Goal: Information Seeking & Learning: Learn about a topic

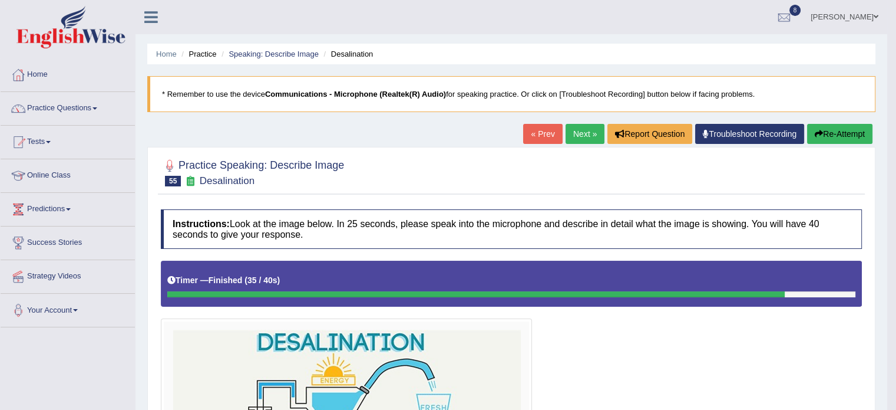
click at [849, 138] on button "Re-Attempt" at bounding box center [839, 134] width 65 height 20
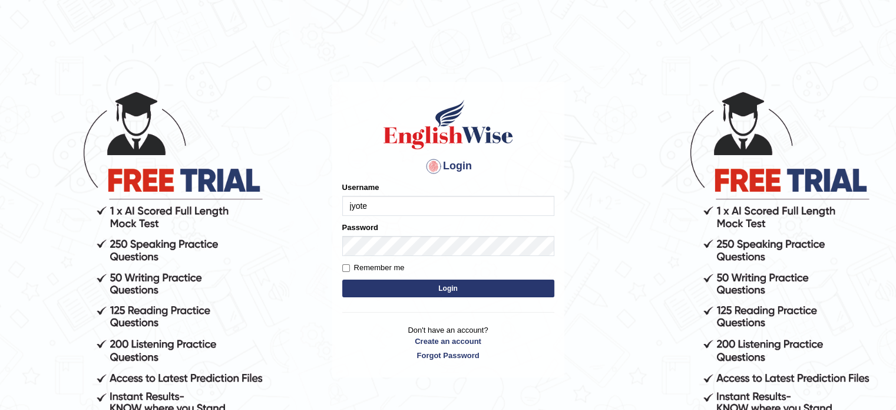
click at [534, 287] on button "Login" at bounding box center [448, 288] width 212 height 18
type input "jyote"
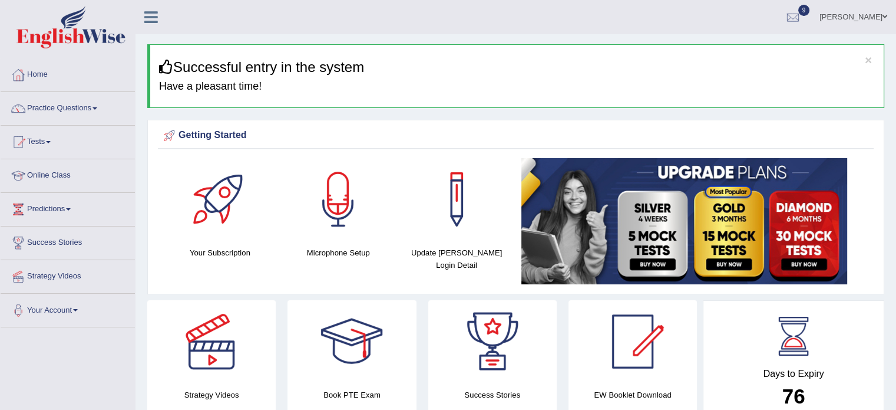
click at [86, 118] on link "Practice Questions" at bounding box center [68, 106] width 134 height 29
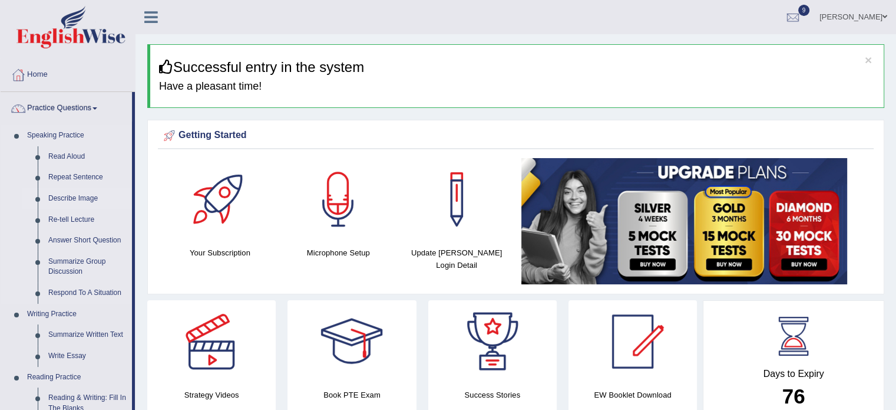
click at [78, 195] on link "Describe Image" at bounding box center [87, 198] width 89 height 21
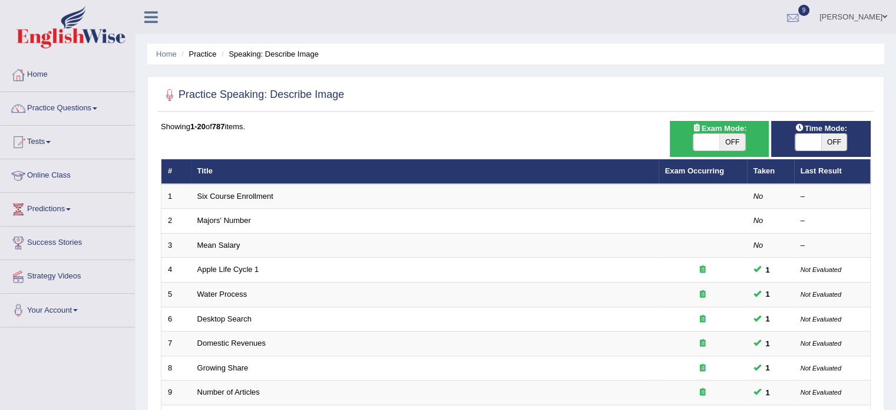
click at [802, 9] on div at bounding box center [793, 18] width 18 height 18
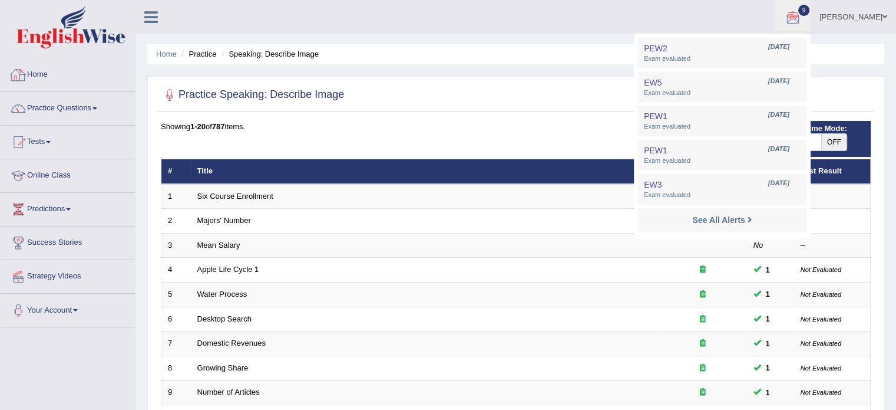
click at [53, 80] on link "Home" at bounding box center [68, 72] width 134 height 29
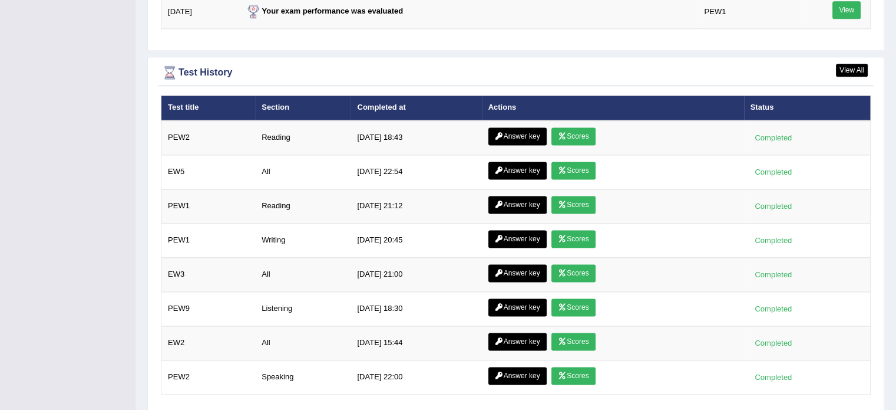
scroll to position [1625, 0]
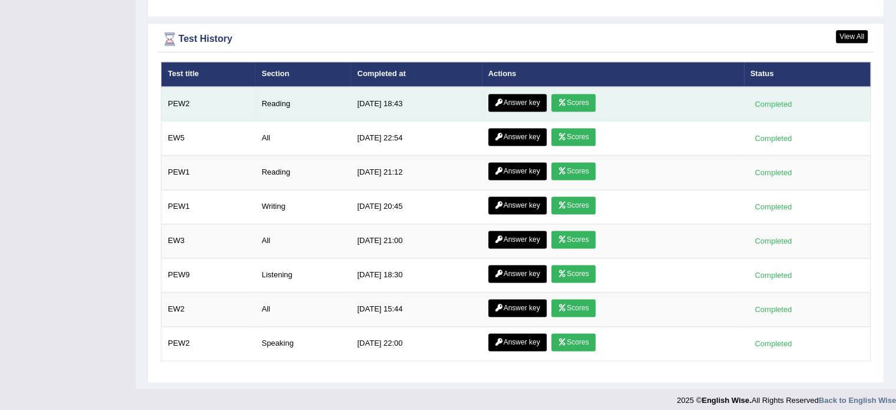
click at [579, 100] on link "Scores" at bounding box center [574, 103] width 44 height 18
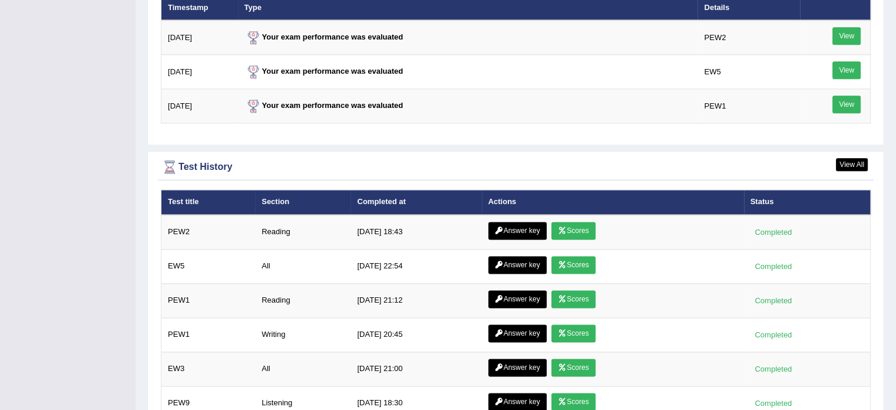
scroll to position [1625, 0]
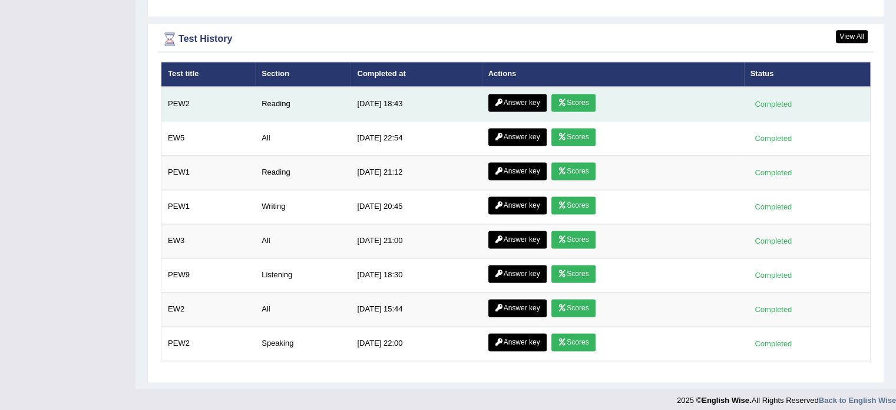
click at [507, 100] on link "Answer key" at bounding box center [518, 103] width 58 height 18
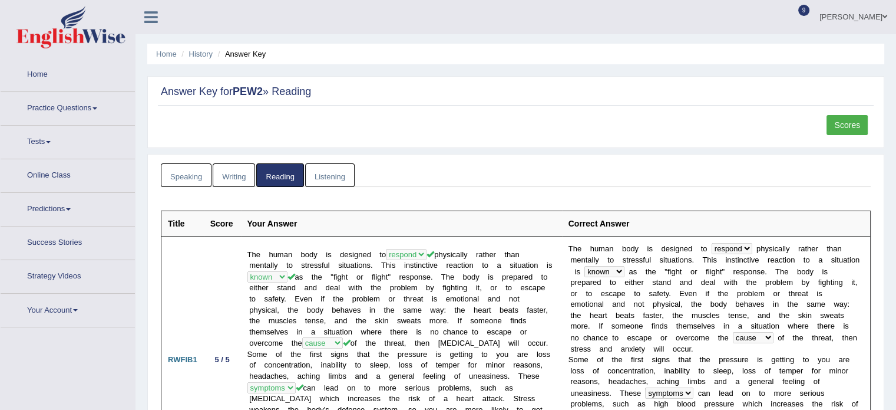
scroll to position [358, 0]
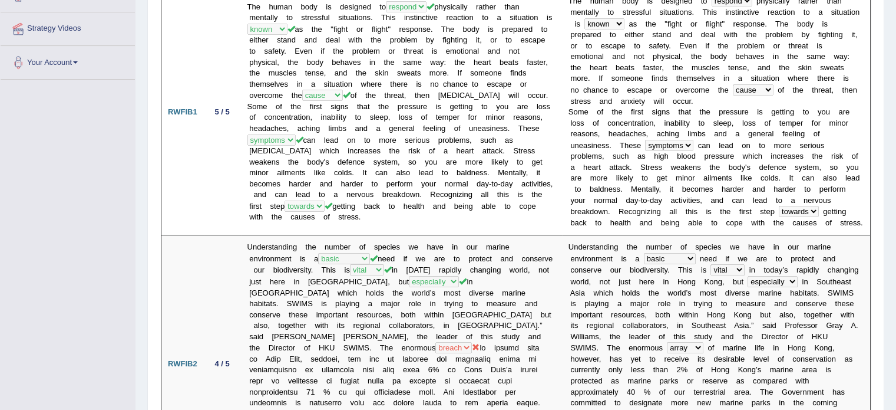
scroll to position [0, 0]
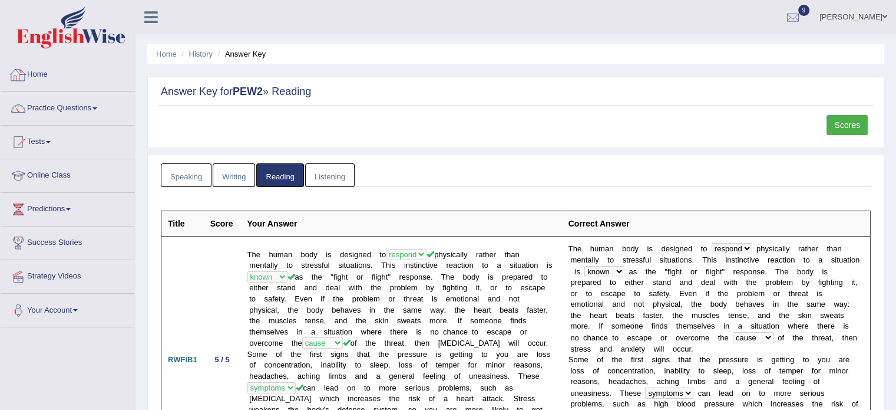
click at [39, 87] on link "Home" at bounding box center [68, 72] width 134 height 29
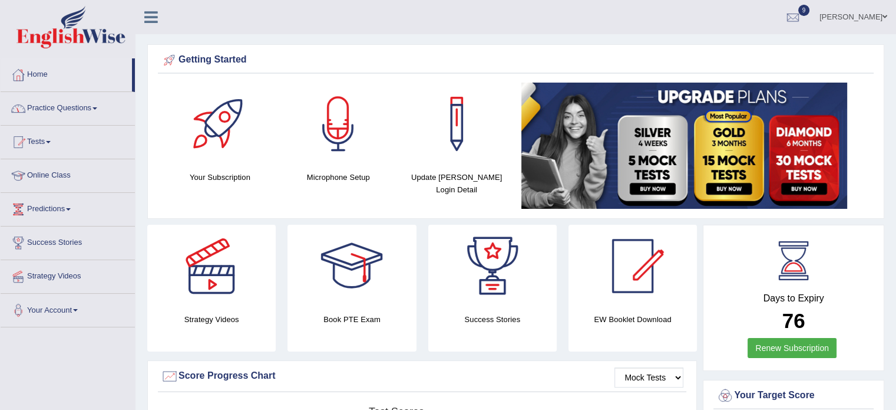
click at [47, 102] on link "Practice Questions" at bounding box center [68, 106] width 134 height 29
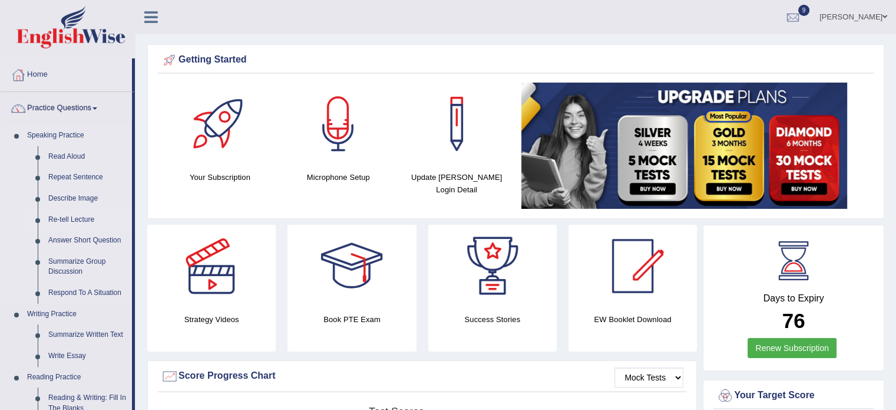
click at [76, 223] on link "Re-tell Lecture" at bounding box center [87, 219] width 89 height 21
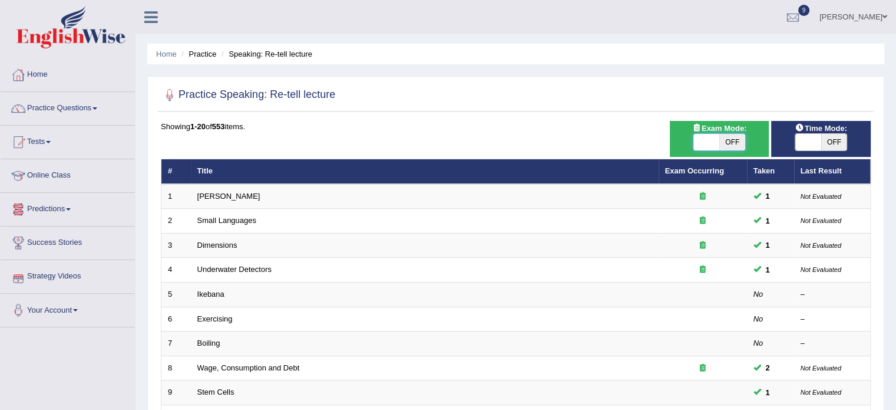
click at [712, 147] on span at bounding box center [707, 142] width 26 height 17
checkbox input "true"
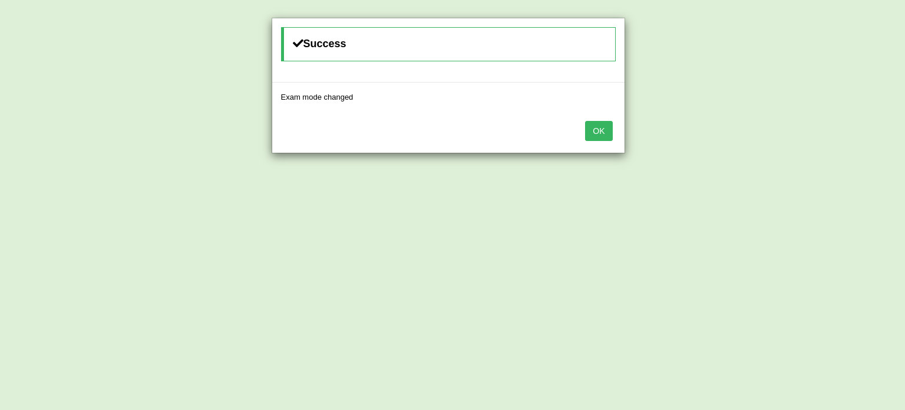
click at [585, 121] on button "OK" at bounding box center [598, 131] width 27 height 20
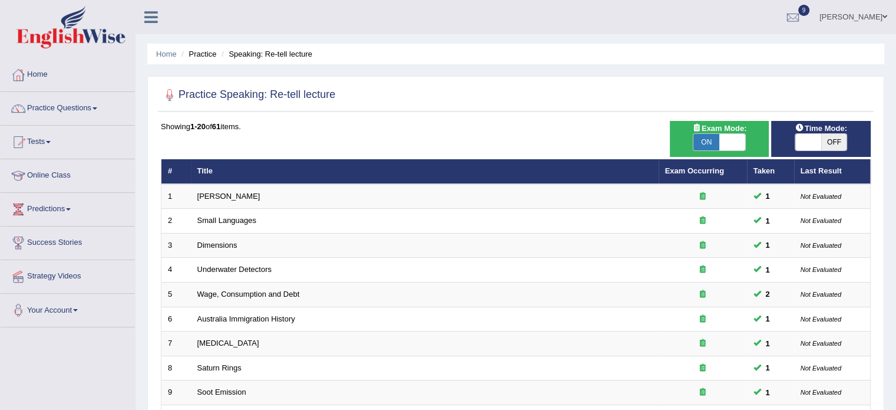
click at [835, 142] on span "OFF" at bounding box center [835, 142] width 26 height 17
checkbox input "true"
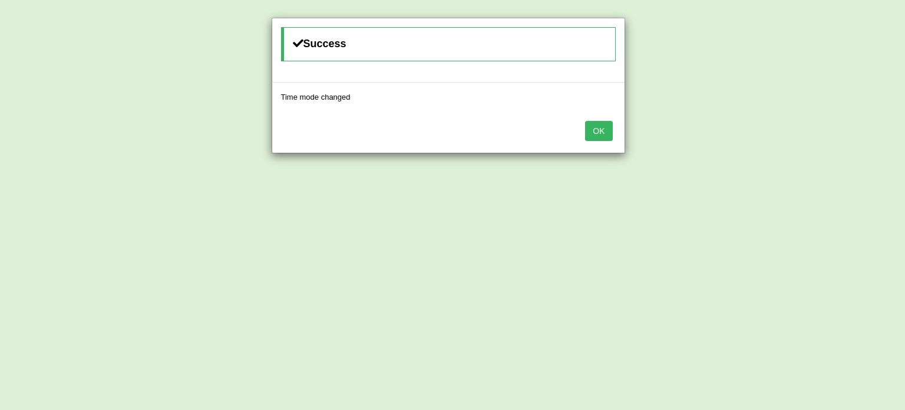
click at [585, 121] on button "OK" at bounding box center [598, 131] width 27 height 20
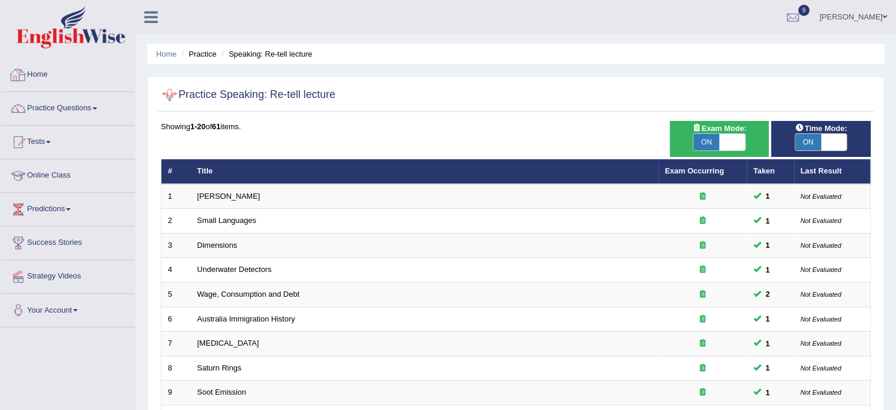
click at [45, 69] on link "Home" at bounding box center [68, 72] width 134 height 29
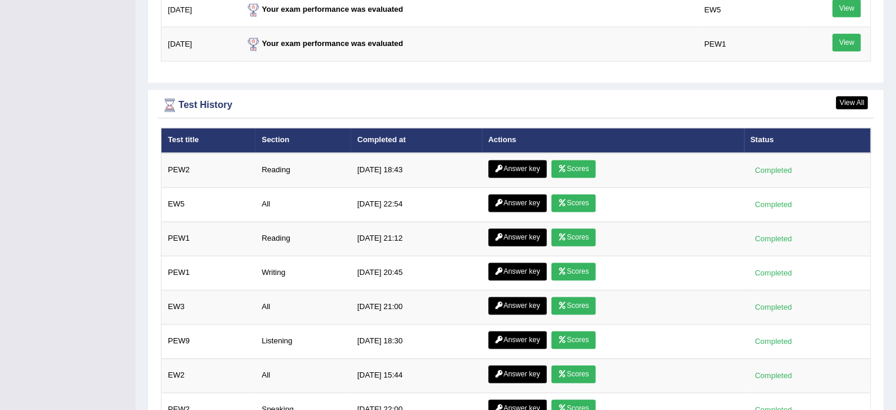
scroll to position [1625, 0]
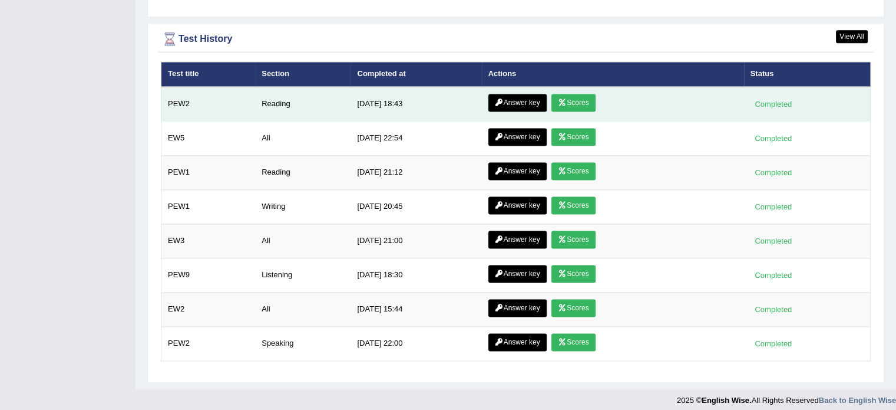
click at [525, 103] on link "Answer key" at bounding box center [518, 103] width 58 height 18
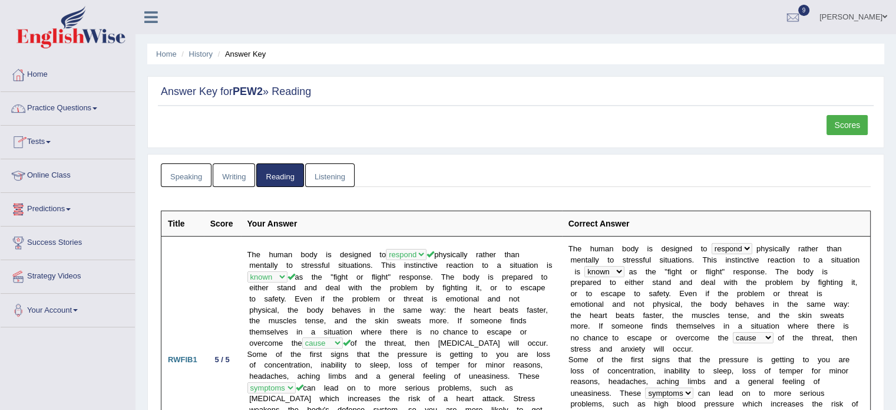
click at [50, 78] on link "Home" at bounding box center [68, 72] width 134 height 29
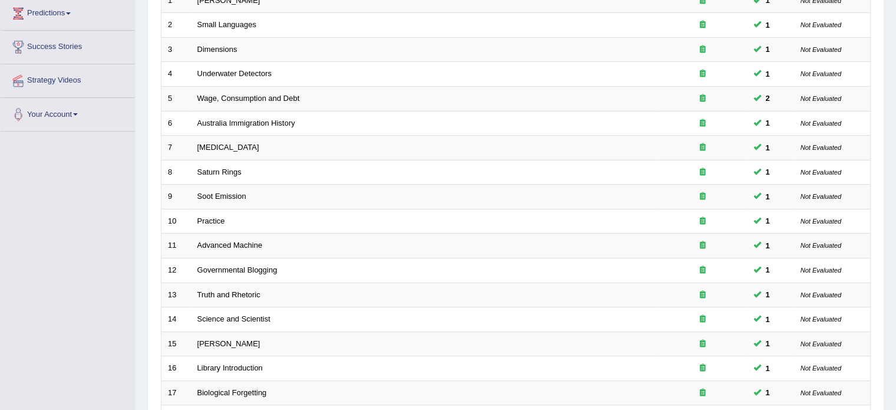
scroll to position [367, 0]
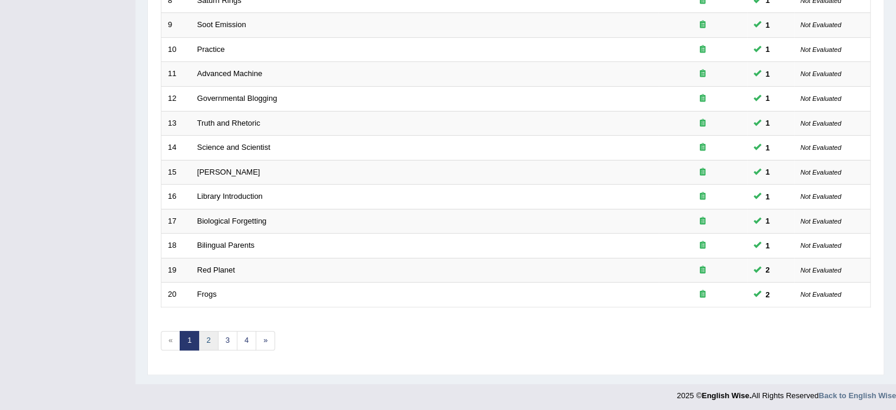
click at [213, 346] on link "2" at bounding box center [208, 340] width 19 height 19
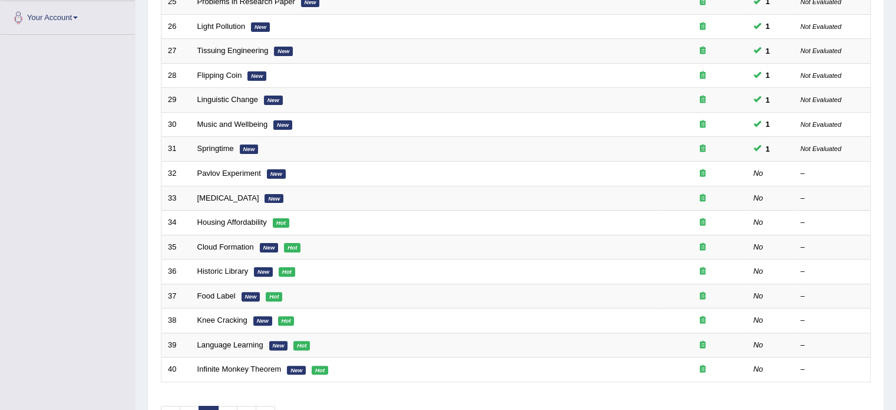
scroll to position [300, 0]
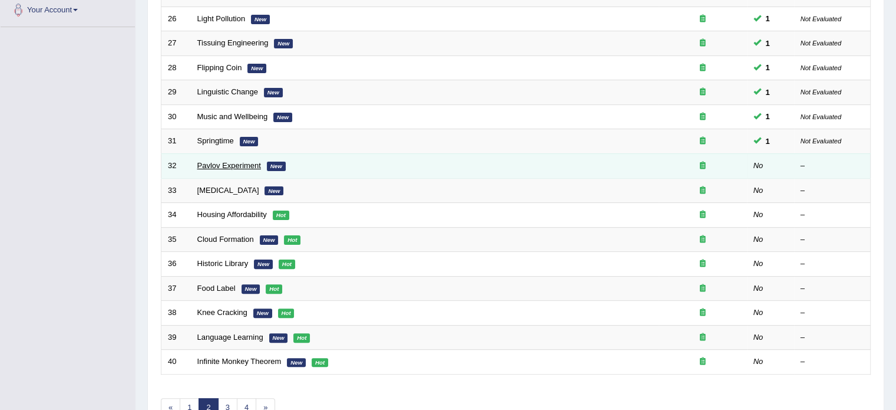
click at [231, 164] on link "Pavlov Experiment" at bounding box center [229, 165] width 64 height 9
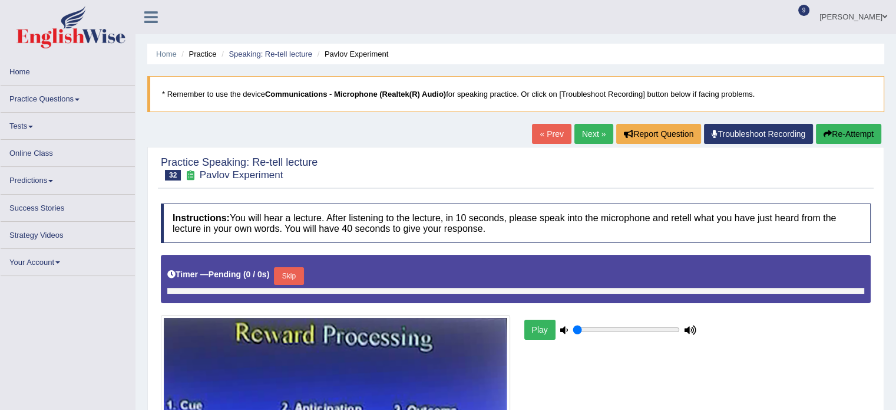
type input "0.35"
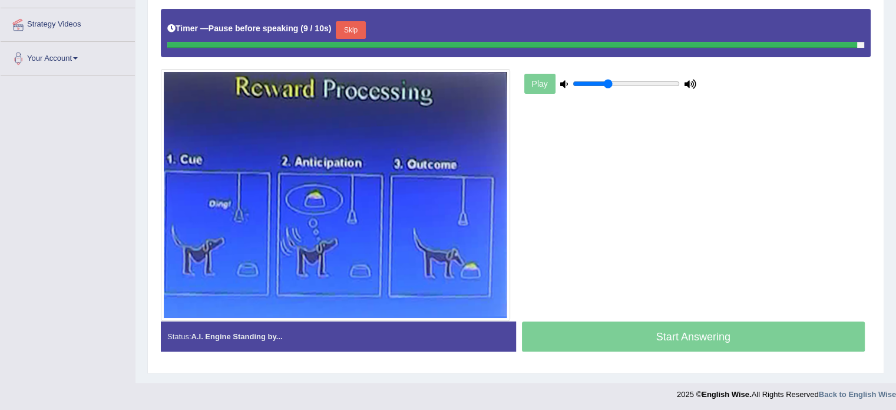
scroll to position [249, 0]
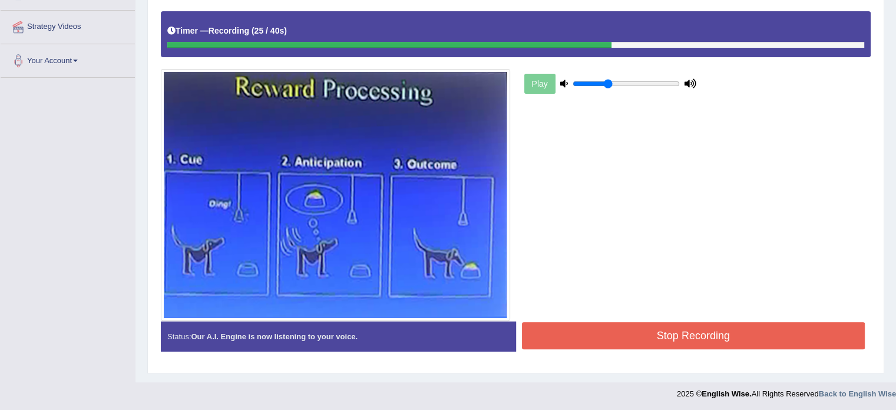
click at [675, 337] on button "Stop Recording" at bounding box center [694, 335] width 344 height 27
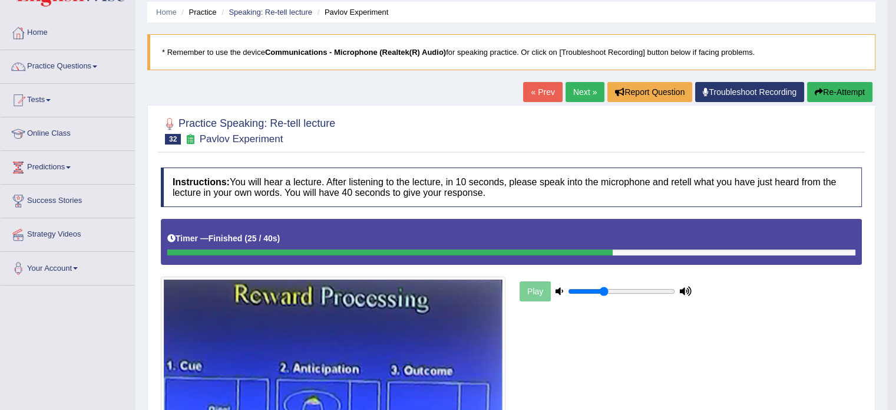
scroll to position [35, 0]
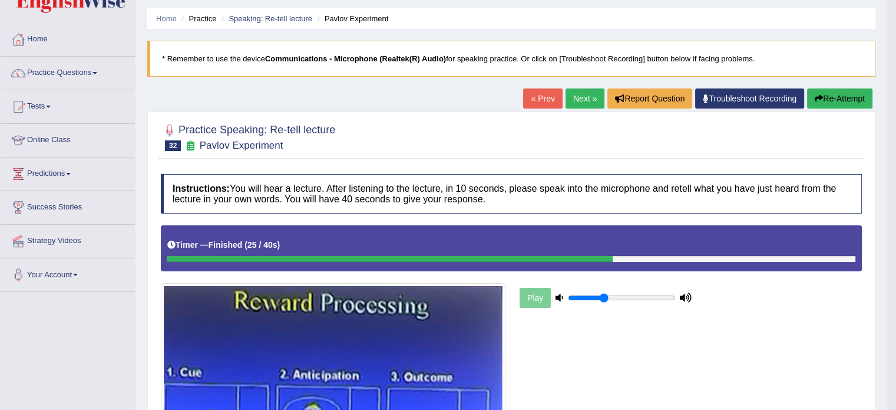
click at [579, 94] on link "Next »" at bounding box center [585, 98] width 39 height 20
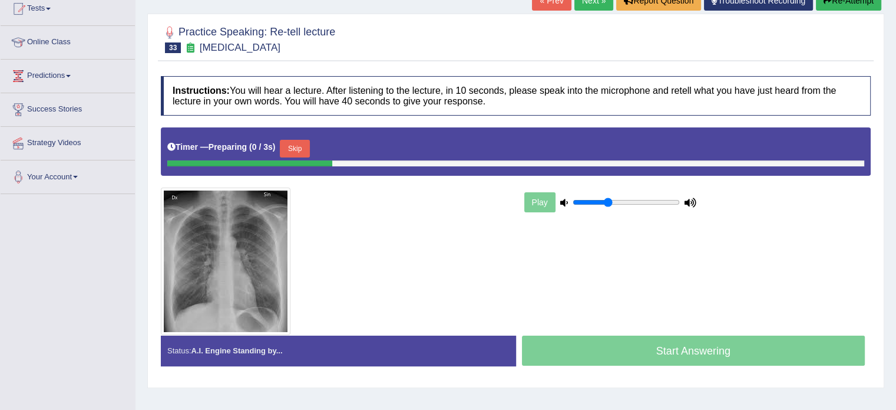
scroll to position [150, 0]
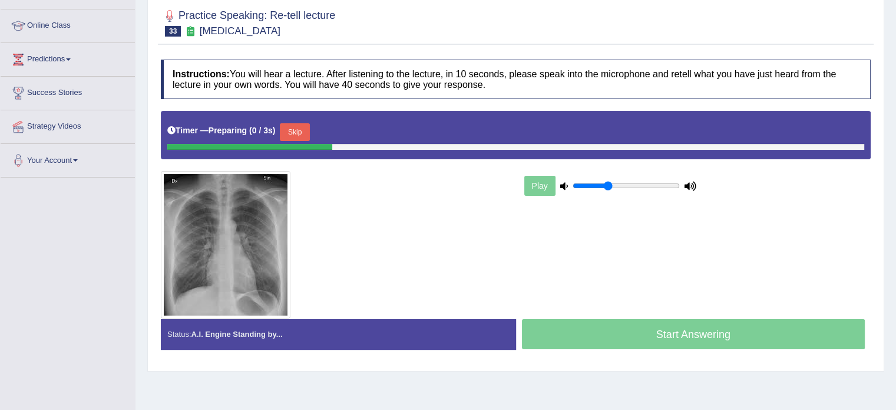
click at [896, 159] on html "Toggle navigation Home Practice Questions Speaking Practice Read Aloud Repeat S…" at bounding box center [448, 55] width 896 height 410
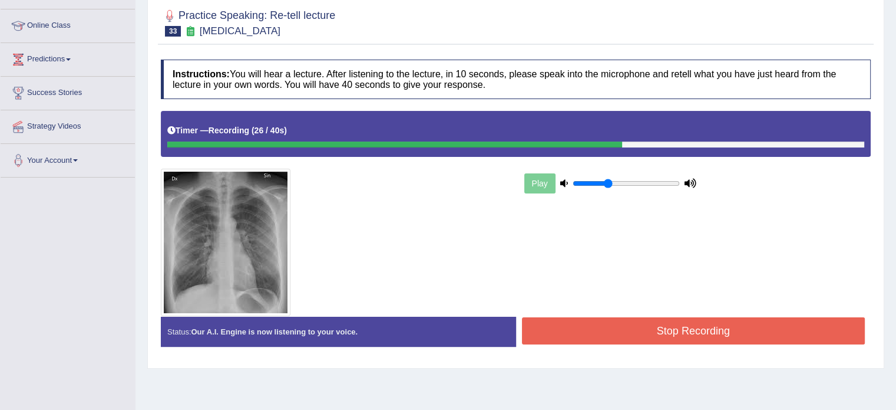
click at [606, 332] on button "Stop Recording" at bounding box center [694, 330] width 344 height 27
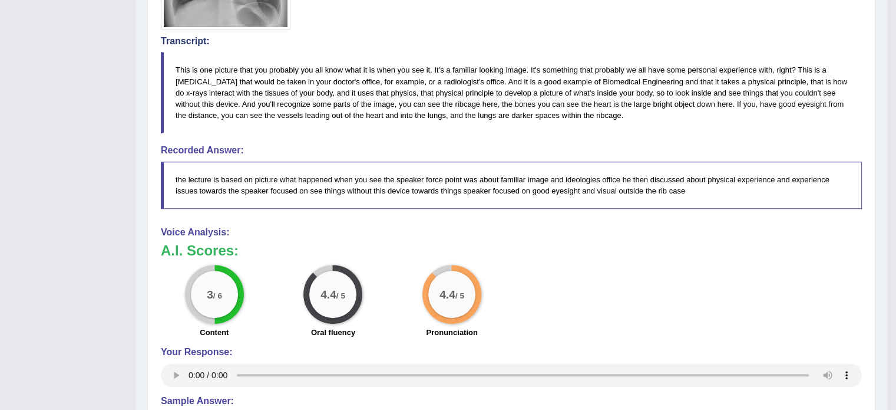
scroll to position [0, 0]
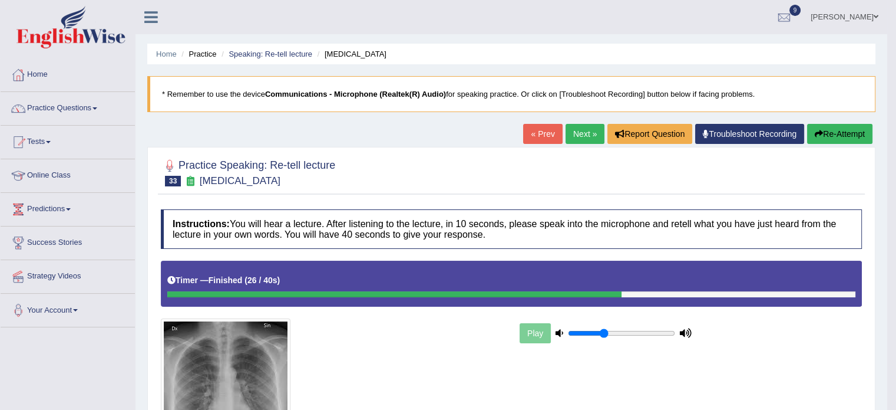
click at [570, 136] on link "Next »" at bounding box center [585, 134] width 39 height 20
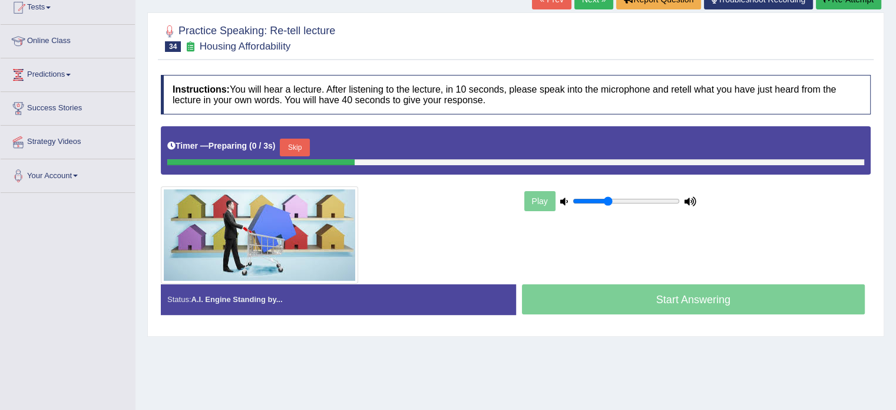
drag, startPoint x: 0, startPoint y: 0, endPoint x: 905, endPoint y: 185, distance: 923.4
click at [896, 185] on html "Toggle navigation Home Practice Questions Speaking Practice Read Aloud Repeat S…" at bounding box center [448, 71] width 896 height 410
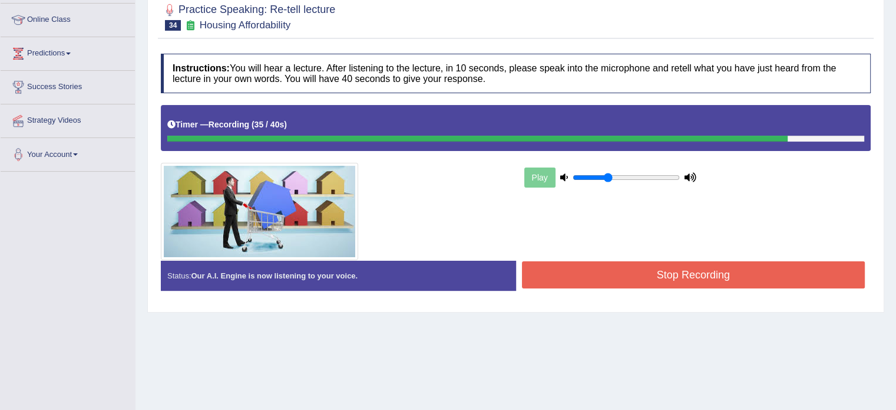
click at [664, 272] on button "Stop Recording" at bounding box center [694, 274] width 344 height 27
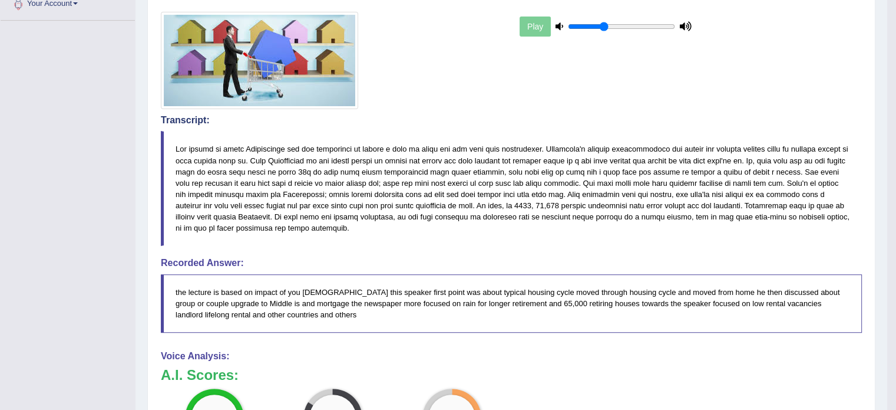
scroll to position [0, 0]
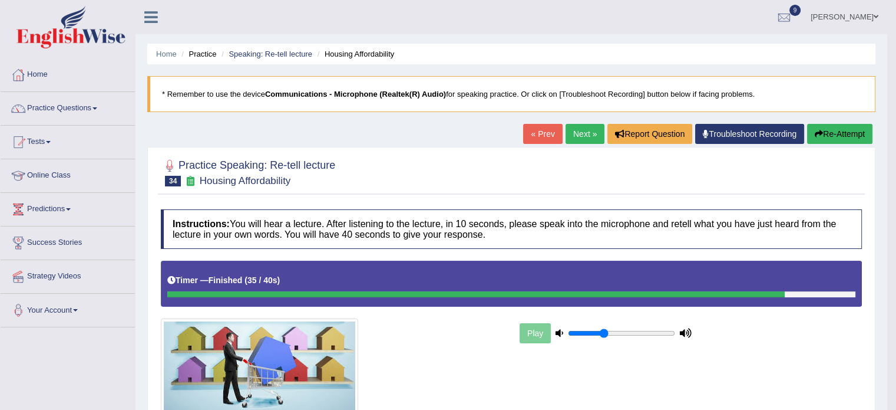
click at [575, 133] on link "Next »" at bounding box center [585, 134] width 39 height 20
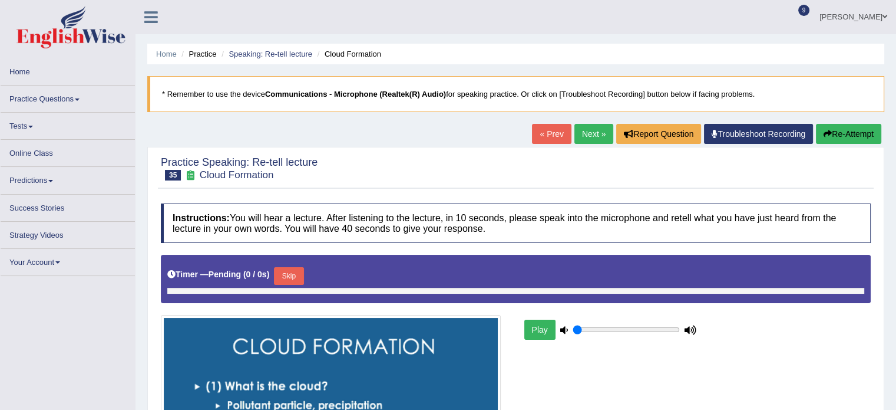
type input "0.35"
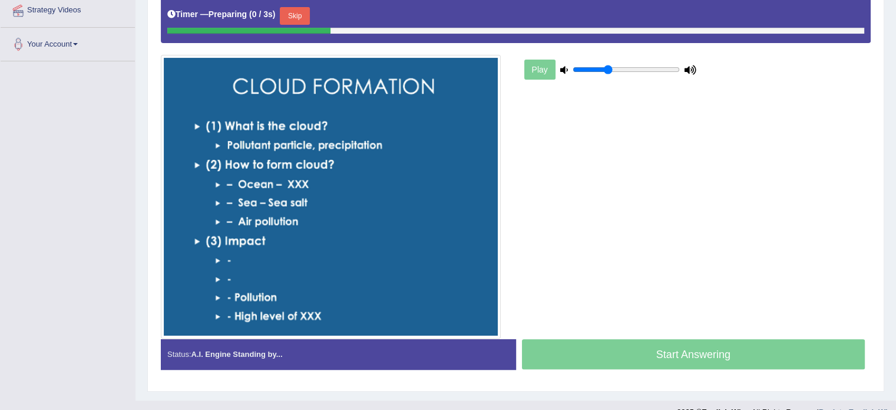
scroll to position [272, 0]
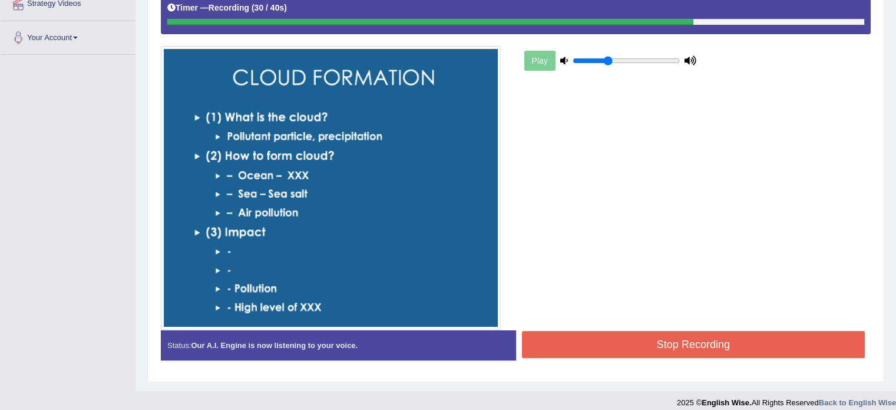
click at [612, 343] on button "Stop Recording" at bounding box center [694, 344] width 344 height 27
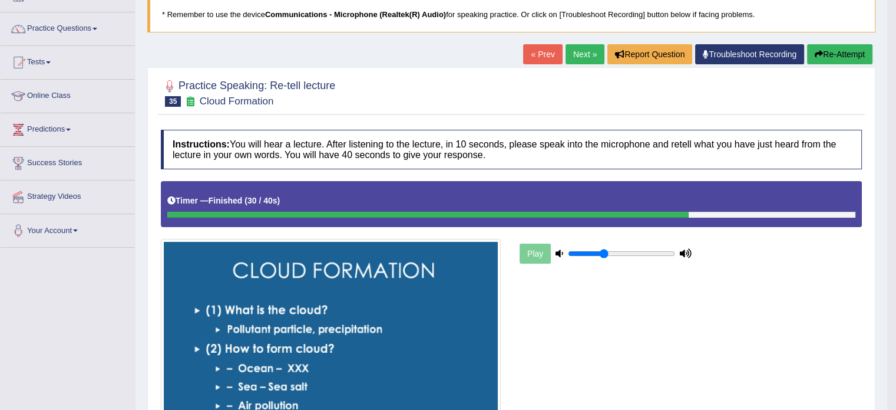
scroll to position [24, 0]
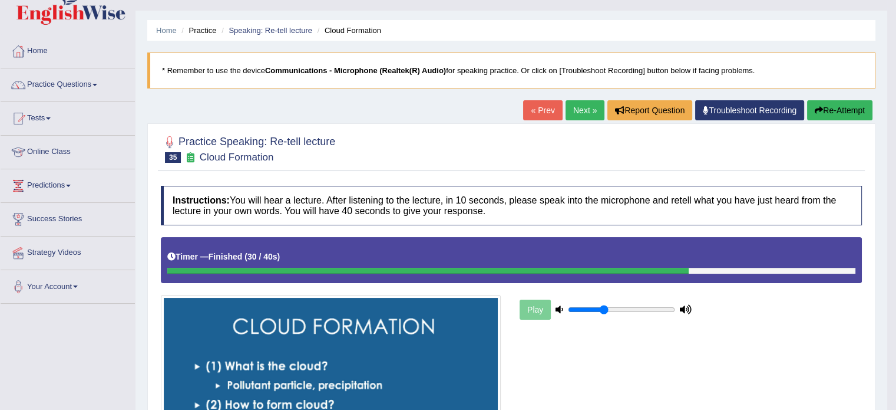
click at [588, 104] on link "Next »" at bounding box center [585, 110] width 39 height 20
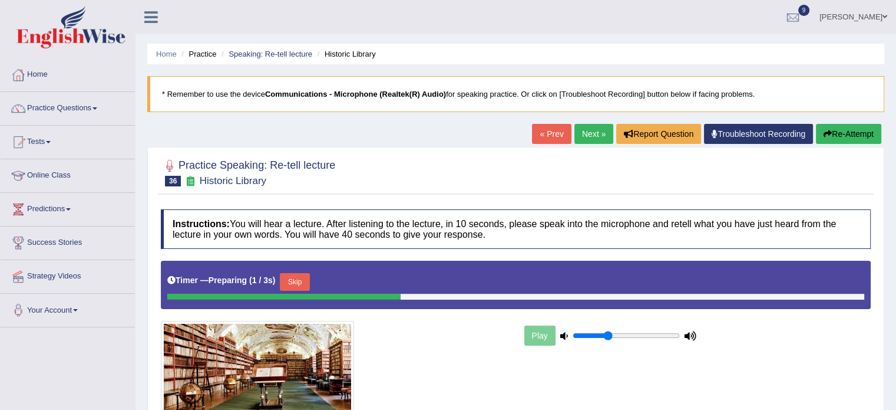
scroll to position [209, 0]
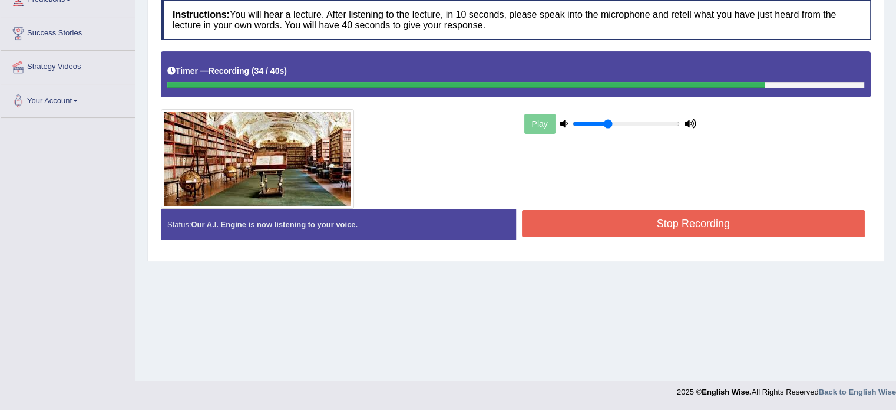
click at [602, 221] on button "Stop Recording" at bounding box center [694, 223] width 344 height 27
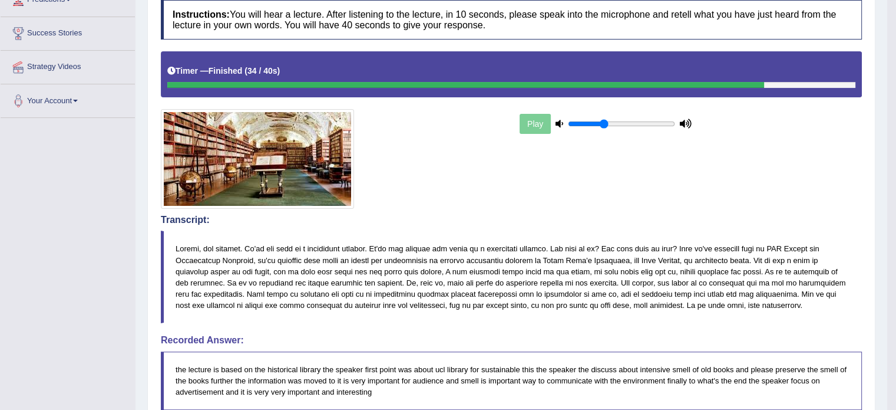
drag, startPoint x: 905, startPoint y: 220, endPoint x: 905, endPoint y: 292, distance: 72.5
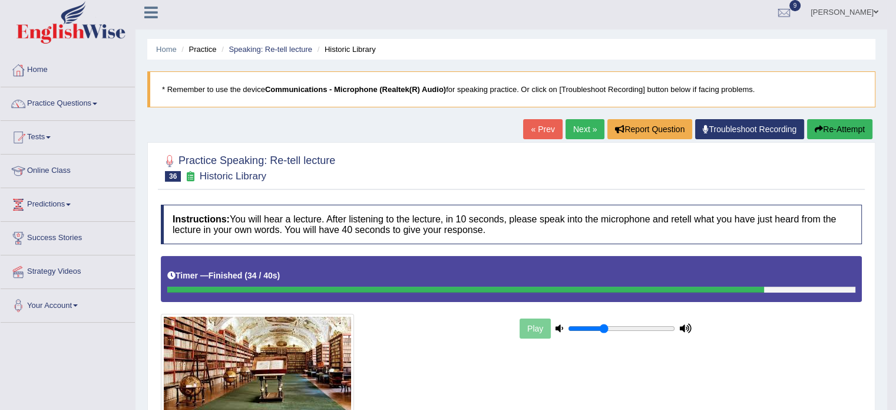
scroll to position [0, 0]
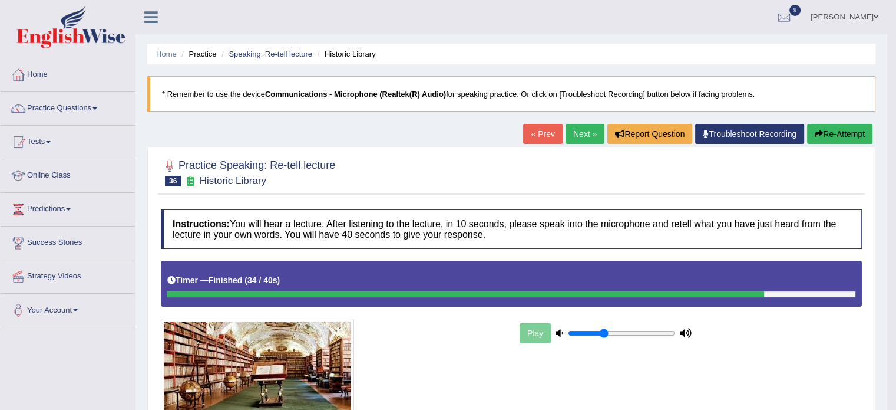
click at [568, 134] on link "Next »" at bounding box center [585, 134] width 39 height 20
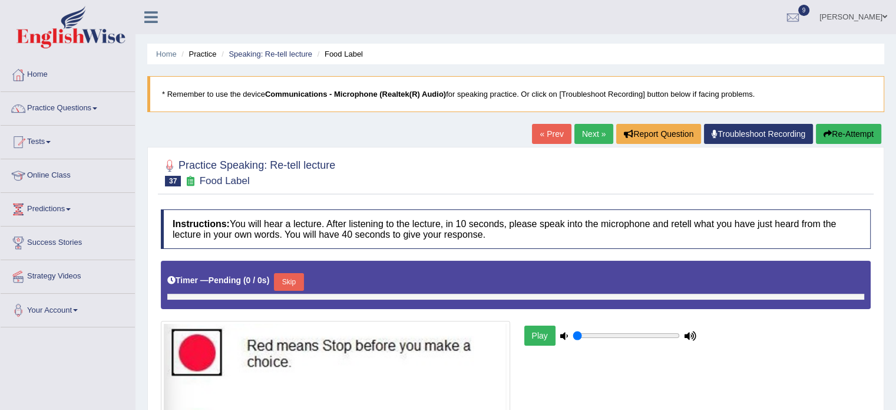
type input "0.35"
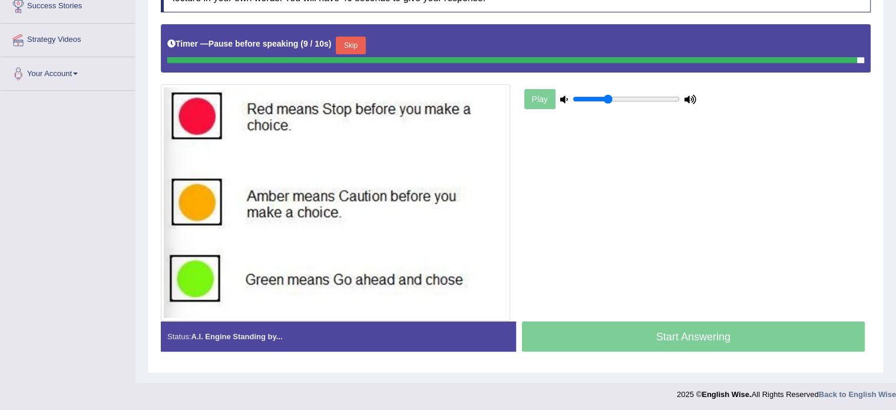
scroll to position [233, 0]
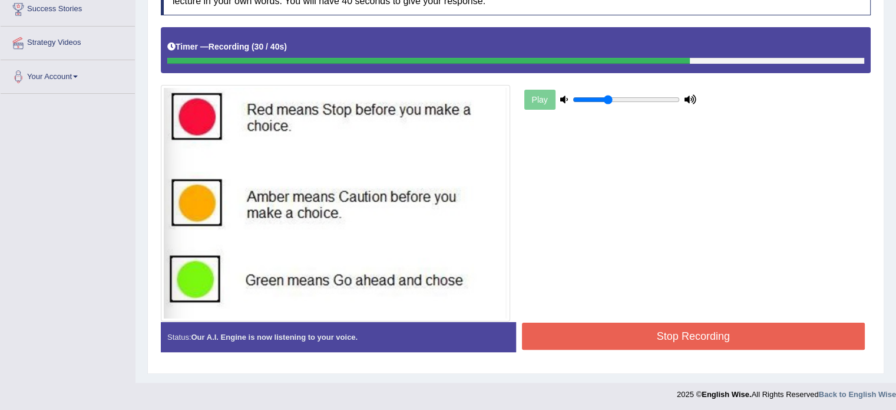
click at [743, 336] on button "Stop Recording" at bounding box center [694, 335] width 344 height 27
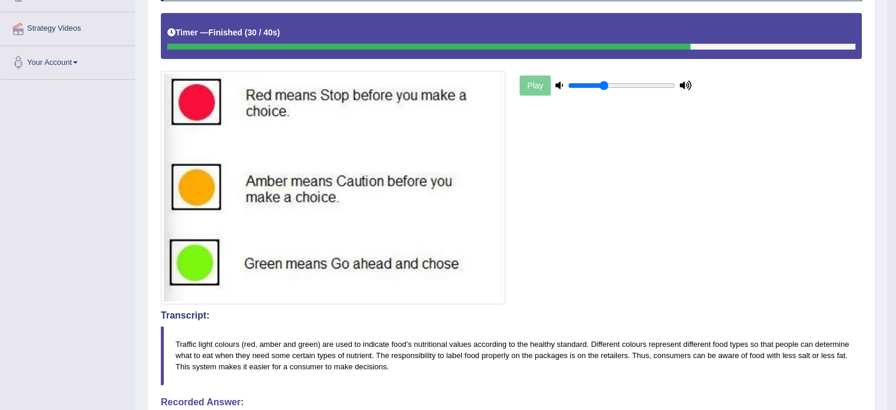
scroll to position [0, 0]
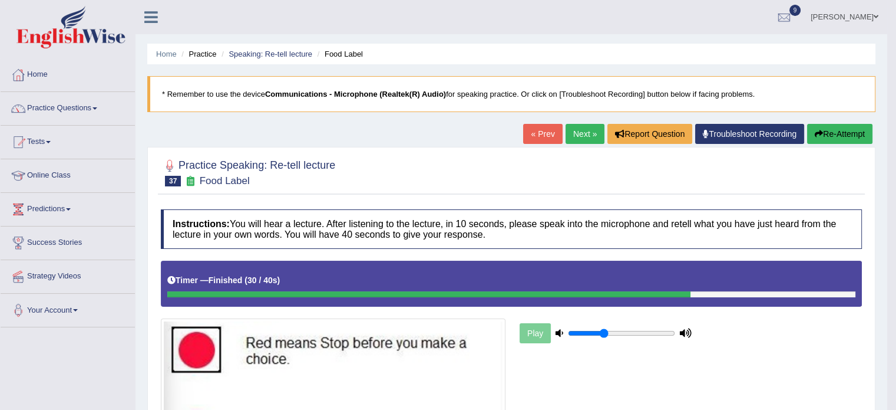
click at [592, 134] on link "Next »" at bounding box center [585, 134] width 39 height 20
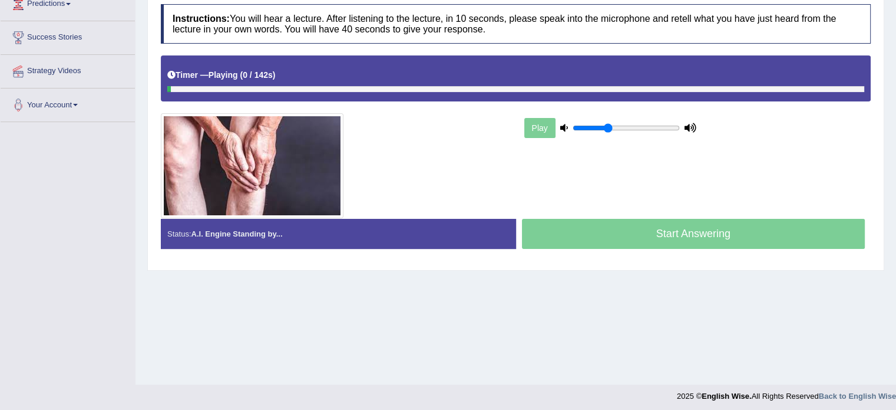
scroll to position [131, 0]
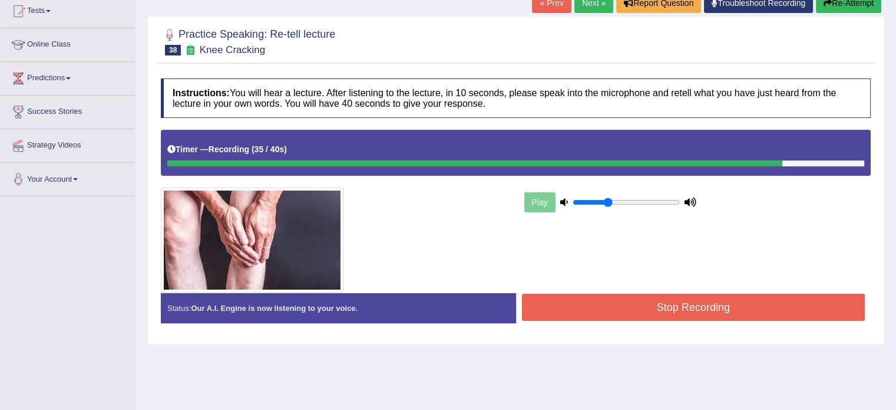
click at [703, 309] on button "Stop Recording" at bounding box center [694, 307] width 344 height 27
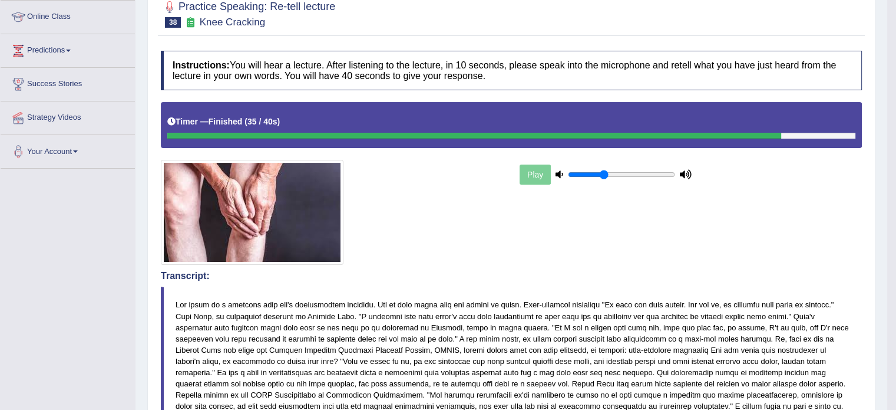
scroll to position [0, 0]
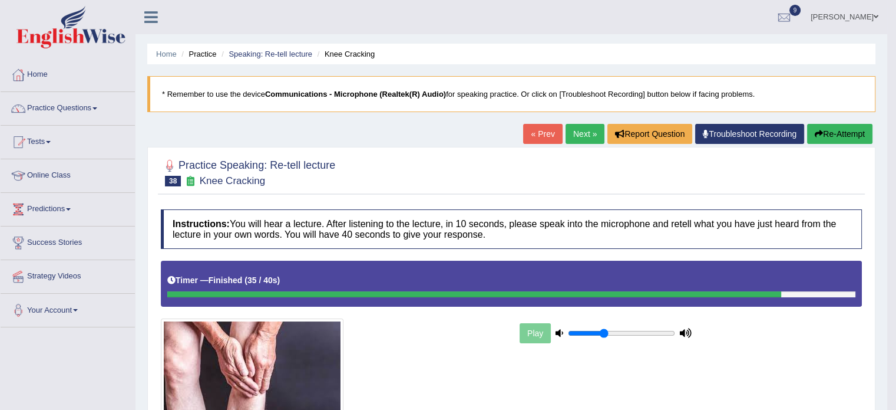
drag, startPoint x: 905, startPoint y: 128, endPoint x: 895, endPoint y: 75, distance: 54.0
click at [895, 75] on html "Toggle navigation Home Practice Questions Speaking Practice Read Aloud Repeat S…" at bounding box center [448, 205] width 896 height 410
click at [582, 128] on link "Next »" at bounding box center [585, 134] width 39 height 20
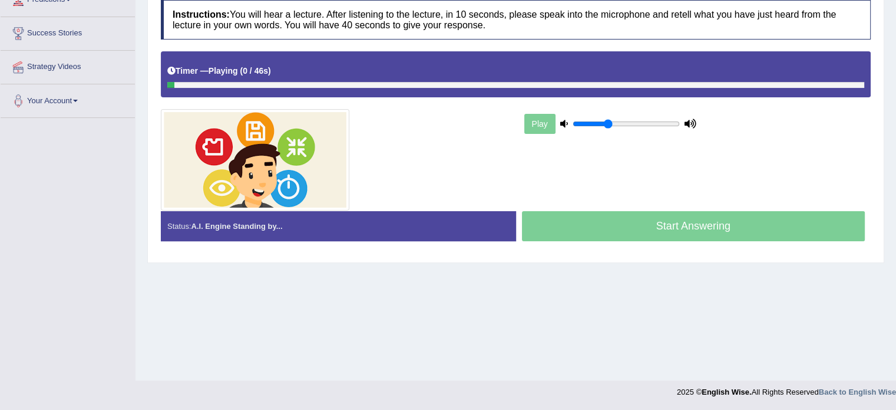
scroll to position [206, 0]
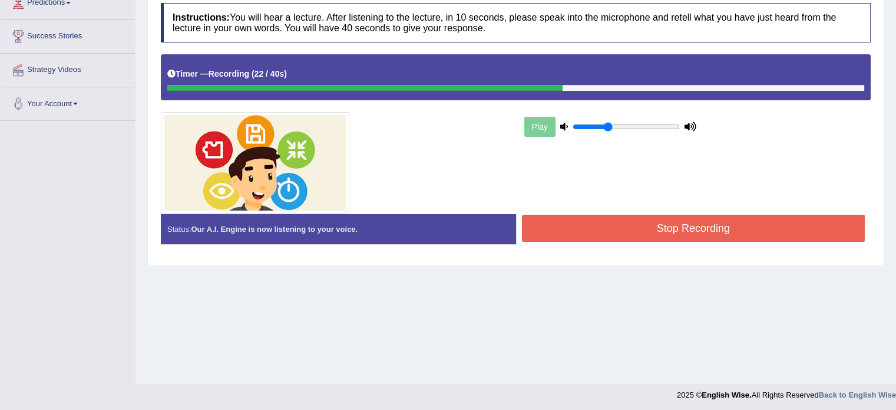
click at [674, 230] on button "Stop Recording" at bounding box center [694, 228] width 344 height 27
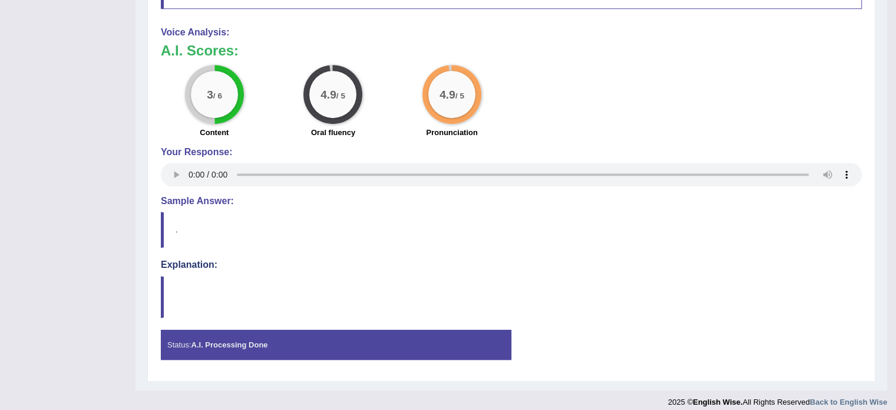
scroll to position [0, 0]
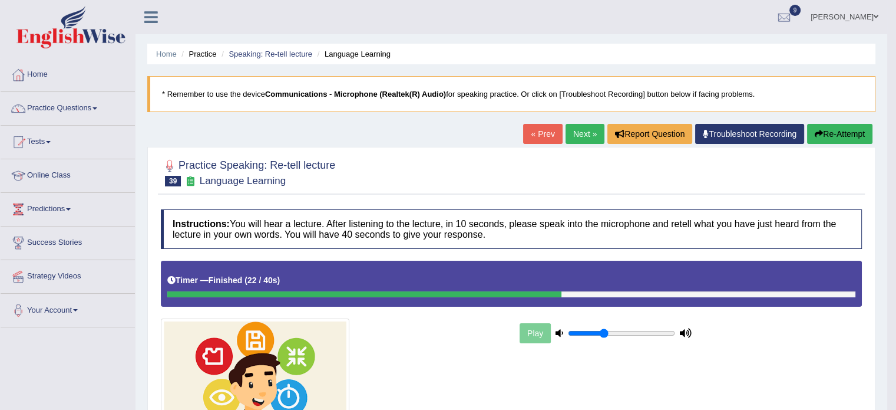
click at [580, 137] on link "Next »" at bounding box center [585, 134] width 39 height 20
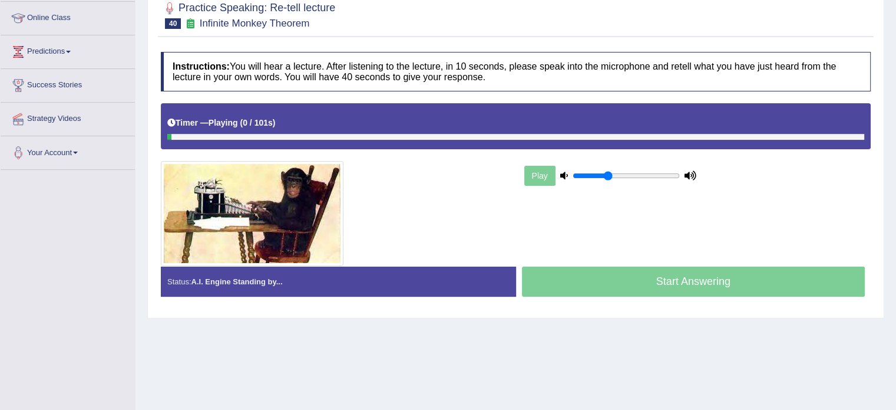
scroll to position [193, 0]
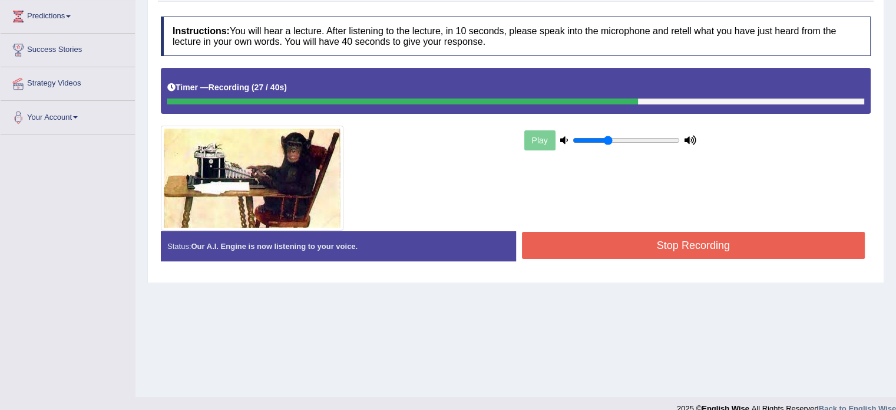
click at [707, 235] on button "Stop Recording" at bounding box center [694, 245] width 344 height 27
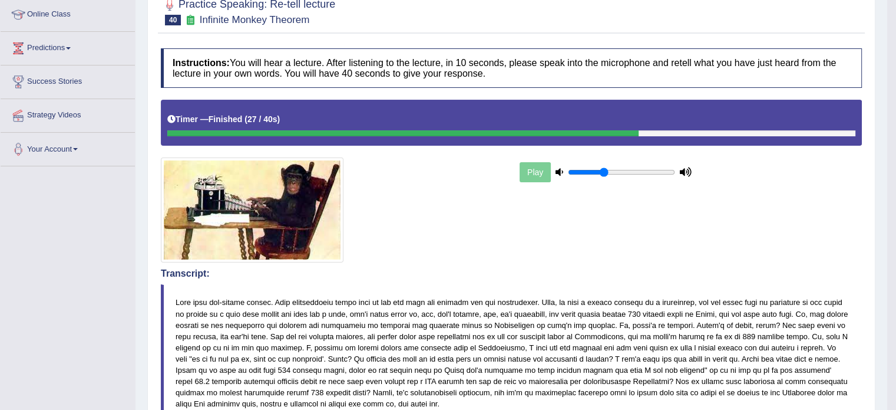
scroll to position [0, 0]
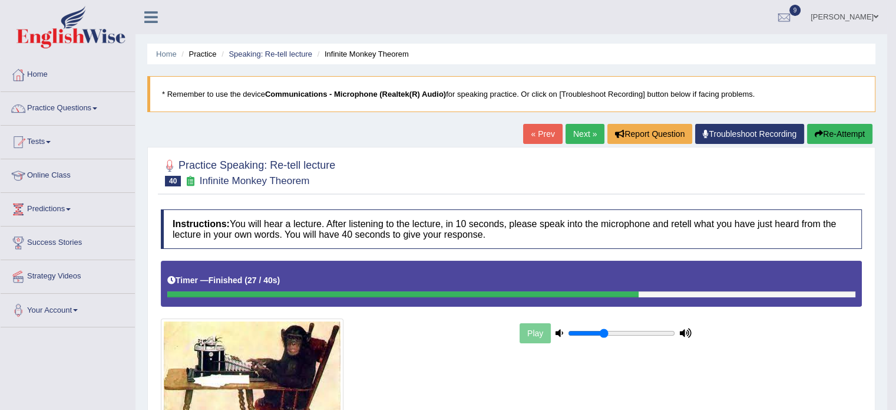
drag, startPoint x: 905, startPoint y: 162, endPoint x: 882, endPoint y: 117, distance: 50.3
click at [882, 117] on html "Toggle navigation Home Practice Questions Speaking Practice Read Aloud Repeat S…" at bounding box center [448, 205] width 896 height 410
click at [85, 105] on link "Practice Questions" at bounding box center [68, 106] width 134 height 29
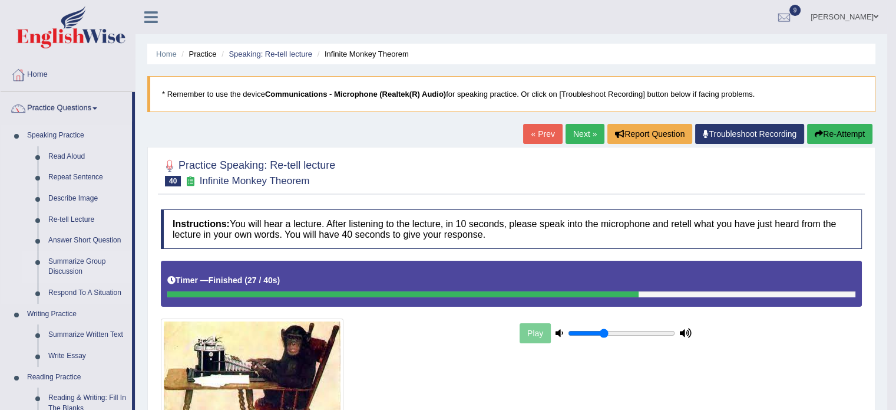
click at [73, 270] on link "Summarize Group Discussion" at bounding box center [87, 266] width 89 height 31
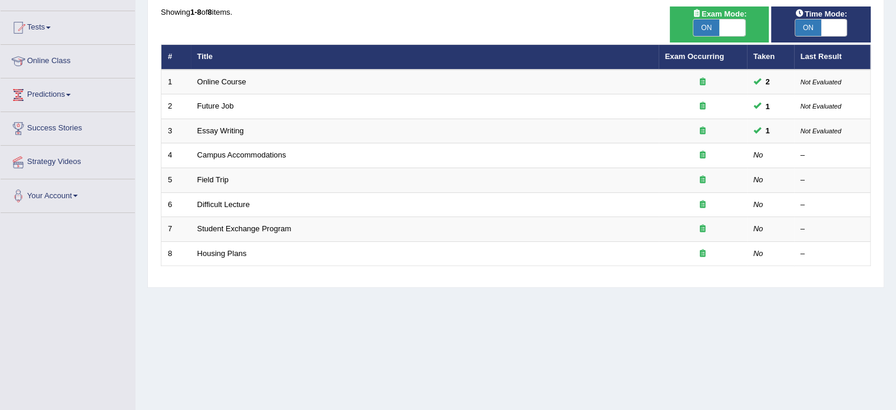
scroll to position [116, 0]
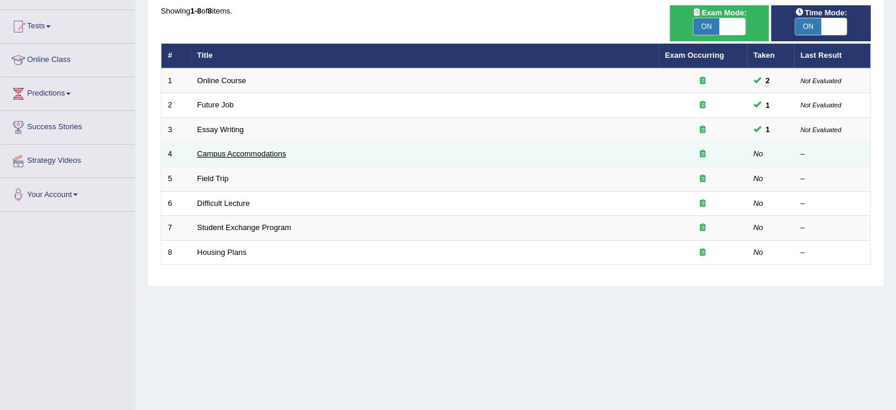
click at [229, 153] on link "Campus Accommodations" at bounding box center [241, 153] width 89 height 9
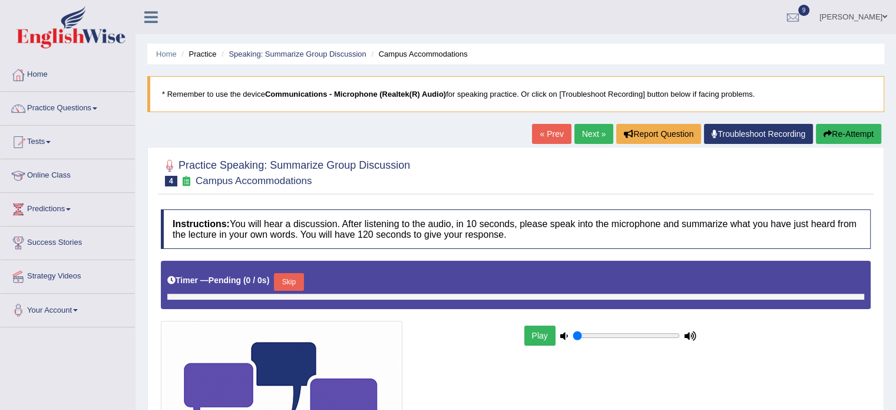
type input "0.35"
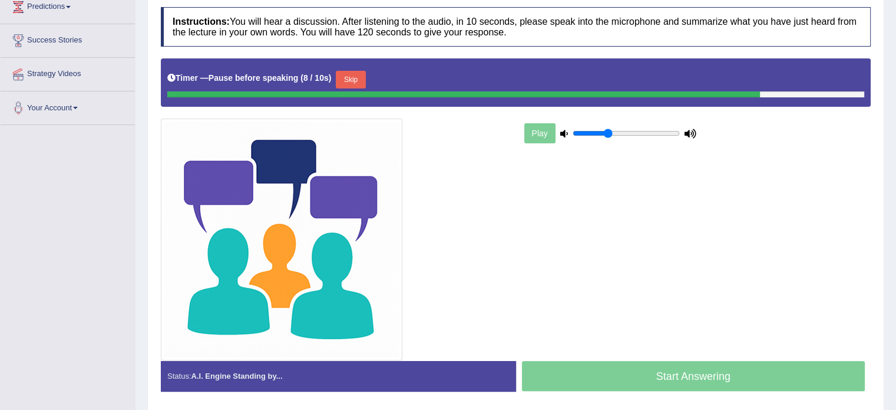
scroll to position [212, 0]
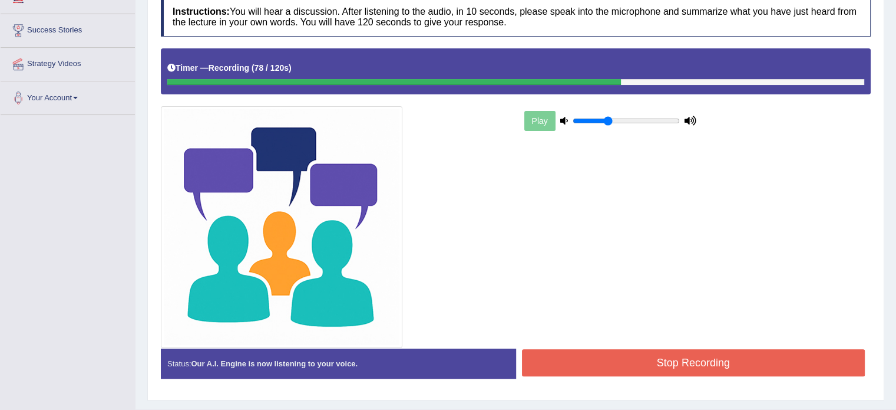
click at [664, 358] on button "Stop Recording" at bounding box center [694, 362] width 344 height 27
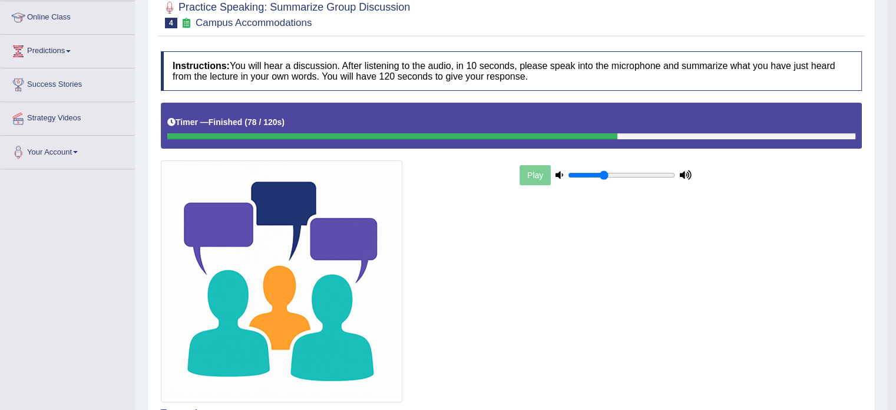
scroll to position [156, 0]
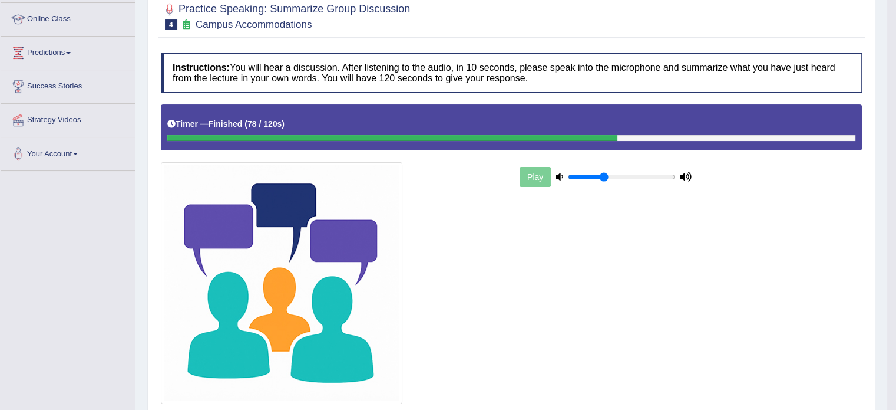
drag, startPoint x: 905, startPoint y: 113, endPoint x: 905, endPoint y: 179, distance: 66.0
click at [896, 179] on html "Toggle navigation Home Practice Questions Speaking Practice Read Aloud Repeat S…" at bounding box center [448, 49] width 896 height 410
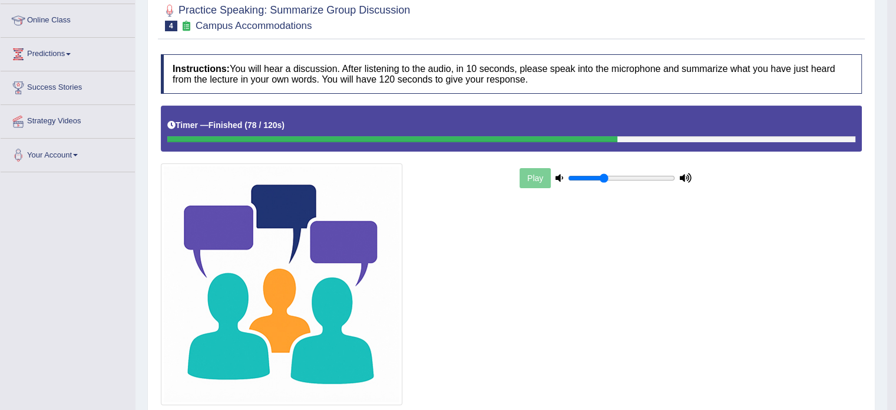
scroll to position [0, 0]
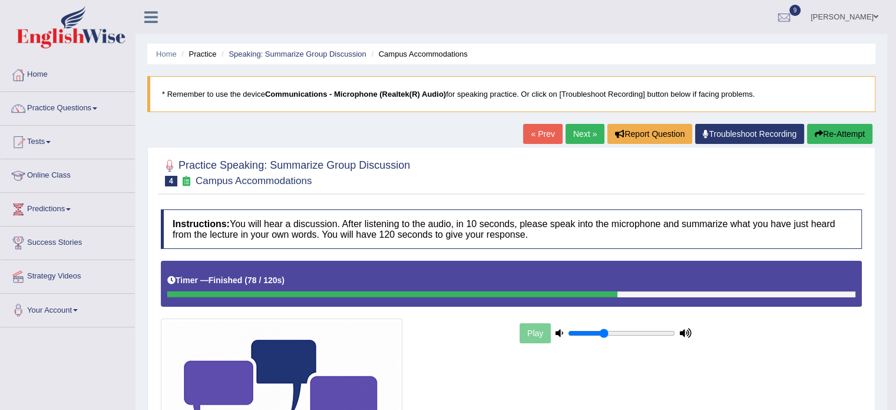
click at [45, 112] on link "Practice Questions" at bounding box center [68, 106] width 134 height 29
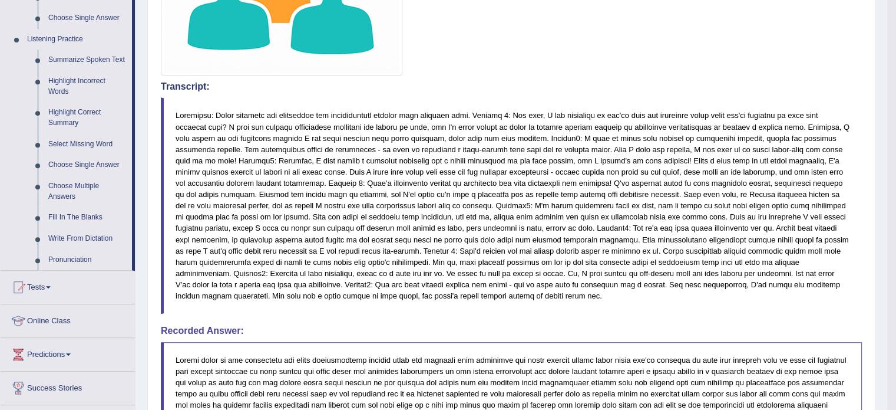
scroll to position [490, 0]
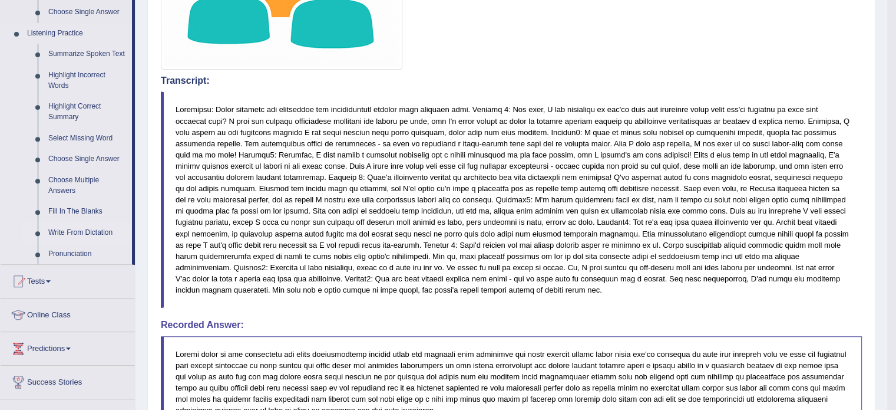
click at [61, 235] on link "Write From Dictation" at bounding box center [87, 232] width 89 height 21
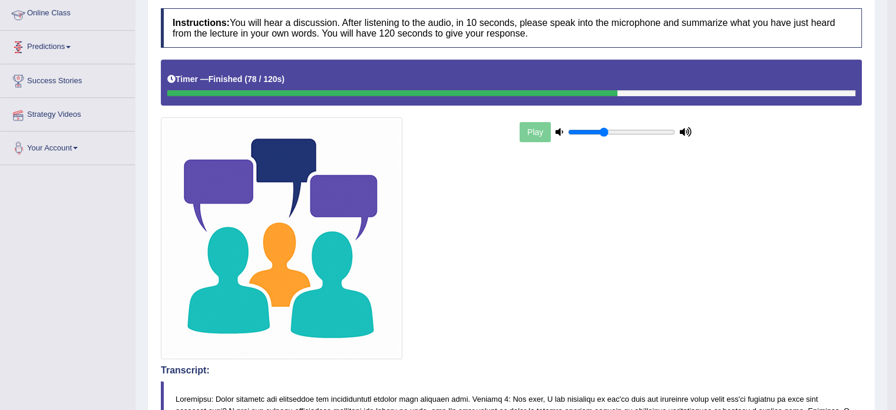
scroll to position [146, 0]
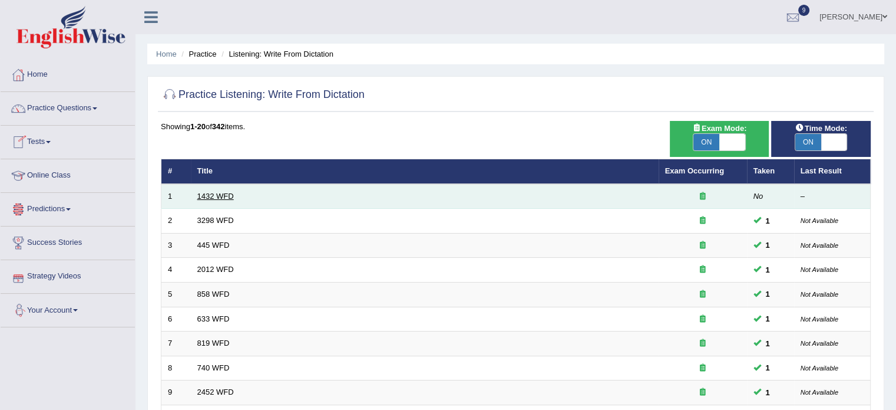
click at [213, 193] on link "1432 WFD" at bounding box center [215, 196] width 37 height 9
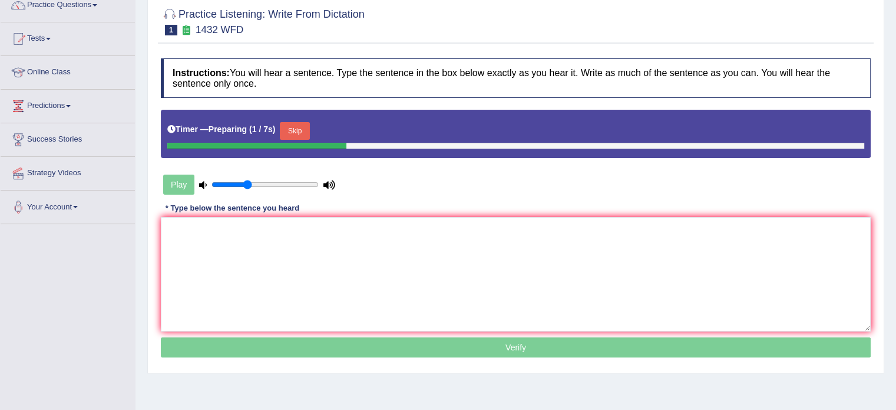
scroll to position [112, 0]
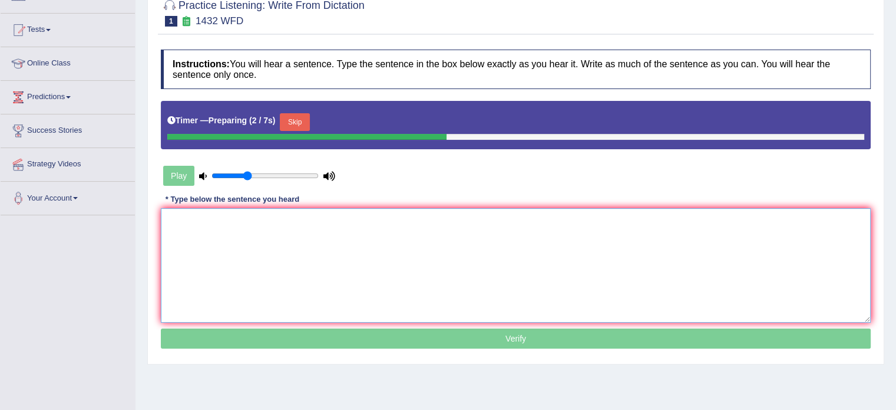
click at [560, 236] on textarea at bounding box center [516, 265] width 710 height 114
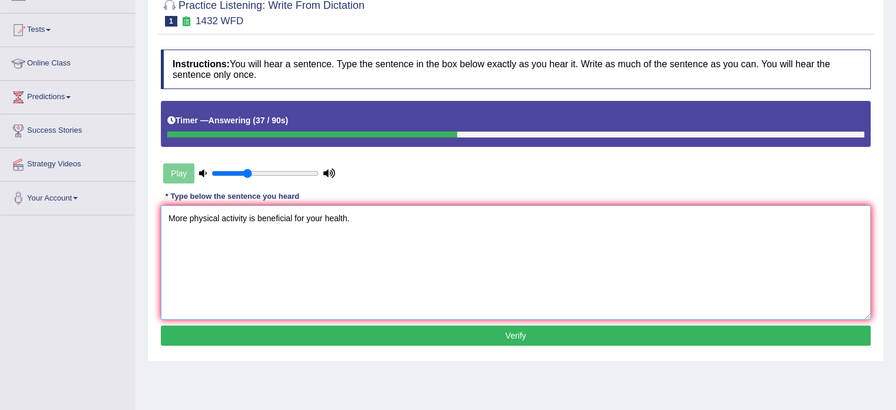
type textarea "More physical activity is beneficial for your health."
click at [539, 340] on button "Verify" at bounding box center [516, 335] width 710 height 20
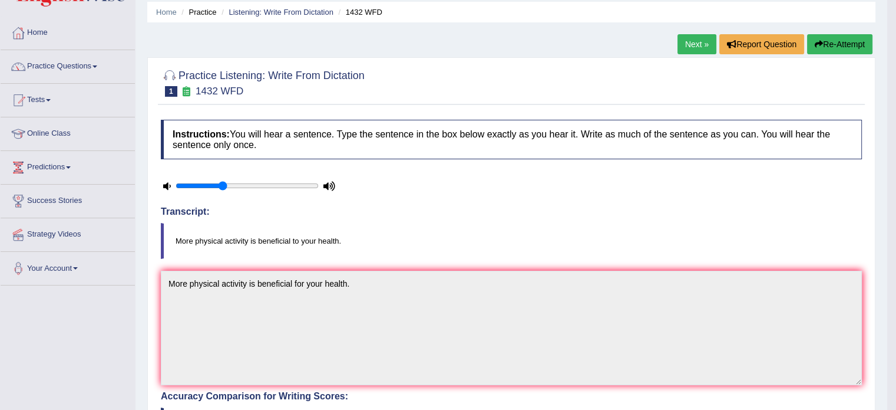
scroll to position [0, 0]
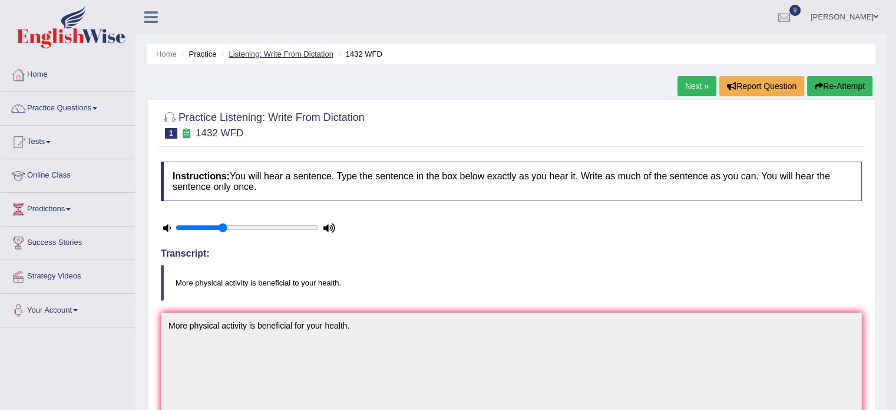
click at [317, 52] on link "Listening: Write From Dictation" at bounding box center [281, 54] width 105 height 9
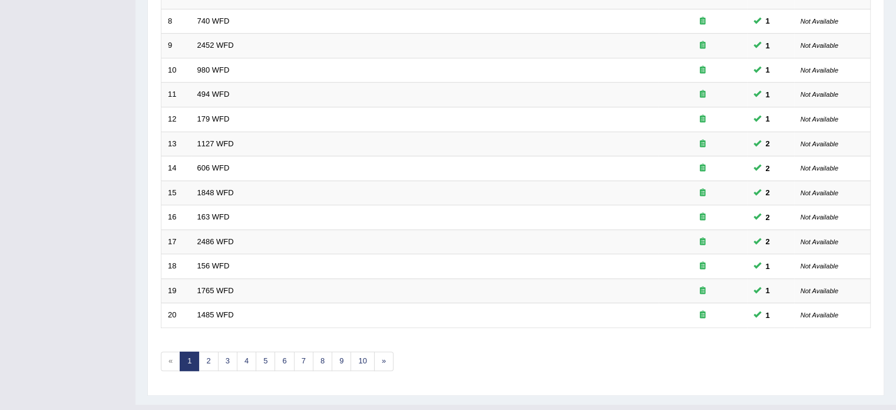
scroll to position [367, 0]
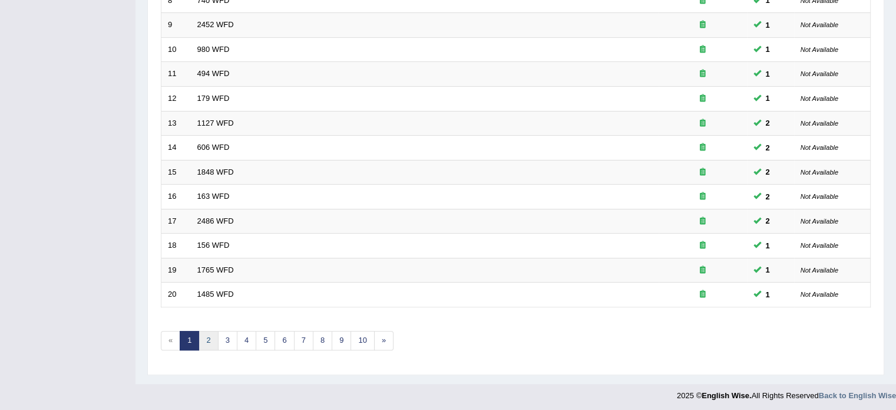
click at [210, 335] on link "2" at bounding box center [208, 340] width 19 height 19
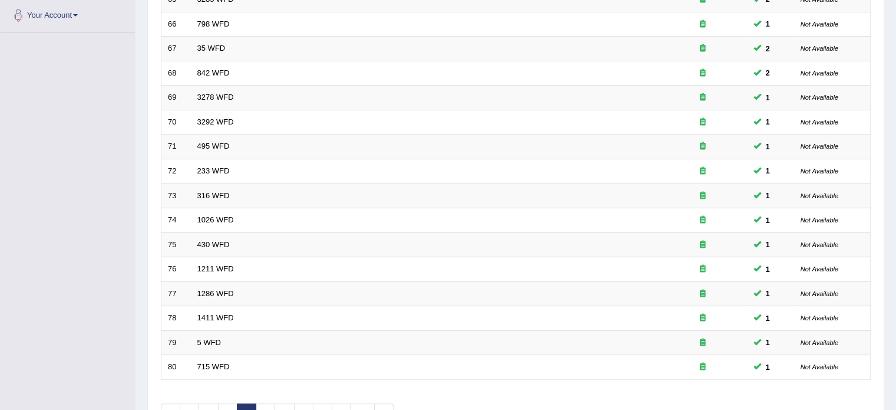
scroll to position [325, 0]
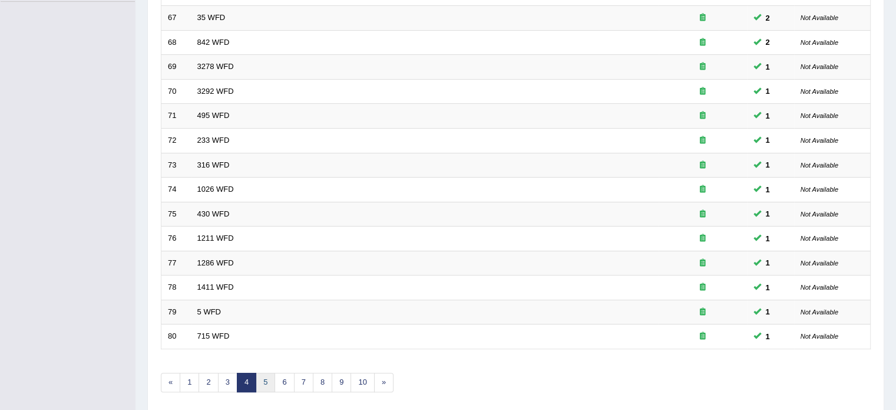
click at [263, 376] on link "5" at bounding box center [265, 381] width 19 height 19
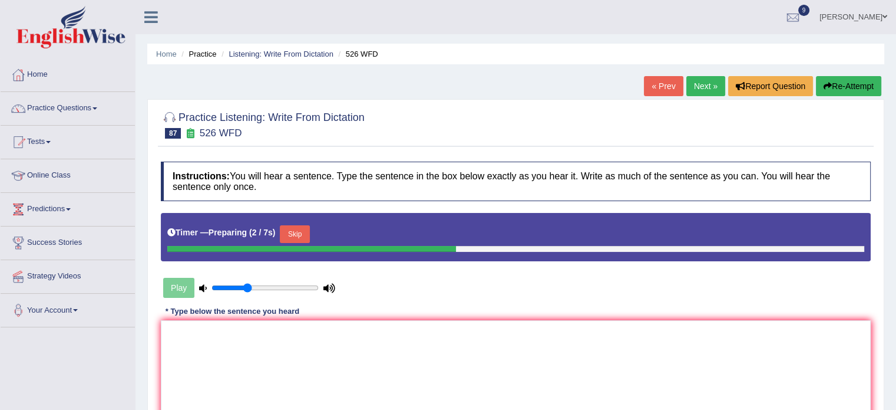
click at [721, 315] on div "Instructions: You will hear a sentence. Type the sentence in the box below exac…" at bounding box center [516, 313] width 716 height 314
click at [721, 337] on textarea at bounding box center [516, 377] width 710 height 114
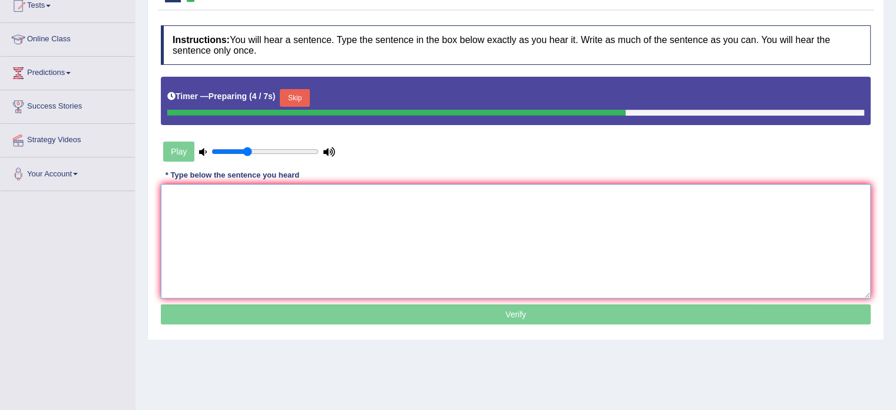
scroll to position [140, 0]
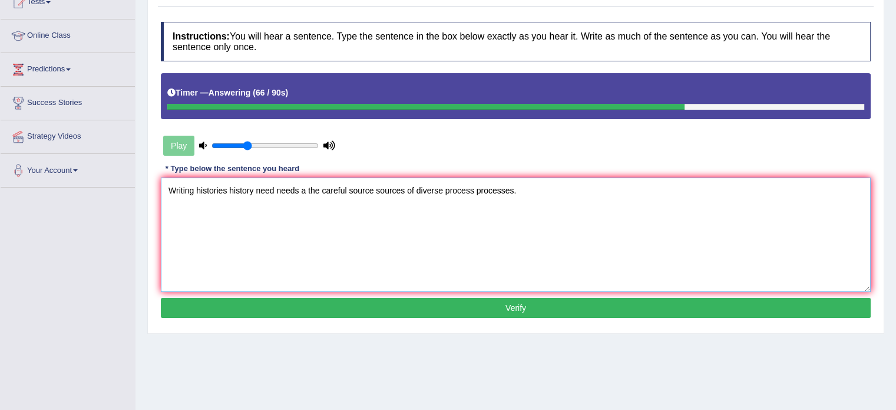
type textarea "Writing histories history need needs a the careful source sources of diverse pr…"
click at [727, 301] on button "Verify" at bounding box center [516, 308] width 710 height 20
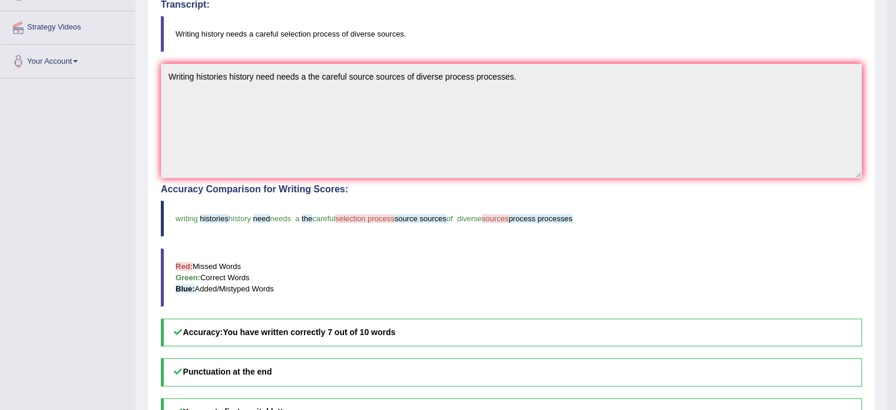
scroll to position [0, 0]
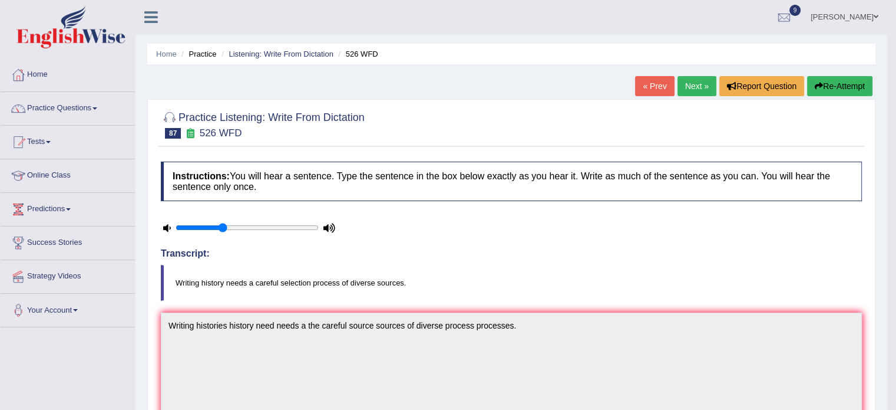
click at [693, 91] on link "Next »" at bounding box center [697, 86] width 39 height 20
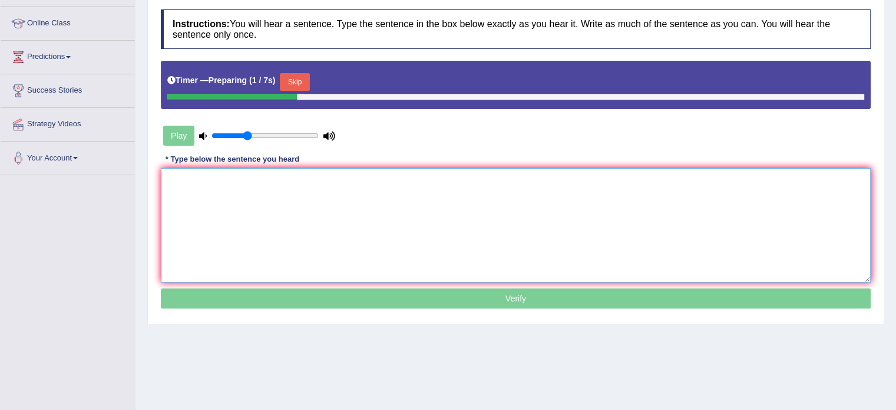
click at [623, 249] on textarea at bounding box center [516, 225] width 710 height 114
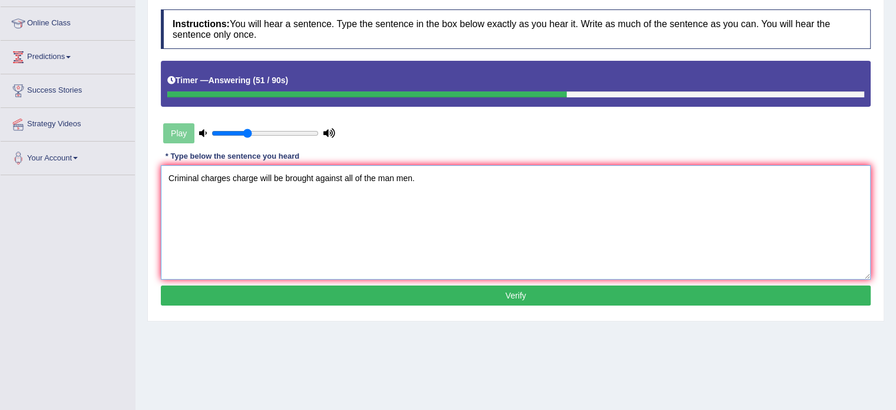
type textarea "Criminal charges charge will be brought against all of the man men."
click at [592, 299] on button "Verify" at bounding box center [516, 295] width 710 height 20
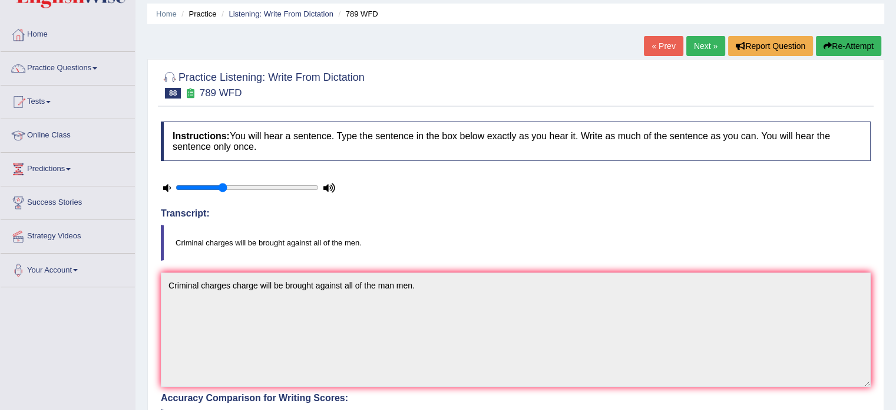
scroll to position [37, 0]
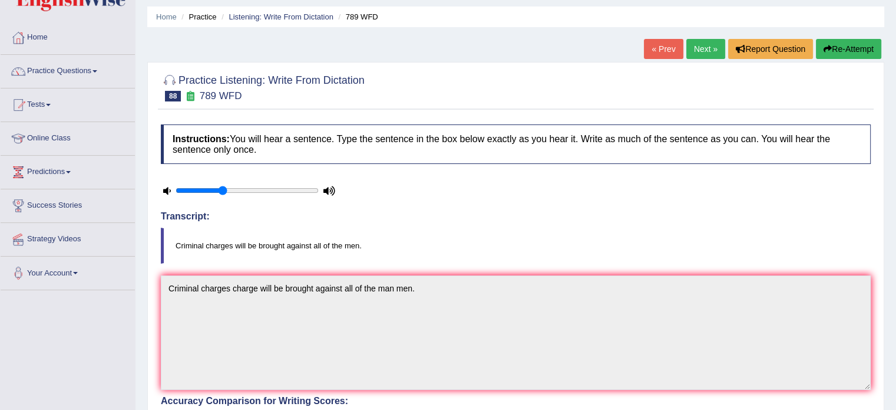
click at [701, 47] on link "Next »" at bounding box center [706, 49] width 39 height 20
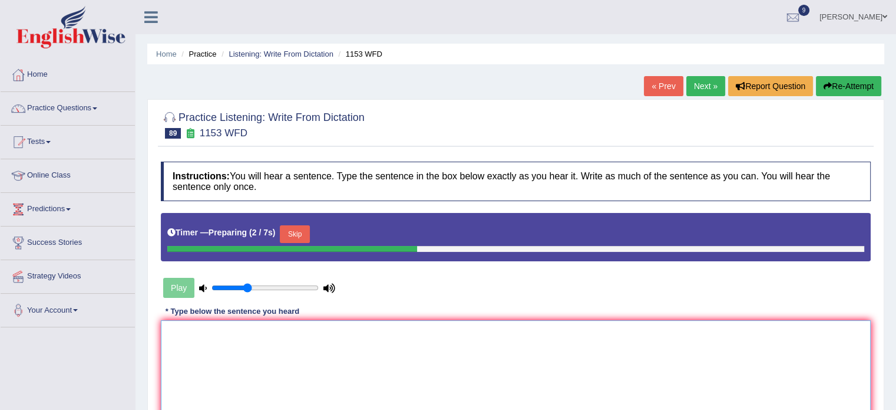
click at [674, 338] on textarea at bounding box center [516, 377] width 710 height 114
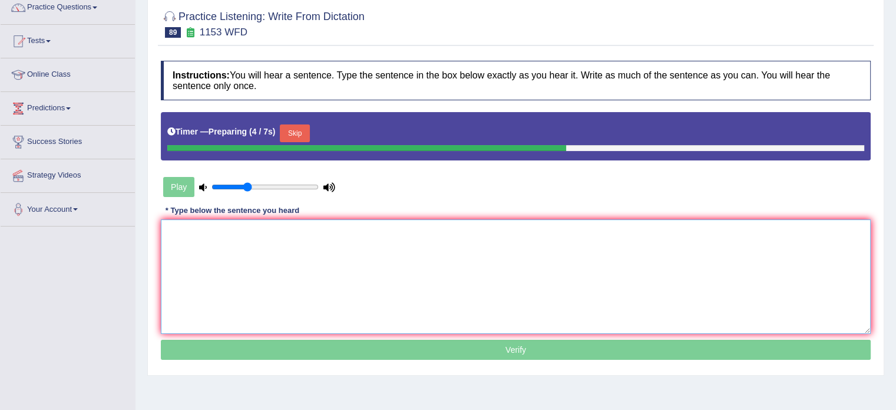
scroll to position [111, 0]
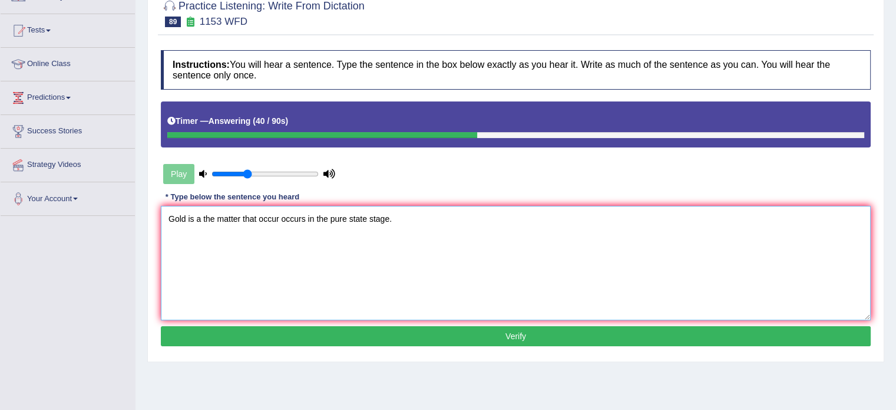
type textarea "Gold is a the matter that occur occurs in the pure state stage."
click at [809, 326] on button "Verify" at bounding box center [516, 336] width 710 height 20
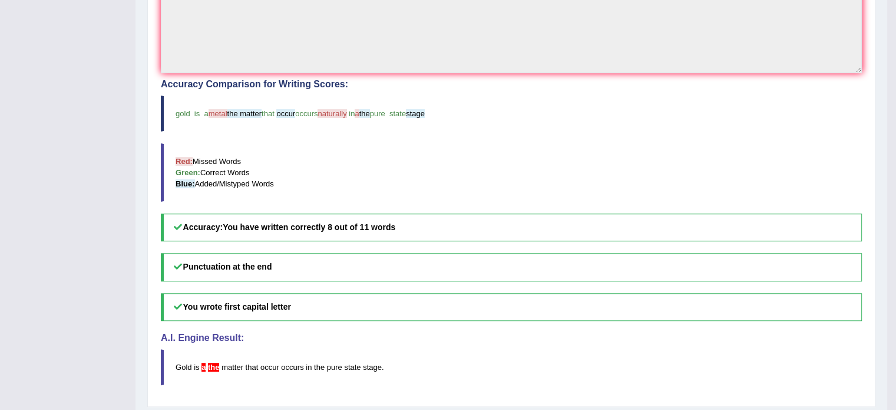
scroll to position [0, 0]
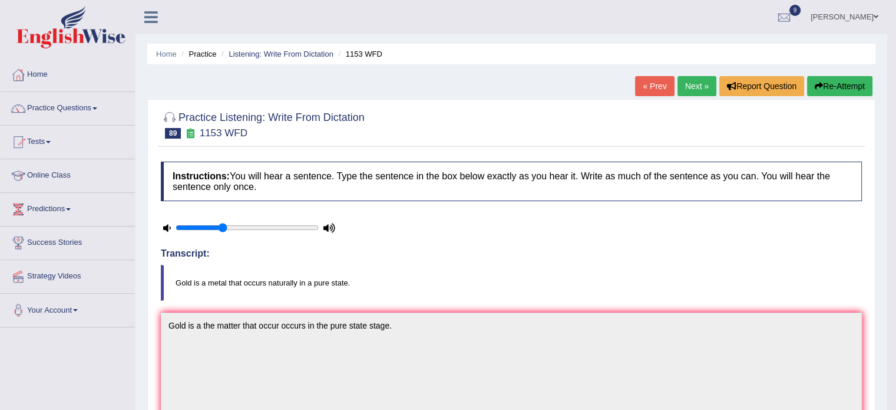
click at [691, 91] on link "Next »" at bounding box center [697, 86] width 39 height 20
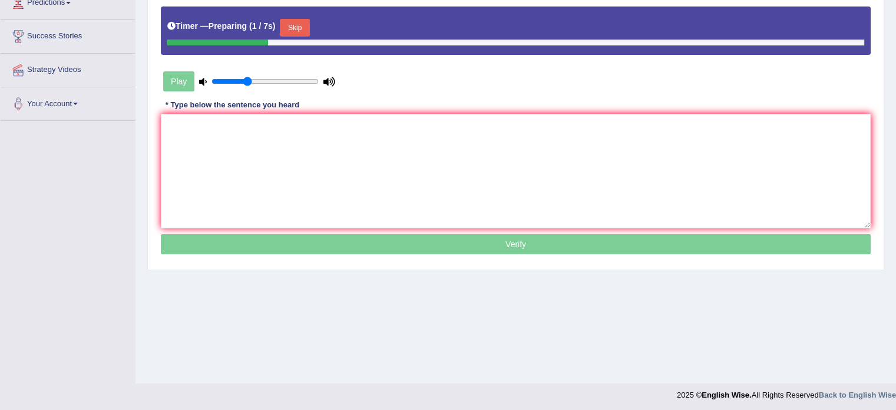
scroll to position [209, 0]
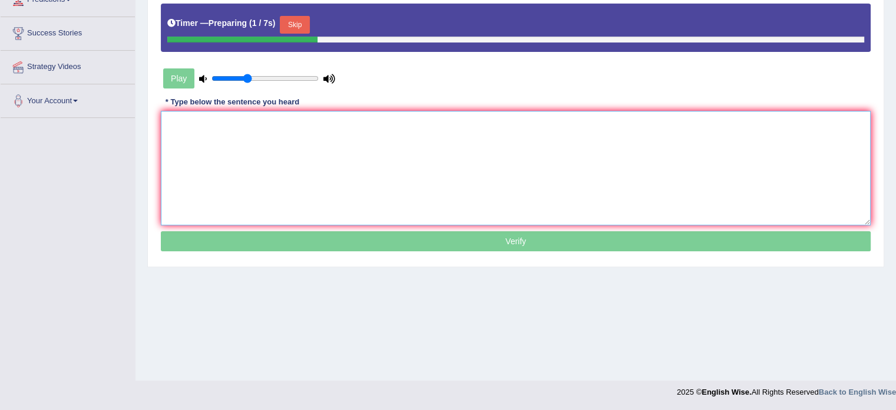
click at [665, 200] on textarea at bounding box center [516, 168] width 710 height 114
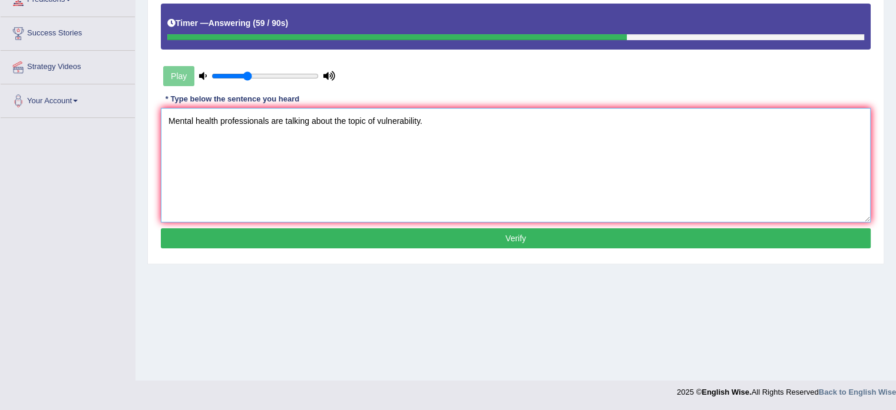
type textarea "Mental health professionals are talking about the topic of vulnerability."
click at [596, 242] on button "Verify" at bounding box center [516, 238] width 710 height 20
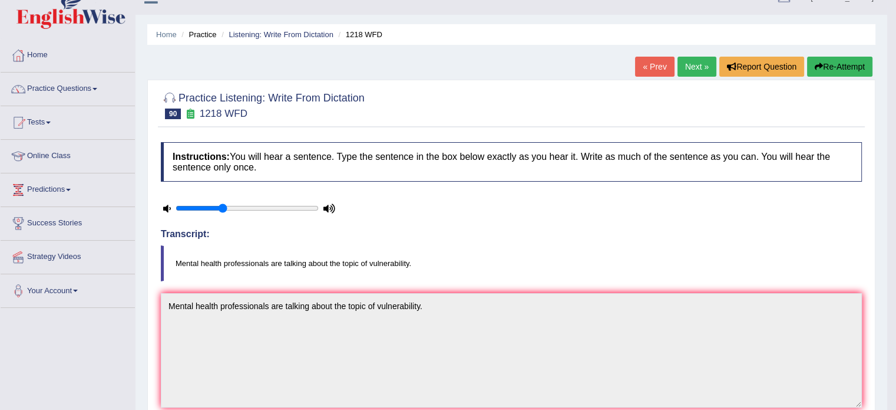
scroll to position [0, 0]
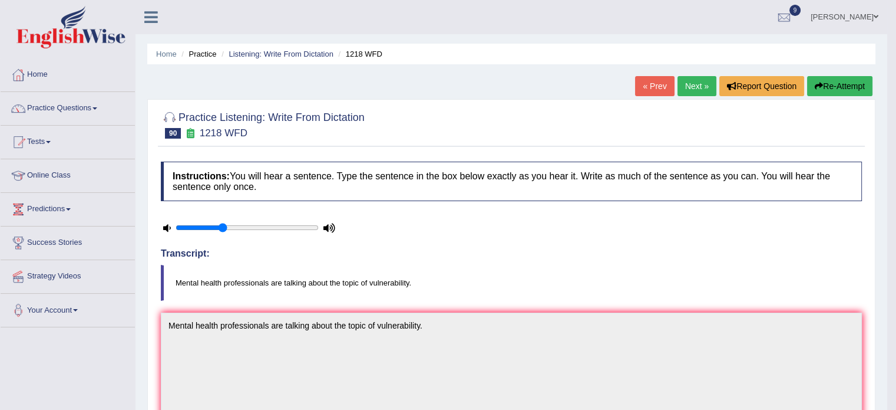
click at [690, 87] on link "Next »" at bounding box center [697, 86] width 39 height 20
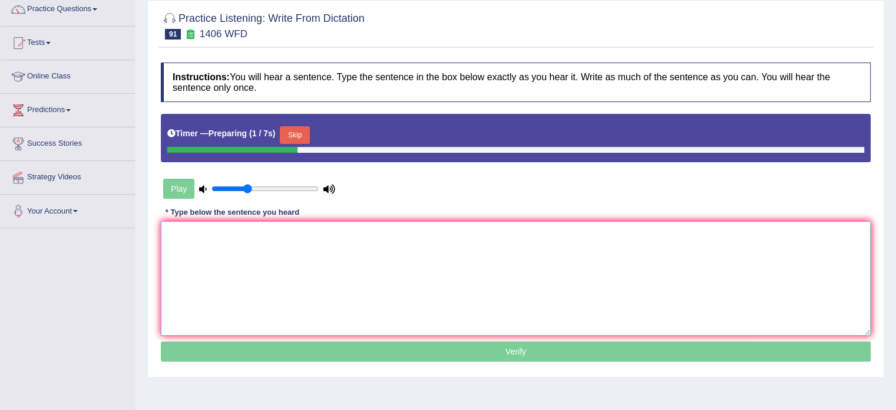
click at [608, 240] on textarea at bounding box center [516, 278] width 710 height 114
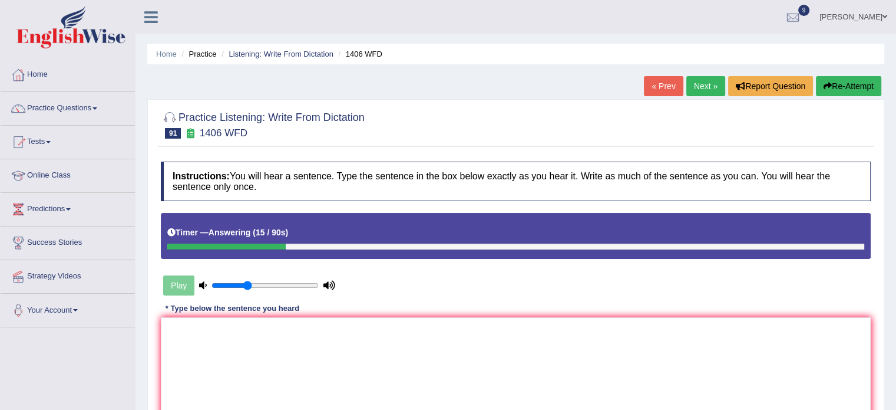
click at [839, 87] on button "Re-Attempt" at bounding box center [848, 86] width 65 height 20
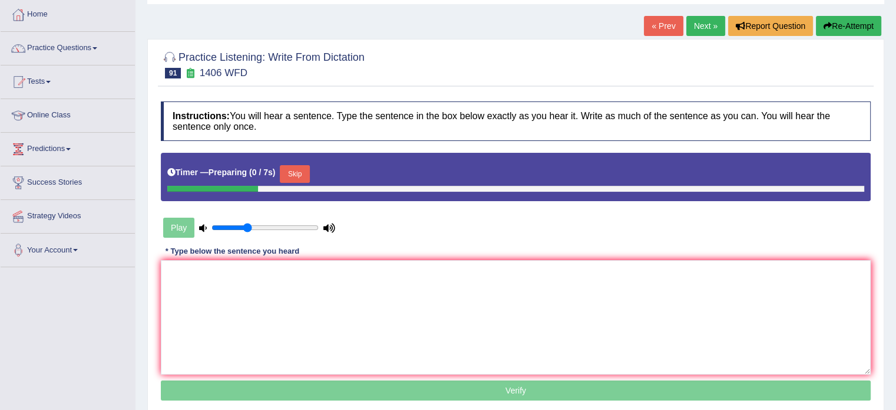
scroll to position [94, 0]
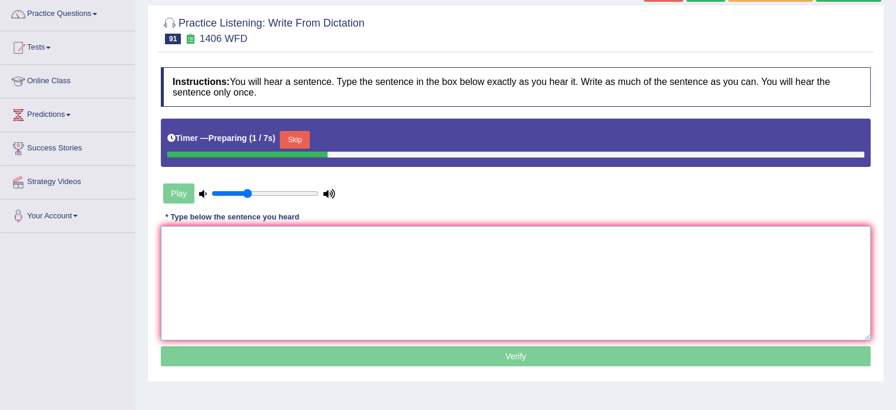
click at [764, 262] on textarea at bounding box center [516, 283] width 710 height 114
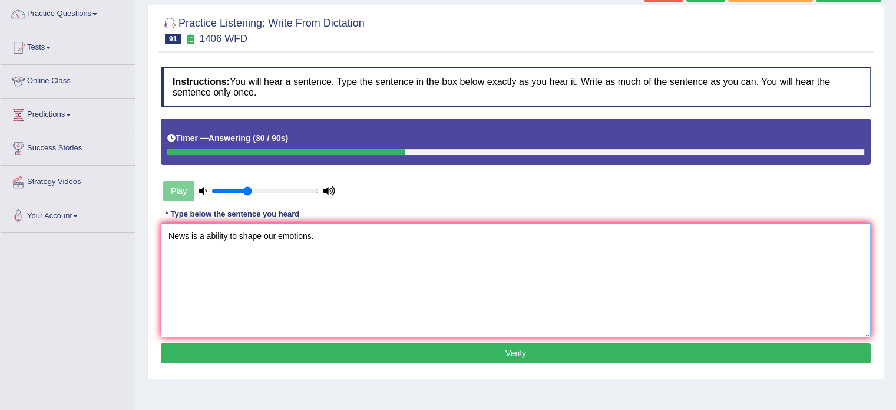
type textarea "News is a ability to shape our emotions."
click at [518, 357] on button "Verify" at bounding box center [516, 353] width 710 height 20
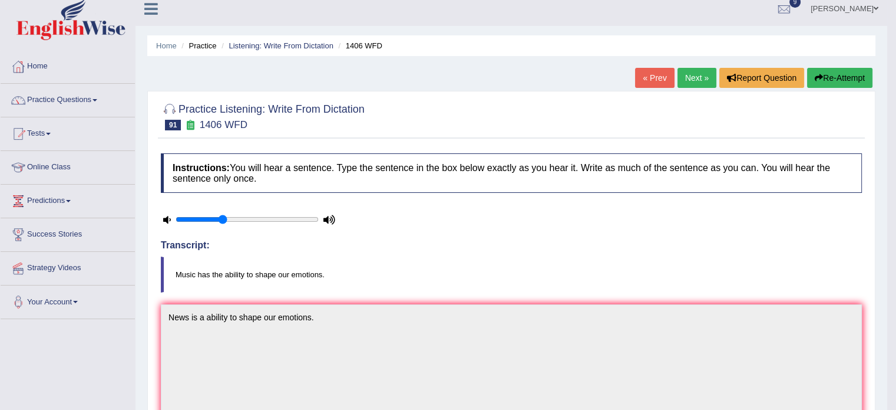
scroll to position [0, 0]
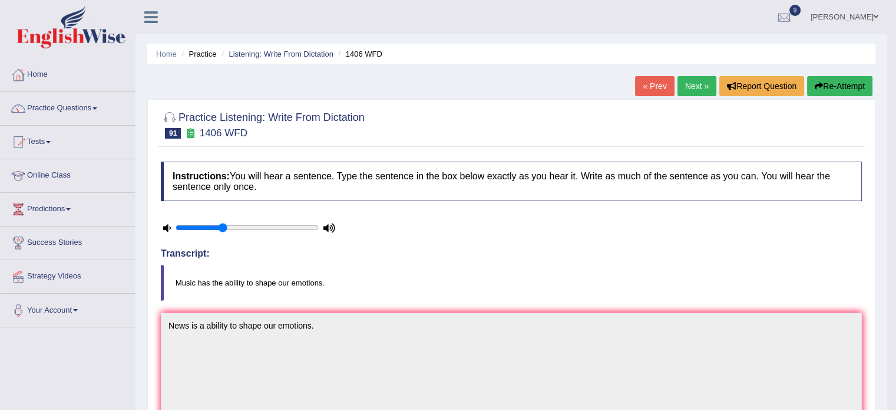
click at [698, 88] on link "Next »" at bounding box center [697, 86] width 39 height 20
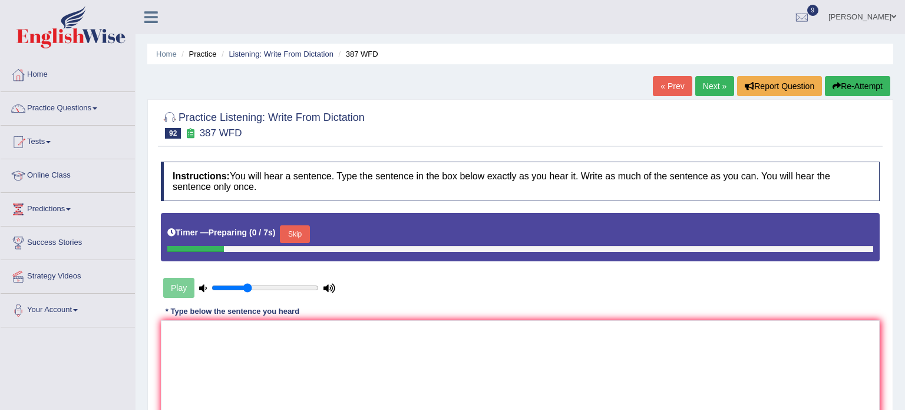
drag, startPoint x: 0, startPoint y: 0, endPoint x: 905, endPoint y: 127, distance: 913.5
click at [905, 127] on html "Toggle navigation Home Practice Questions Speaking Practice Read Aloud Repeat S…" at bounding box center [452, 205] width 905 height 410
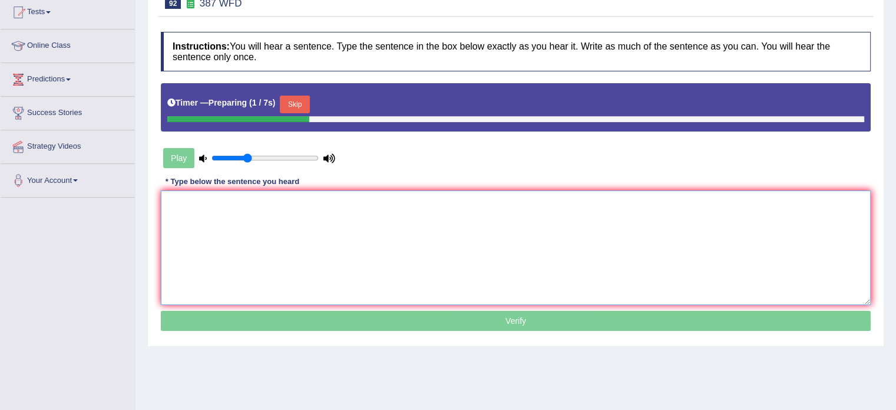
click at [632, 224] on textarea at bounding box center [516, 247] width 710 height 114
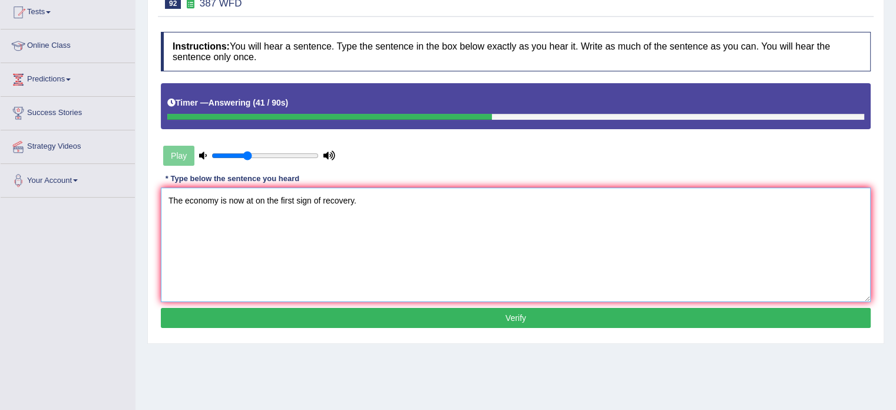
type textarea "The economy is now at on the first sign of recovery."
click at [592, 324] on button "Verify" at bounding box center [516, 318] width 710 height 20
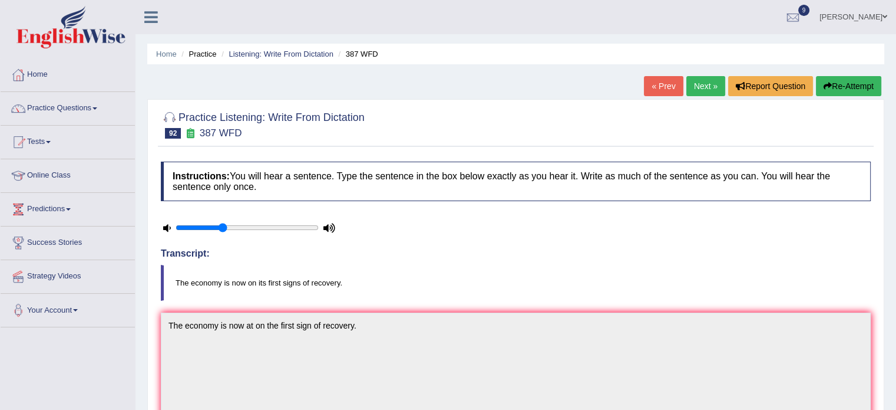
click at [698, 87] on link "Next »" at bounding box center [706, 86] width 39 height 20
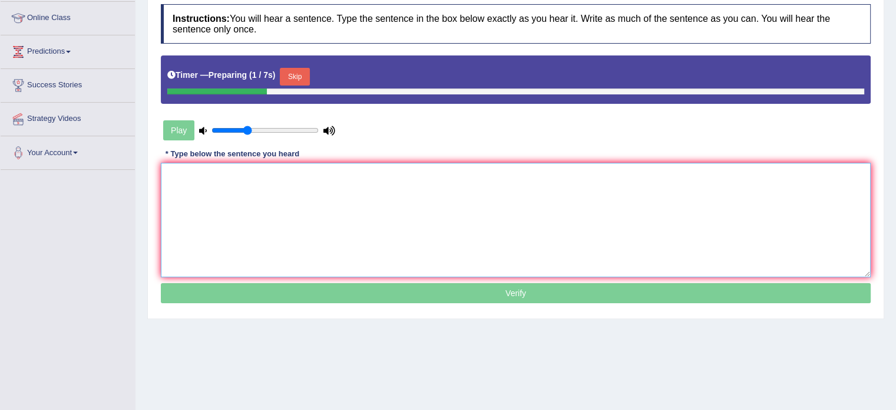
click at [684, 196] on textarea at bounding box center [516, 220] width 710 height 114
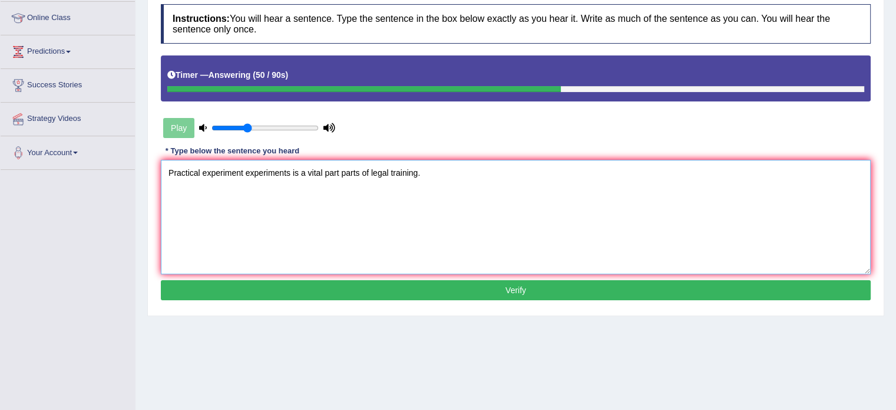
type textarea "Practical experiment experiments is a vital part parts of legal training."
click at [567, 292] on button "Verify" at bounding box center [516, 290] width 710 height 20
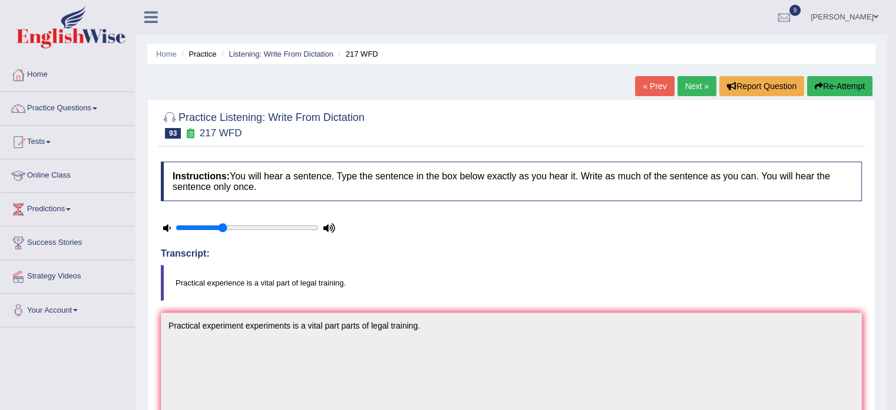
click at [700, 88] on link "Next »" at bounding box center [697, 86] width 39 height 20
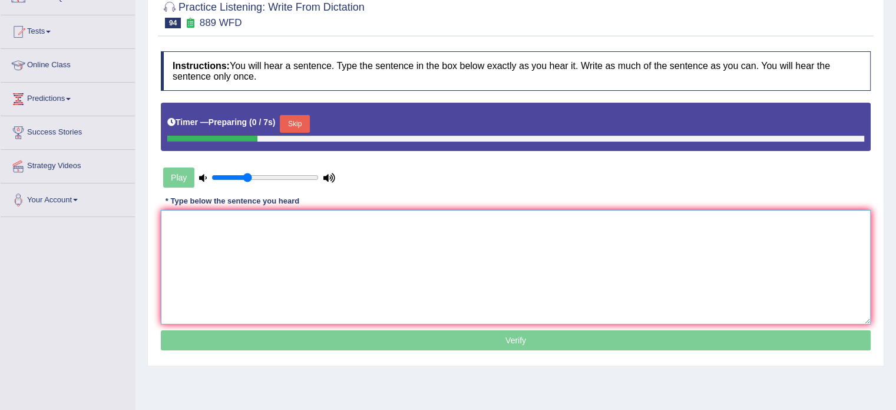
click at [662, 270] on textarea at bounding box center [516, 267] width 710 height 114
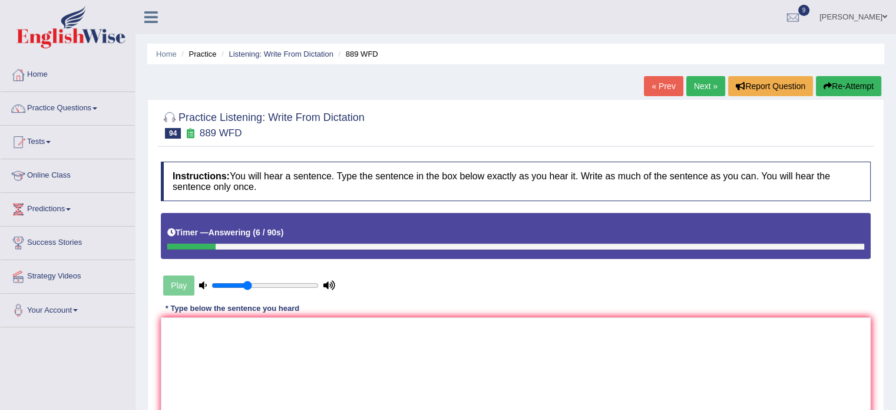
click at [848, 94] on button "Re-Attempt" at bounding box center [848, 86] width 65 height 20
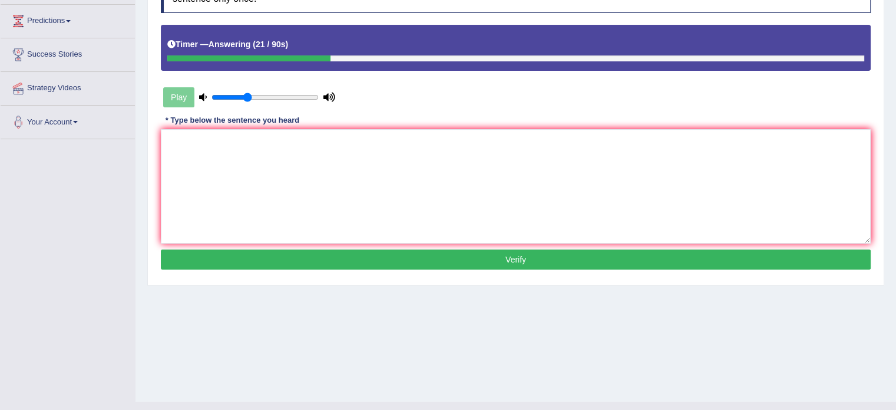
scroll to position [209, 0]
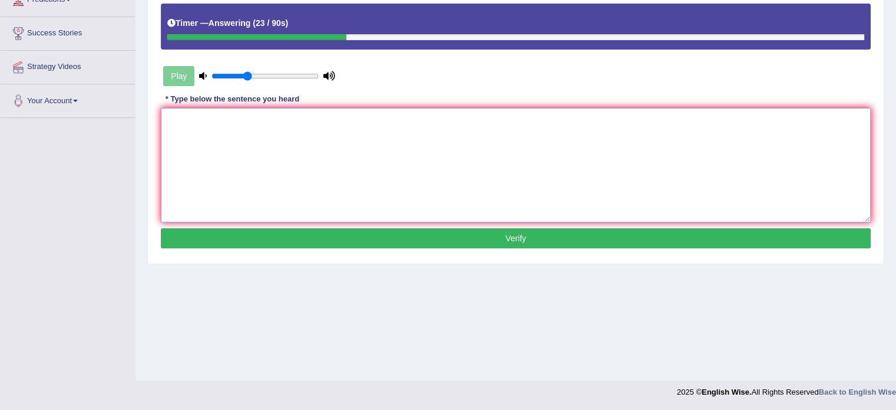
click at [726, 138] on textarea at bounding box center [516, 165] width 710 height 114
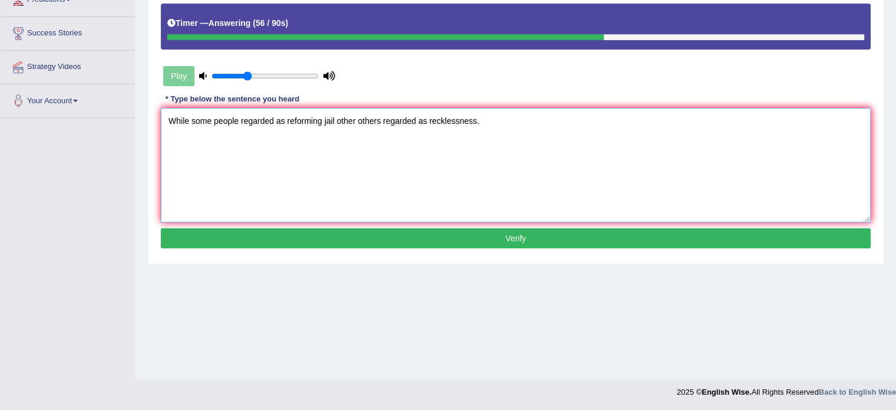
type textarea "While some people regarded as reforming jail other others regarded as recklessn…"
click at [639, 233] on button "Verify" at bounding box center [516, 238] width 710 height 20
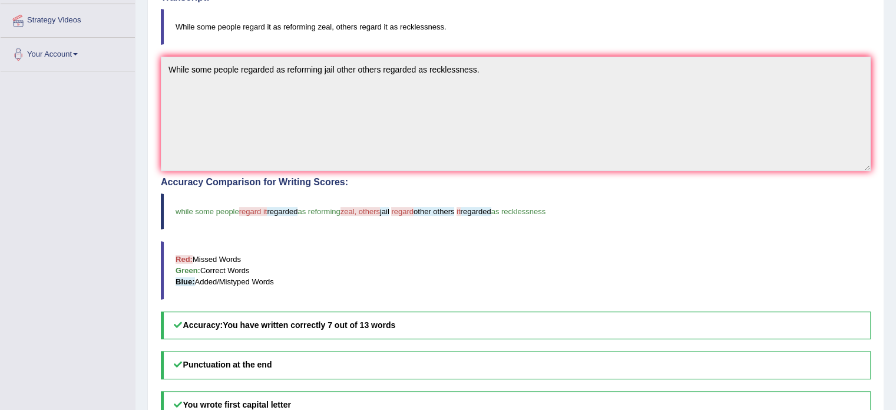
scroll to position [0, 0]
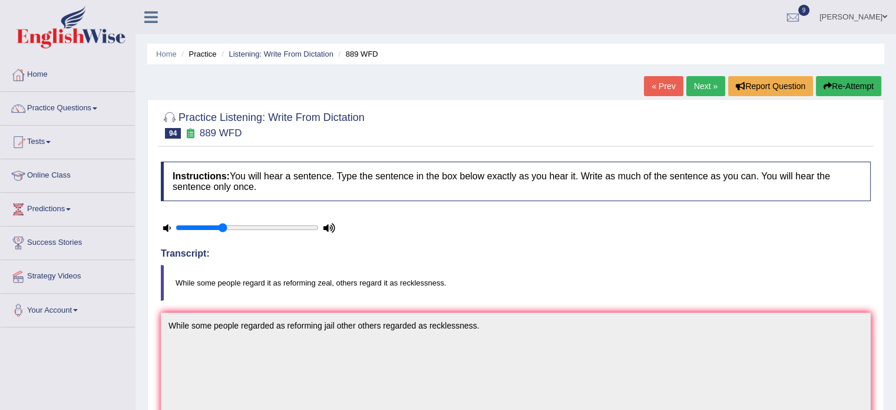
click at [709, 93] on link "Next »" at bounding box center [706, 86] width 39 height 20
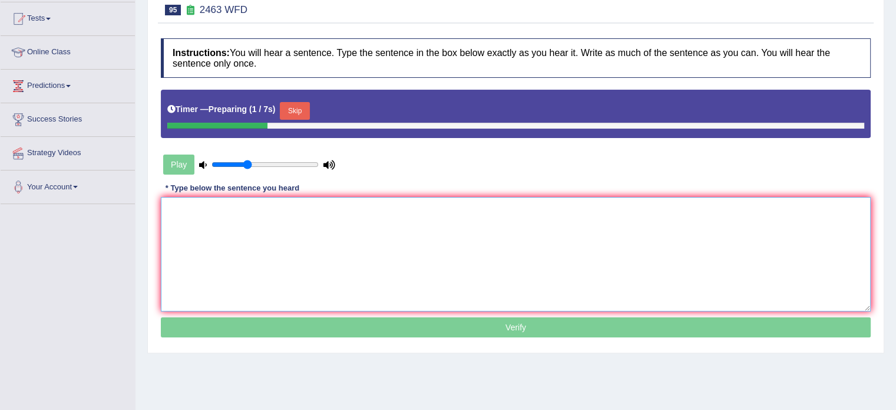
click at [629, 222] on textarea at bounding box center [516, 254] width 710 height 114
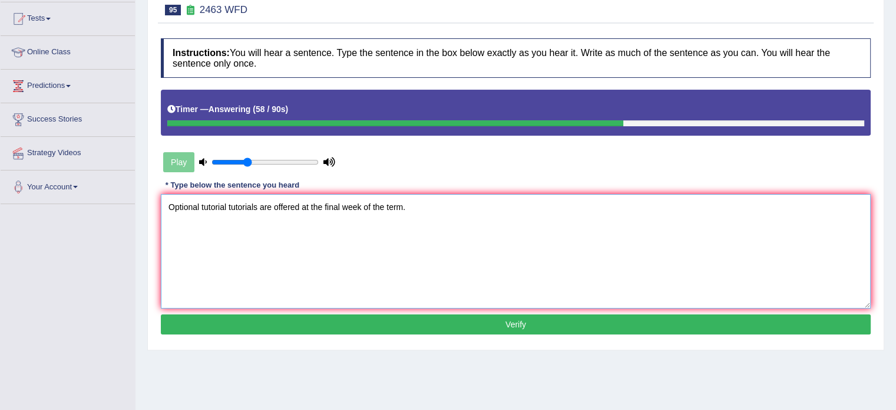
type textarea "Optional tutorial tutorials are offered at the final week of the term."
click at [519, 328] on button "Verify" at bounding box center [516, 324] width 710 height 20
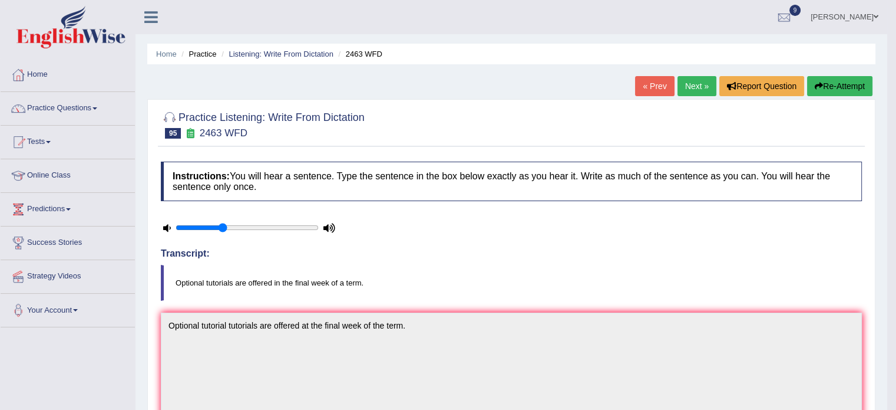
click at [691, 88] on link "Next »" at bounding box center [697, 86] width 39 height 20
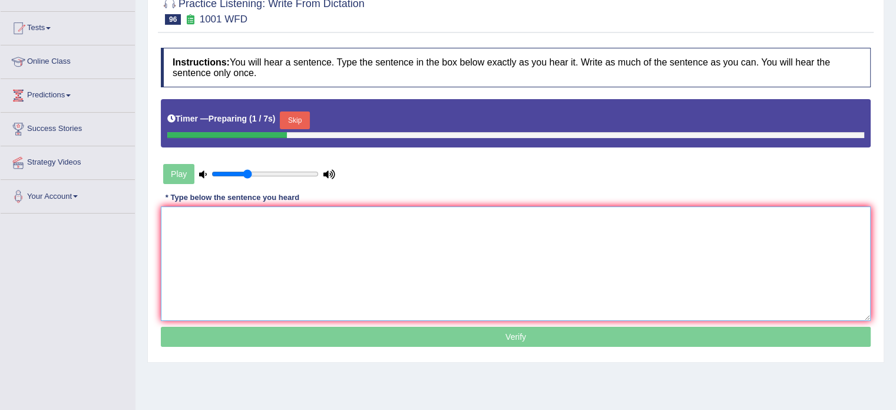
click at [659, 236] on textarea at bounding box center [516, 263] width 710 height 114
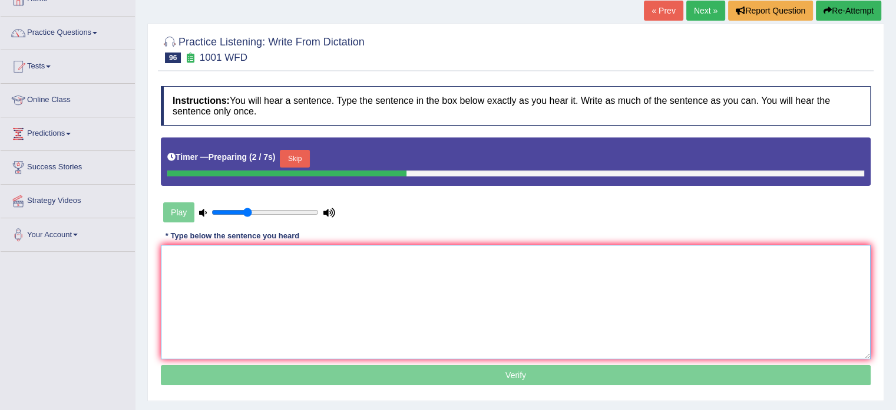
scroll to position [66, 0]
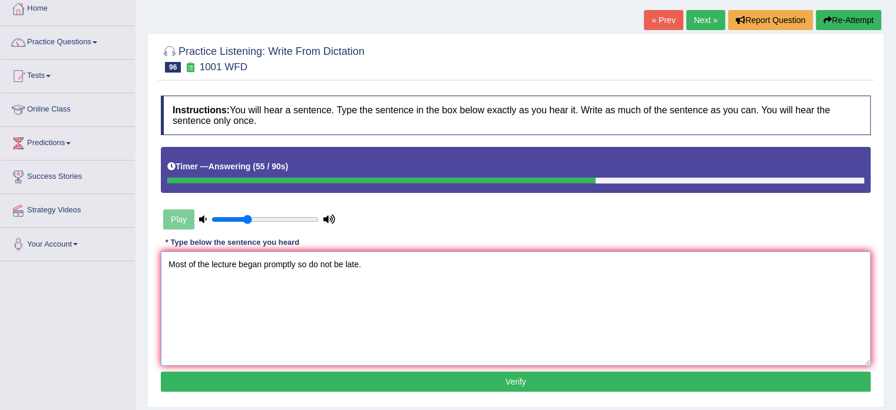
click at [236, 261] on textarea "Most of the lecture began promptly so do not be late." at bounding box center [516, 308] width 710 height 114
click at [220, 263] on textarea "Most of the lecture begin began promptly so do not be late." at bounding box center [516, 308] width 710 height 114
paste textarea "lecture"
type textarea "Most of the lecture lectures begin began promptly so do not be late."
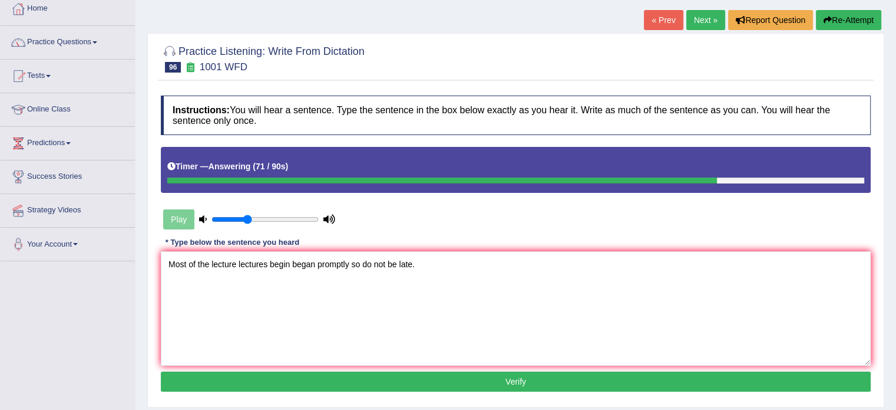
click at [342, 377] on button "Verify" at bounding box center [516, 381] width 710 height 20
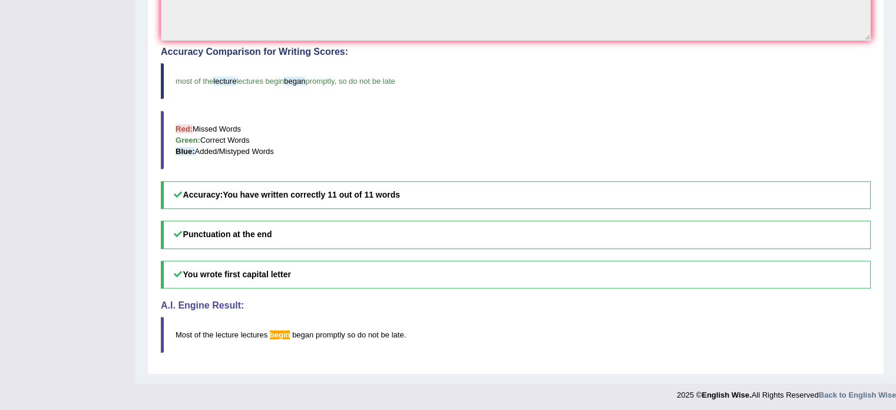
scroll to position [0, 0]
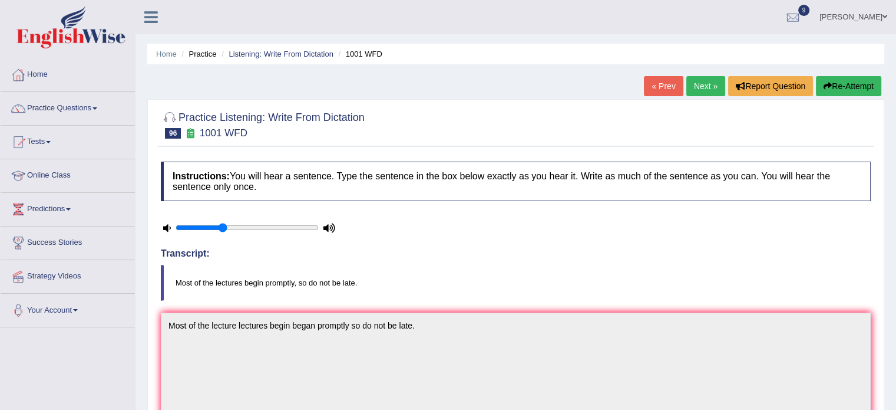
click at [707, 86] on link "Next »" at bounding box center [706, 86] width 39 height 20
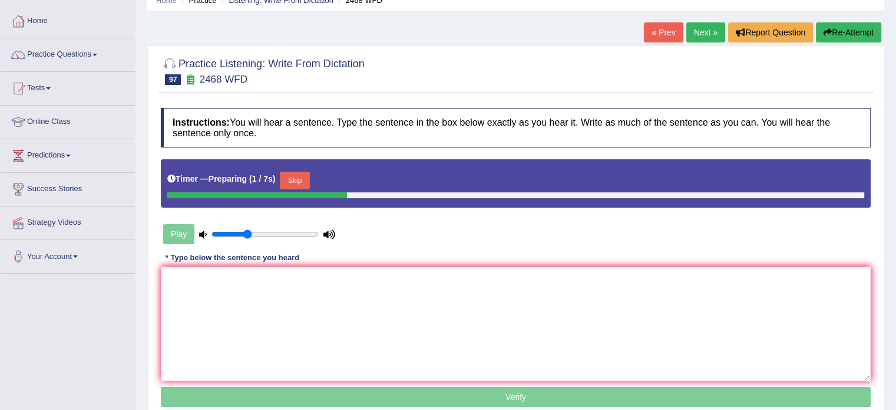
scroll to position [57, 0]
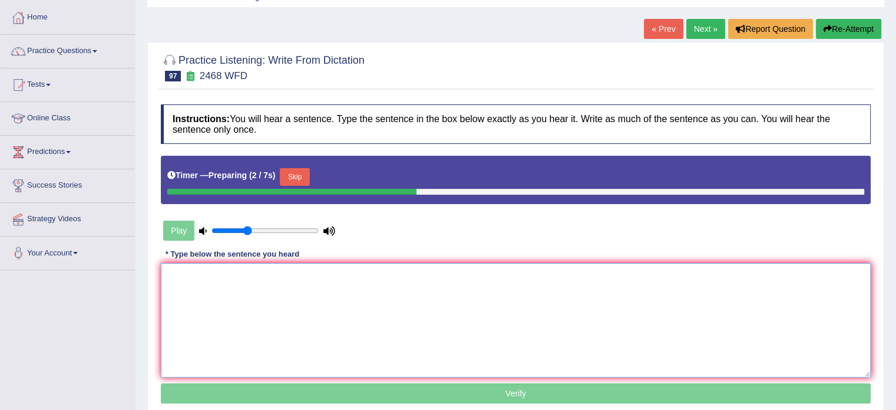
click at [667, 293] on textarea at bounding box center [516, 320] width 710 height 114
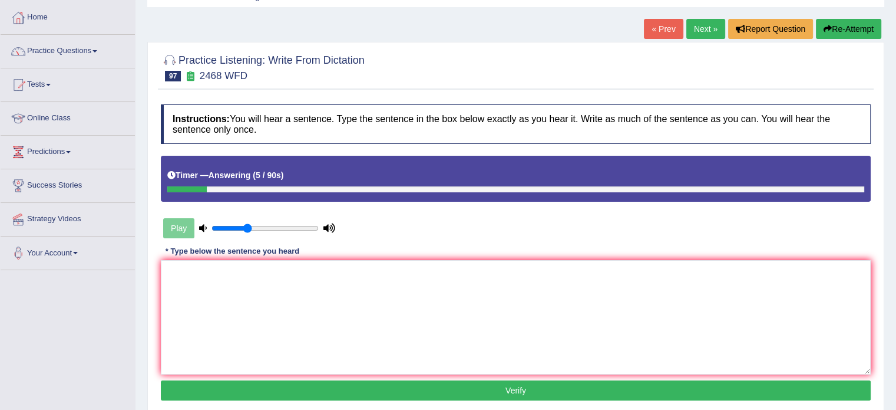
click at [831, 21] on button "Re-Attempt" at bounding box center [848, 29] width 65 height 20
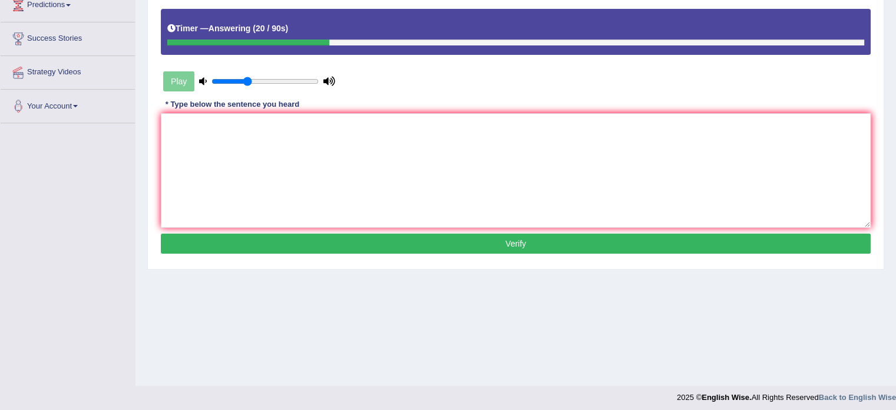
scroll to position [209, 0]
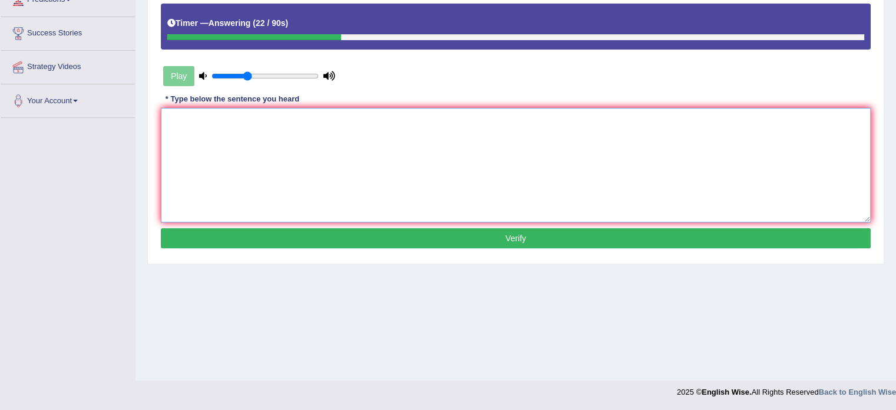
click at [721, 152] on textarea at bounding box center [516, 165] width 710 height 114
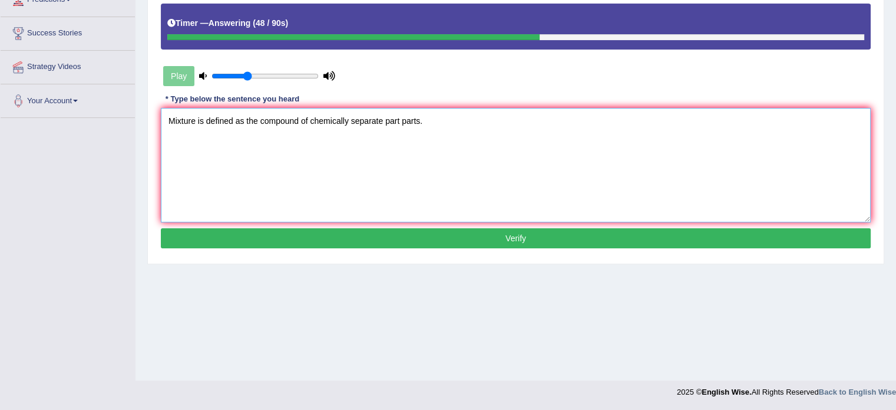
click at [263, 120] on textarea "Mixture is defined as the compound of chemically separate part parts." at bounding box center [516, 165] width 710 height 114
paste textarea "compound"
type textarea "Mixture is defined as the compound compounds of chemically separate part parts."
click at [321, 247] on div "Instructions: You will hear a sentence. Type the sentence in the box below exac…" at bounding box center [516, 101] width 716 height 311
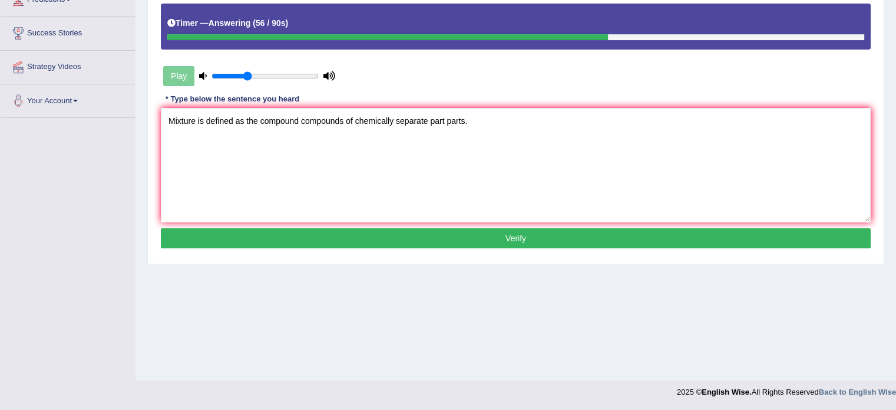
click at [314, 239] on button "Verify" at bounding box center [516, 238] width 710 height 20
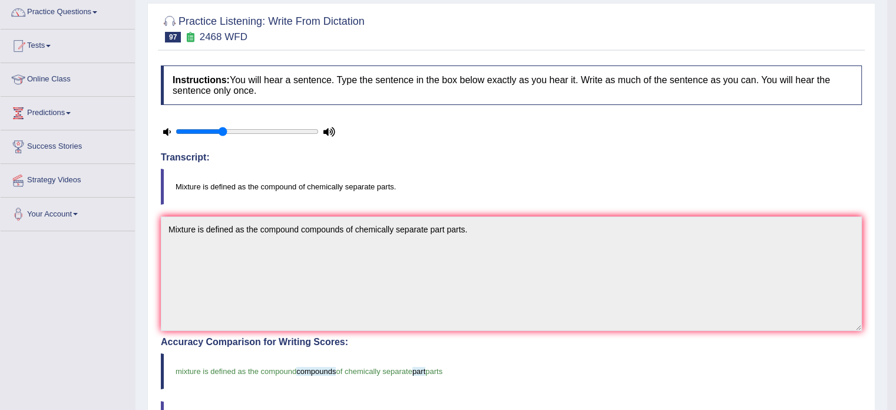
scroll to position [80, 0]
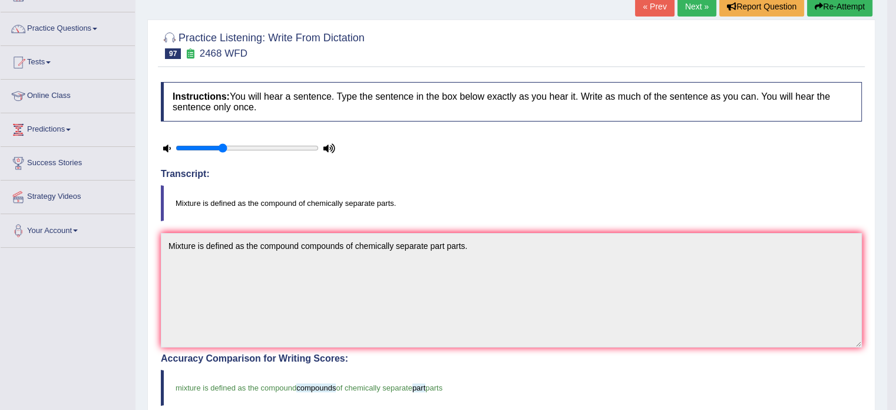
click at [693, 9] on link "Next »" at bounding box center [697, 6] width 39 height 20
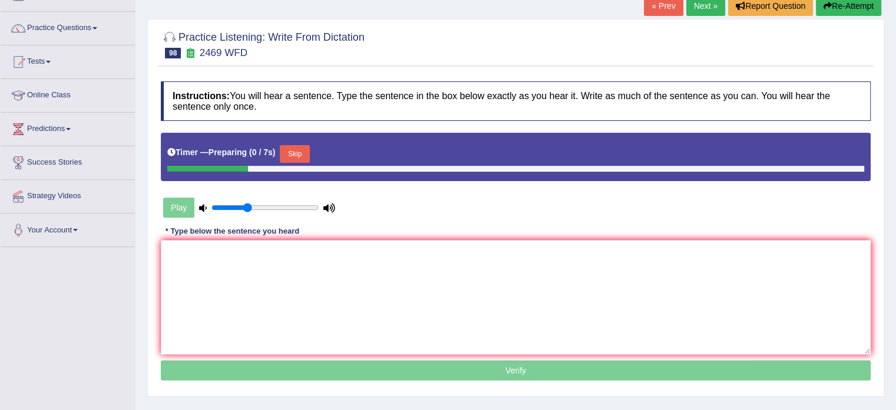
drag, startPoint x: 0, startPoint y: 0, endPoint x: 904, endPoint y: 193, distance: 924.4
click at [896, 193] on html "Toggle navigation Home Practice Questions Speaking Practice Read Aloud Repeat S…" at bounding box center [448, 125] width 896 height 410
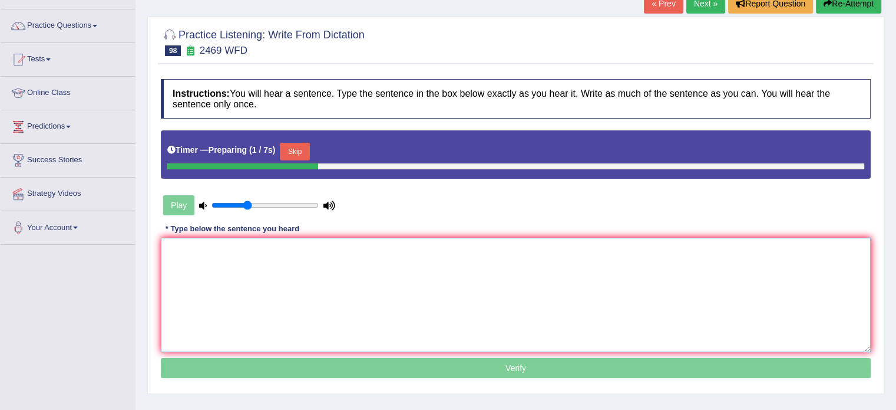
click at [568, 308] on textarea at bounding box center [516, 295] width 710 height 114
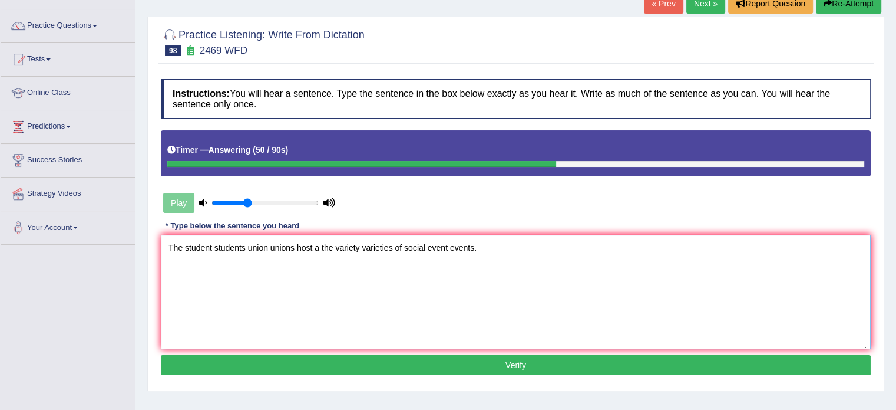
type textarea "The student students union unions host a the variety varieties of social event …"
click at [546, 368] on button "Verify" at bounding box center [516, 365] width 710 height 20
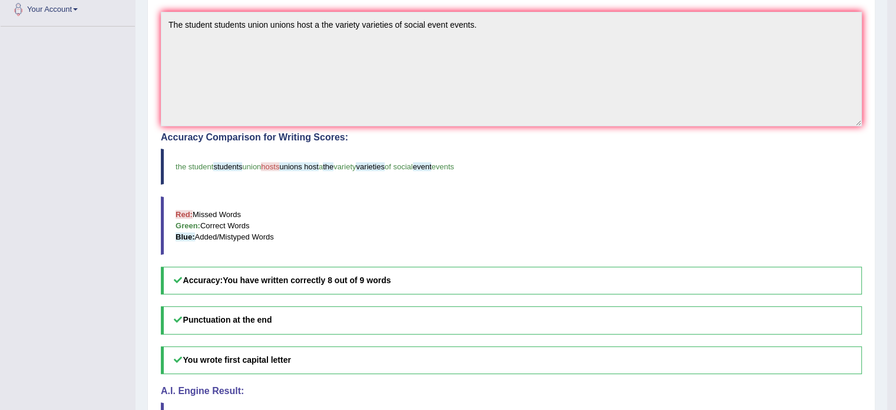
scroll to position [0, 0]
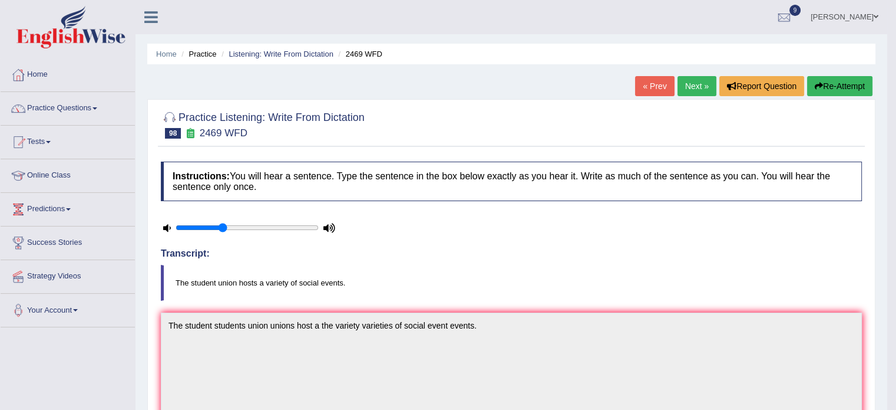
click at [696, 86] on link "Next »" at bounding box center [697, 86] width 39 height 20
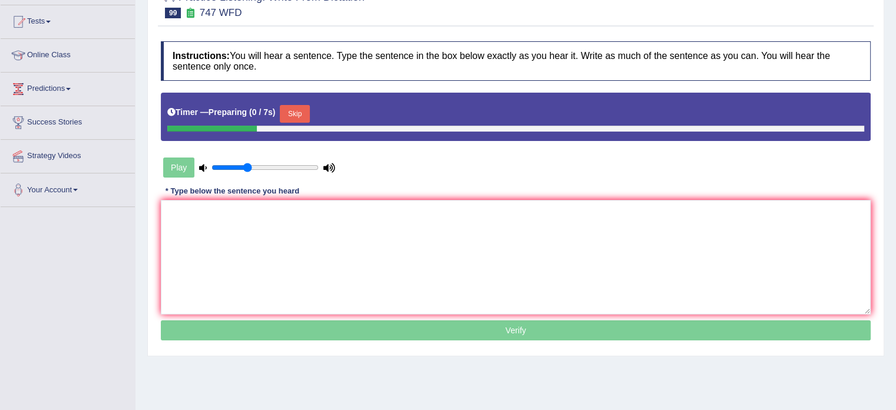
drag, startPoint x: 0, startPoint y: 0, endPoint x: 905, endPoint y: 179, distance: 922.2
click at [896, 179] on html "Toggle navigation Home Practice Questions Speaking Practice Read Aloud Repeat S…" at bounding box center [448, 85] width 896 height 410
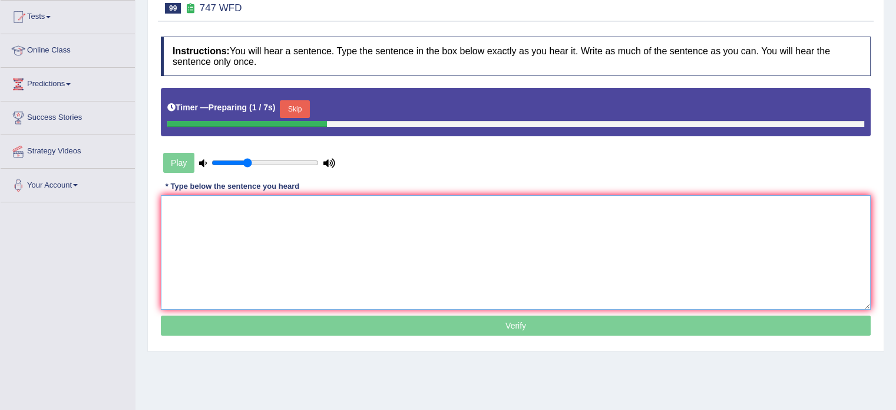
click at [548, 278] on textarea at bounding box center [516, 252] width 710 height 114
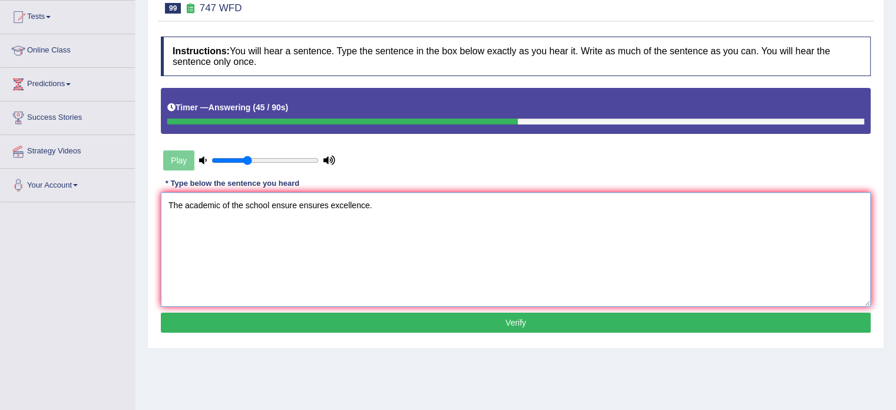
type textarea "The academic of the school ensure ensures excellence."
click at [466, 318] on button "Verify" at bounding box center [516, 322] width 710 height 20
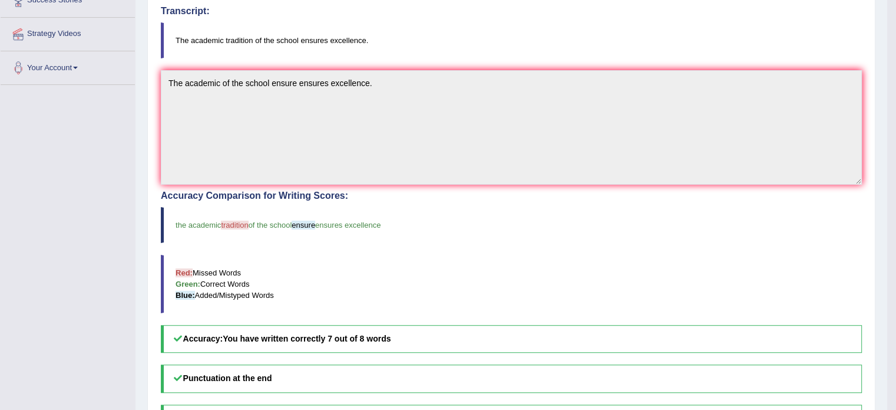
scroll to position [0, 0]
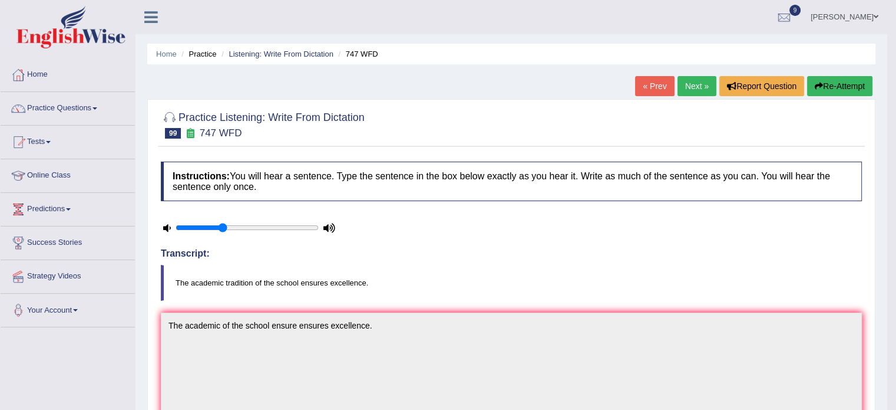
click at [700, 92] on link "Next »" at bounding box center [697, 86] width 39 height 20
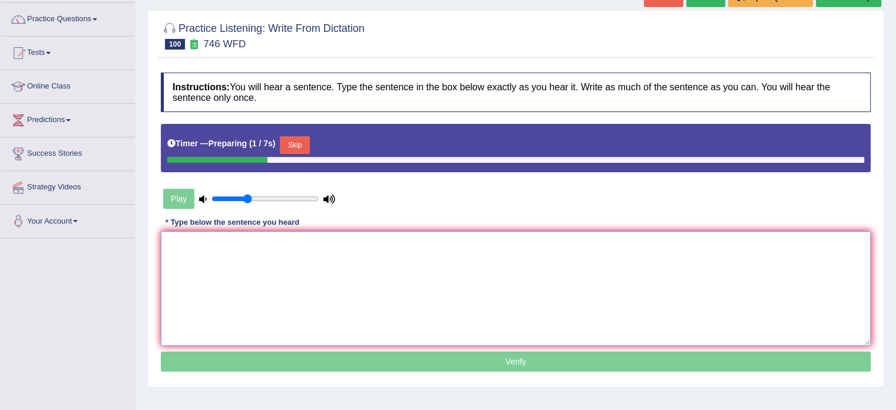
click at [733, 278] on textarea at bounding box center [516, 288] width 710 height 114
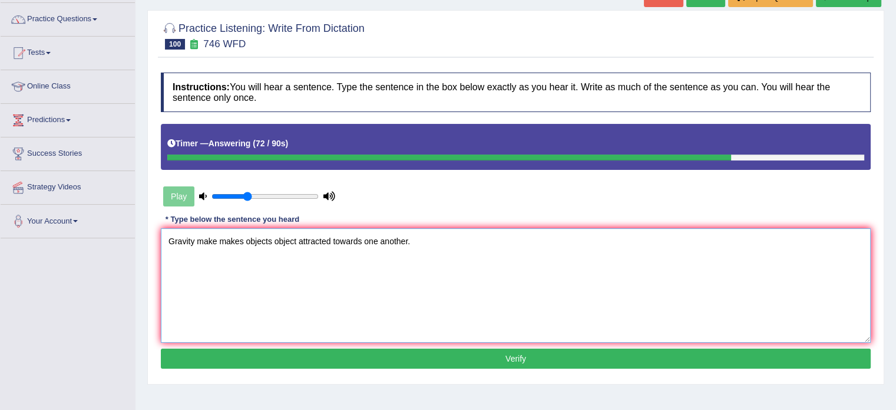
click at [297, 239] on textarea "Gravity make makes objects object attracted towards one another." at bounding box center [516, 285] width 710 height 114
type textarea "Gravity make makes objects object more attracted towards one another."
click at [330, 359] on button "Verify" at bounding box center [516, 358] width 710 height 20
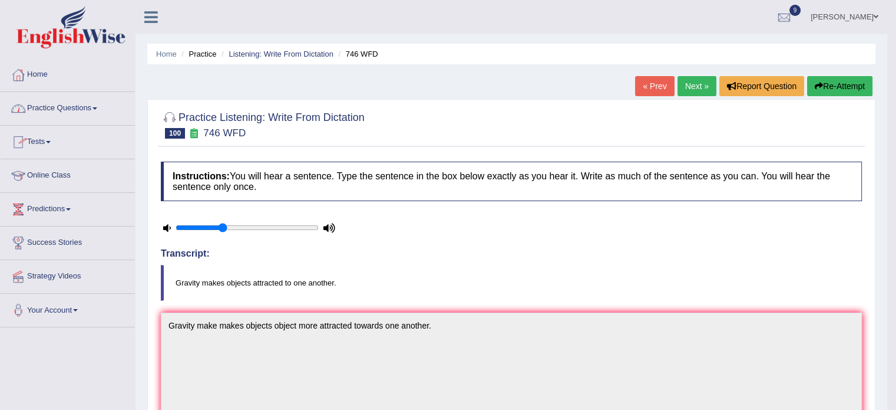
click at [52, 70] on link "Home" at bounding box center [68, 72] width 134 height 29
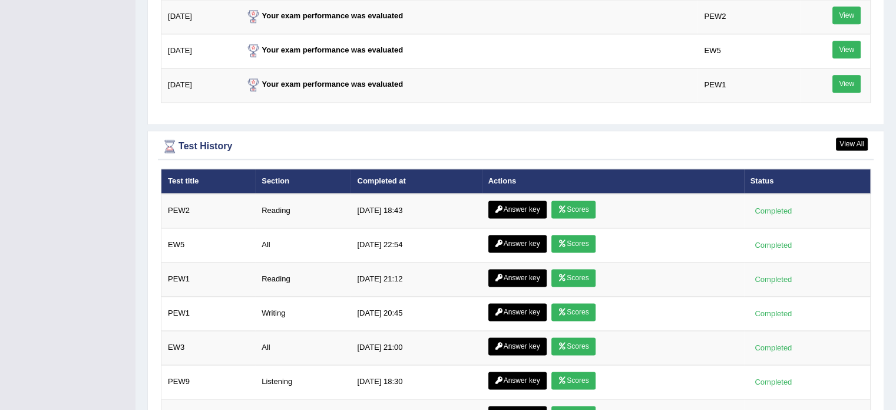
scroll to position [1591, 0]
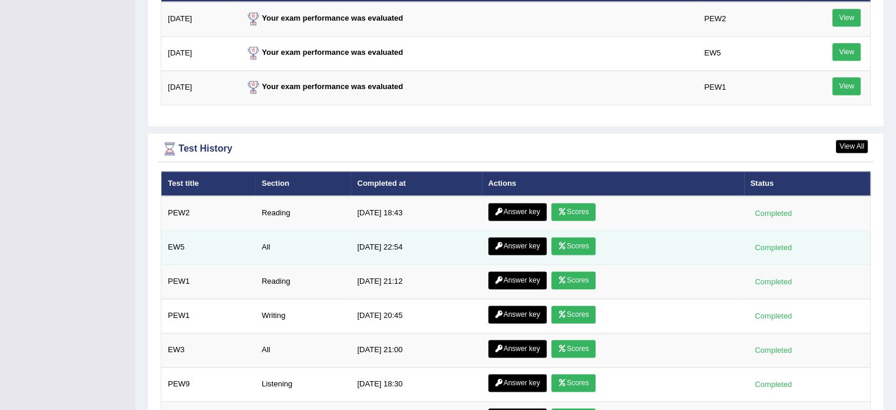
click at [530, 240] on link "Answer key" at bounding box center [518, 246] width 58 height 18
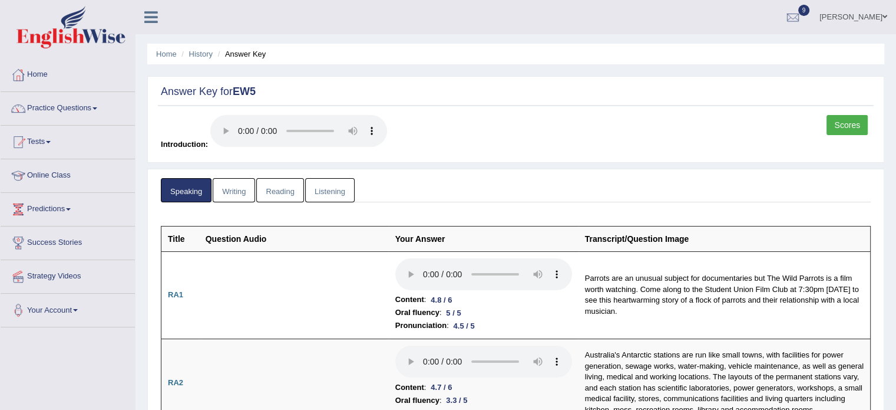
click at [241, 186] on link "Writing" at bounding box center [234, 190] width 42 height 24
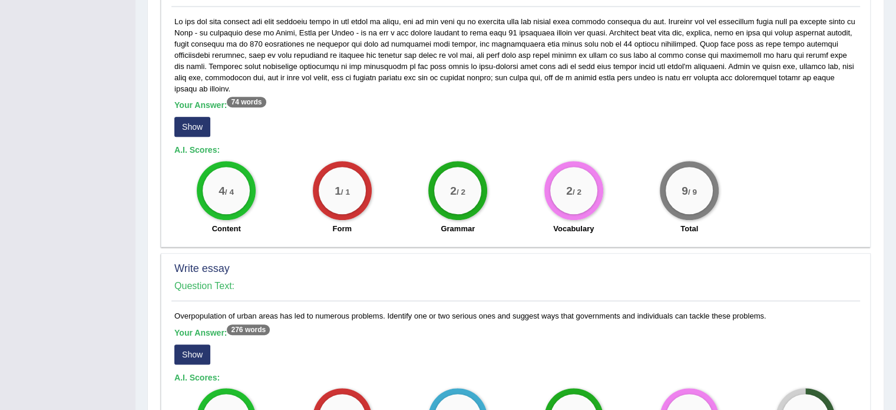
scroll to position [678, 0]
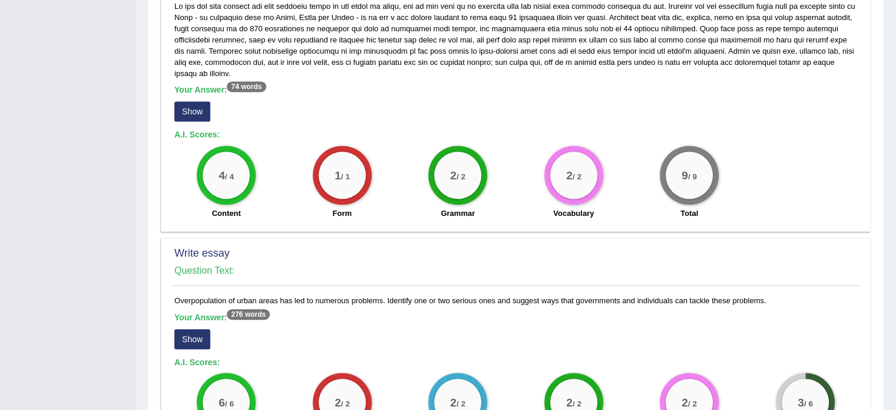
drag, startPoint x: 905, startPoint y: 114, endPoint x: 905, endPoint y: 327, distance: 212.8
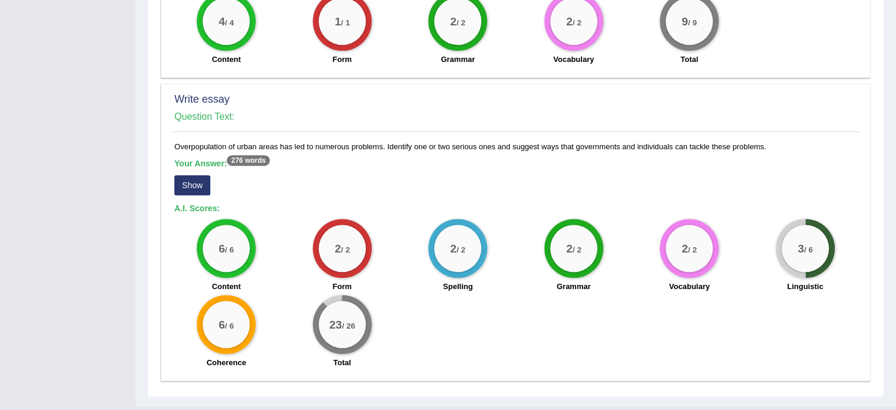
scroll to position [831, 0]
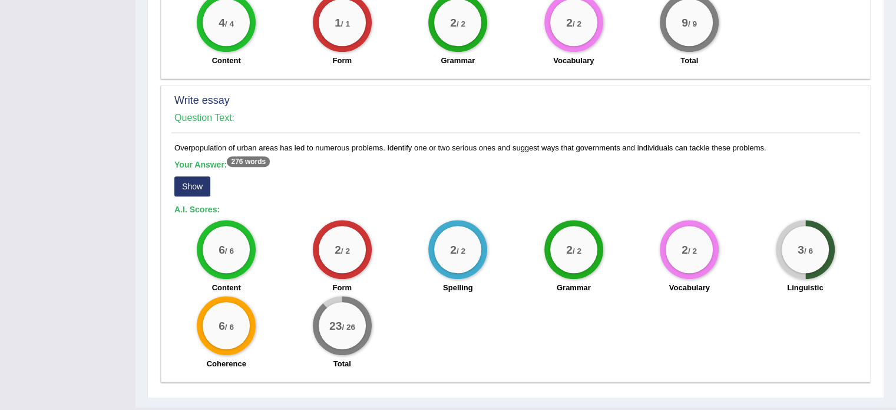
click at [196, 176] on button "Show" at bounding box center [192, 186] width 36 height 20
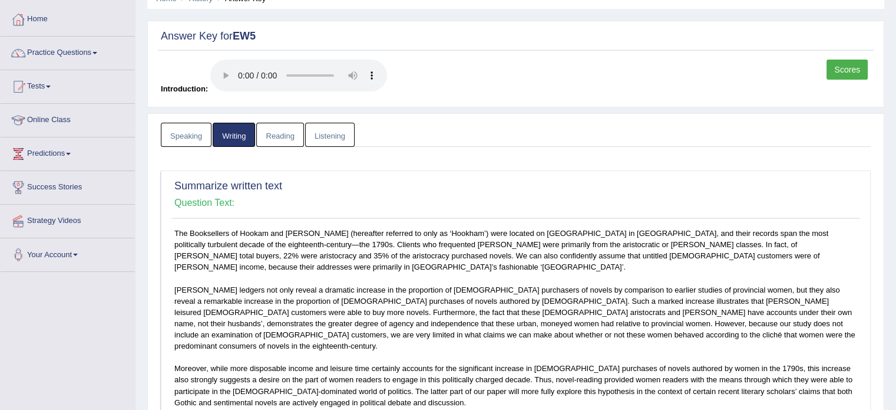
scroll to position [0, 0]
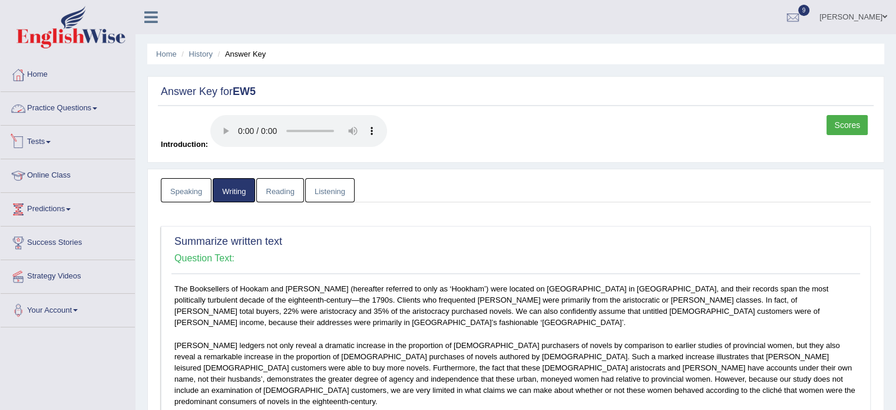
click at [47, 121] on link "Practice Questions" at bounding box center [68, 106] width 134 height 29
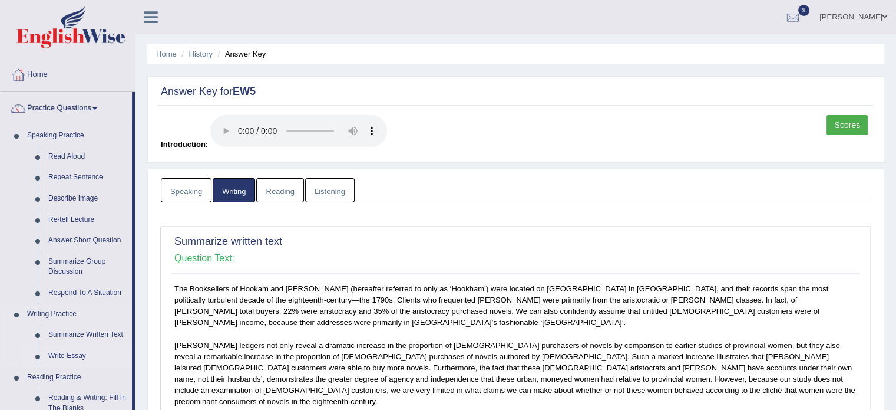
click at [47, 352] on link "Write Essay" at bounding box center [87, 355] width 89 height 21
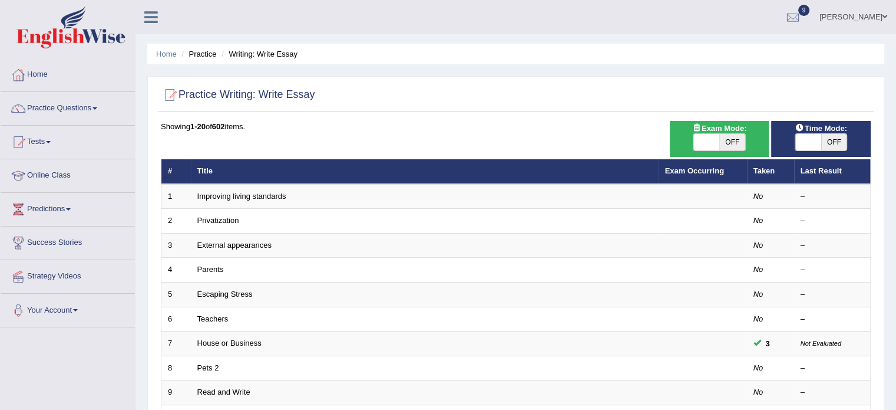
click at [730, 143] on span "OFF" at bounding box center [733, 142] width 26 height 17
checkbox input "true"
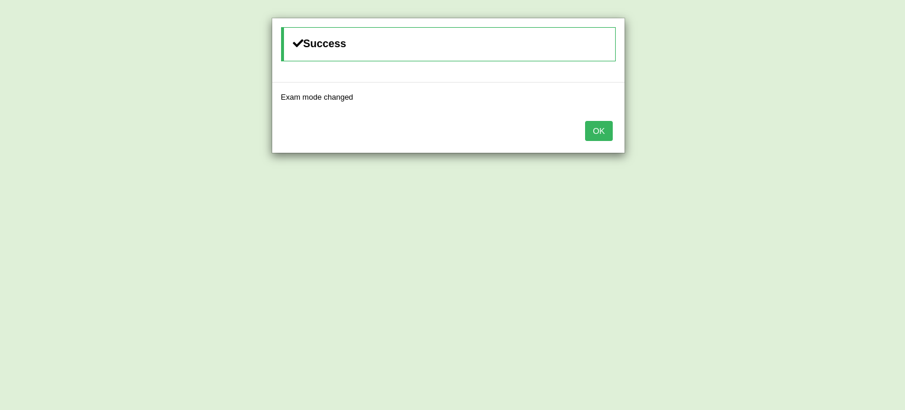
click at [598, 130] on button "OK" at bounding box center [598, 131] width 27 height 20
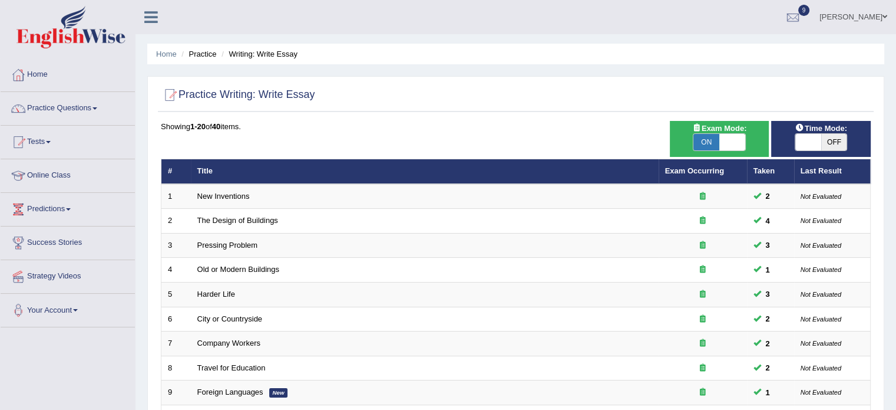
click at [811, 154] on div "Time Mode: ON OFF" at bounding box center [821, 139] width 100 height 36
click at [814, 141] on span at bounding box center [809, 142] width 26 height 17
checkbox input "true"
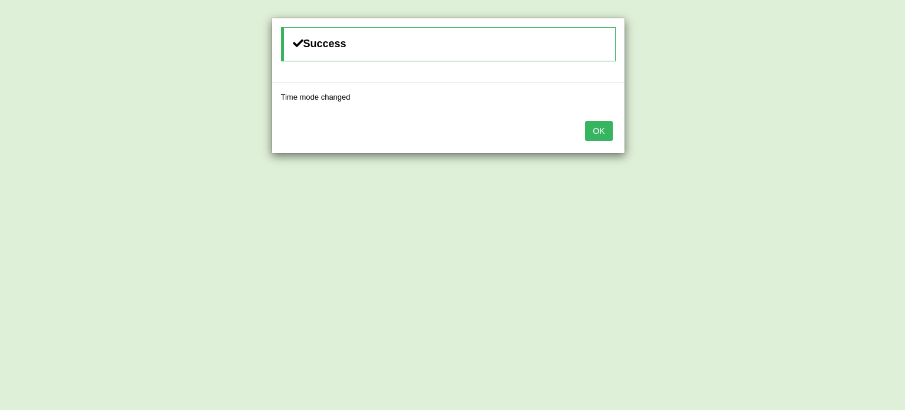
click at [585, 121] on button "OK" at bounding box center [598, 131] width 27 height 20
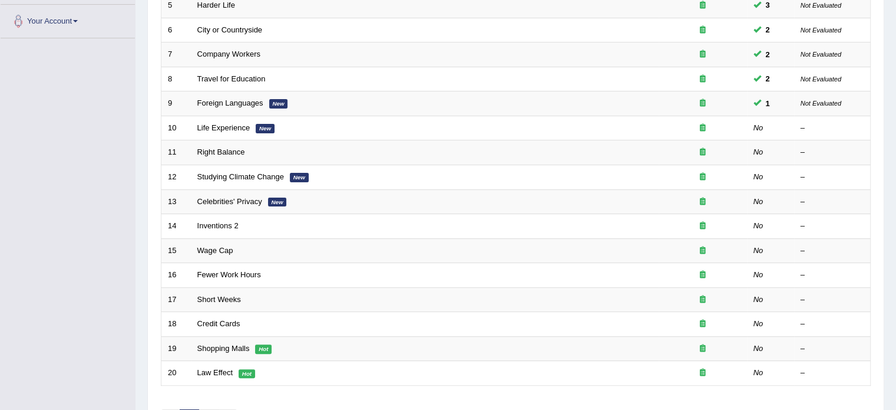
scroll to position [294, 0]
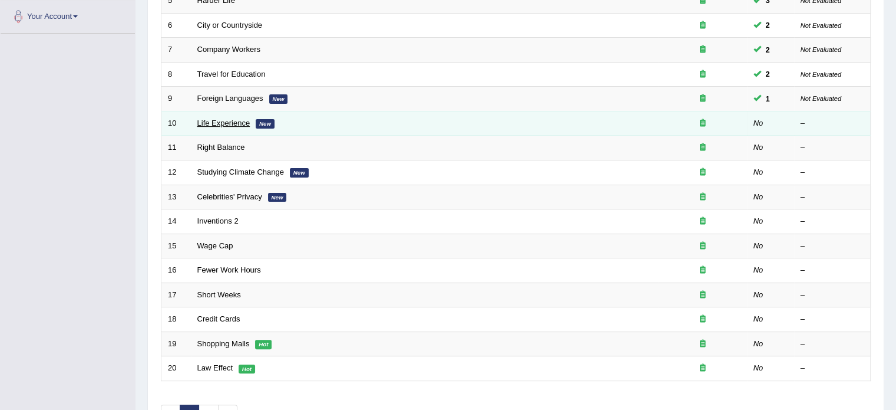
click at [218, 118] on link "Life Experience" at bounding box center [223, 122] width 53 height 9
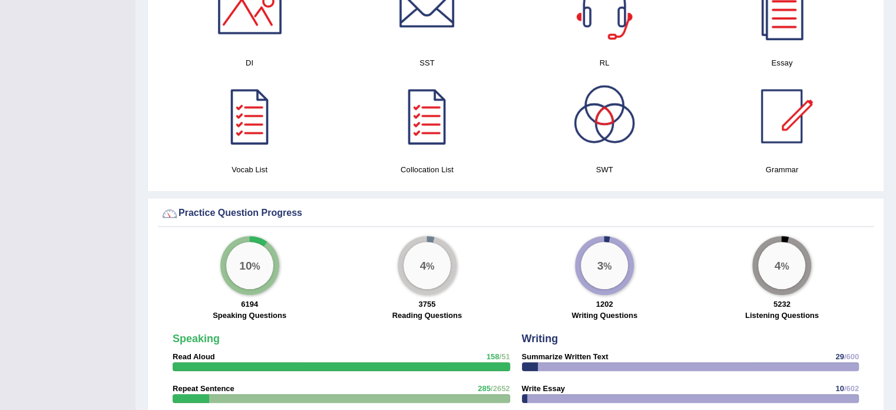
scroll to position [668, 0]
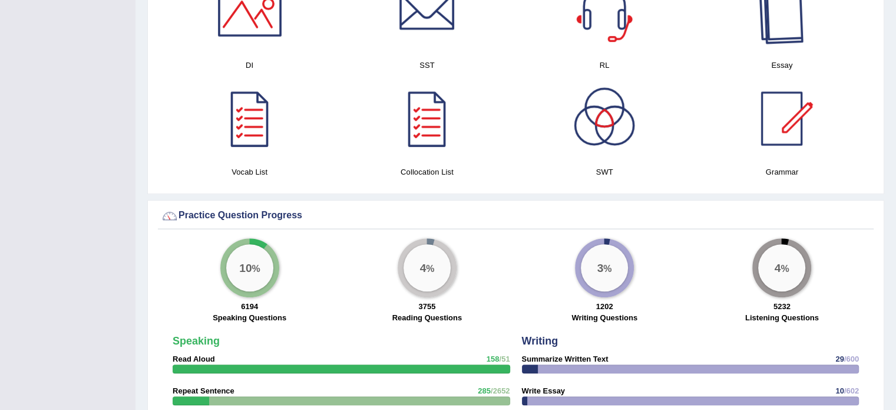
click at [786, 22] on div at bounding box center [782, 12] width 83 height 83
